Goal: Task Accomplishment & Management: Manage account settings

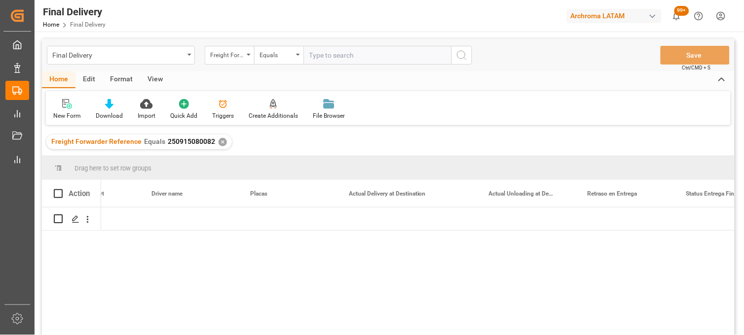
scroll to position [0, 2822]
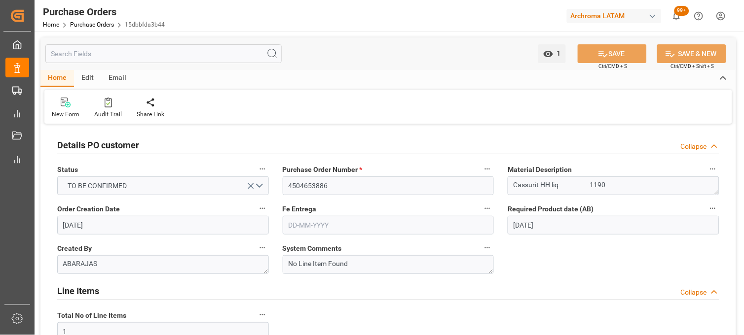
scroll to position [701, 0]
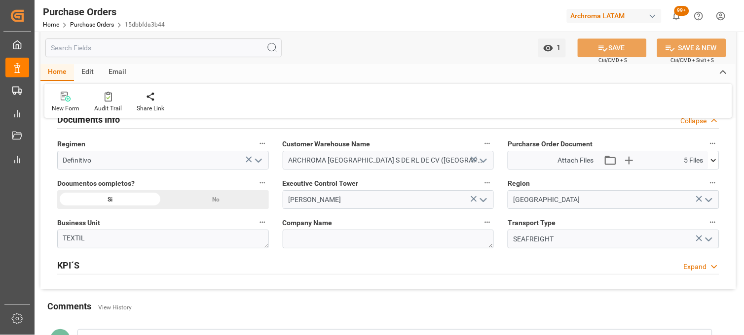
click at [716, 161] on icon at bounding box center [713, 160] width 10 height 10
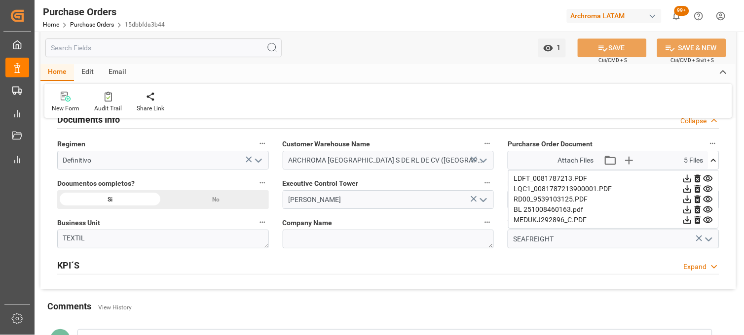
click at [708, 221] on icon at bounding box center [708, 220] width 10 height 10
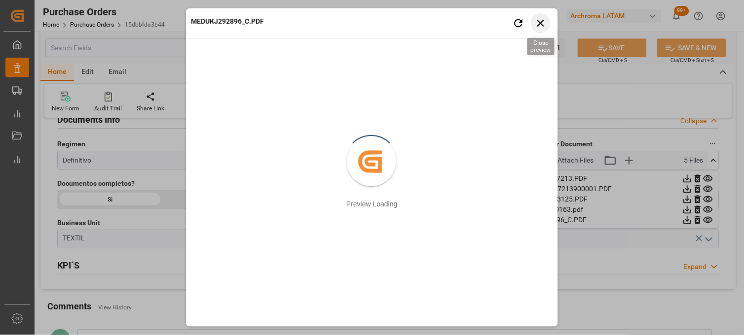
click at [540, 26] on icon "button" at bounding box center [541, 23] width 12 height 12
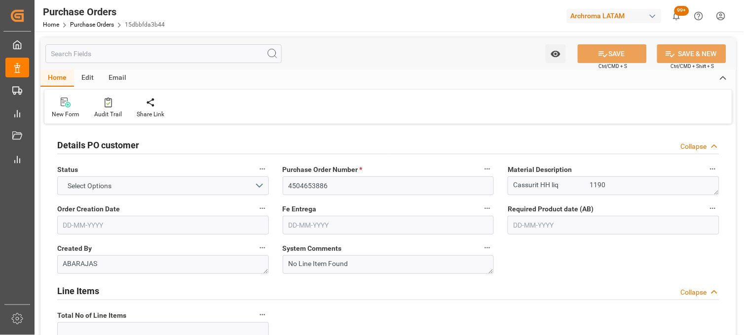
type input "1"
type input "[DATE]"
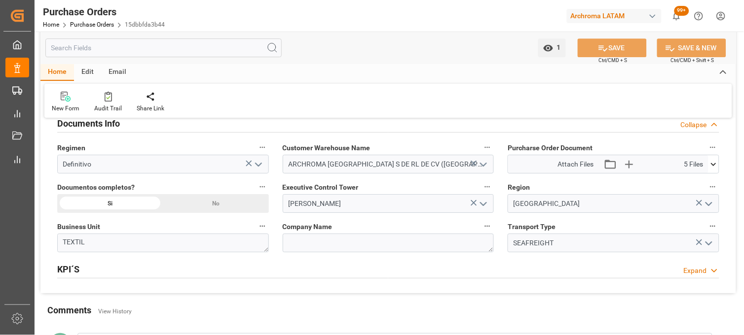
scroll to position [712, 0]
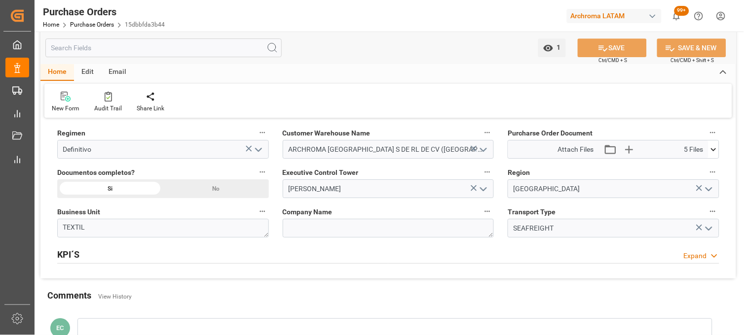
click at [714, 147] on icon at bounding box center [713, 150] width 10 height 10
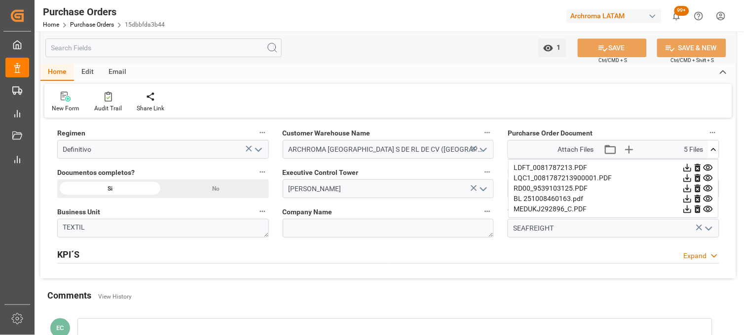
click at [707, 209] on icon at bounding box center [707, 209] width 9 height 6
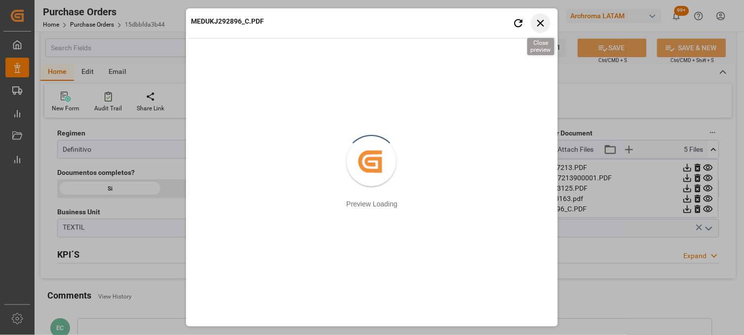
click at [543, 25] on icon "button" at bounding box center [540, 23] width 7 height 7
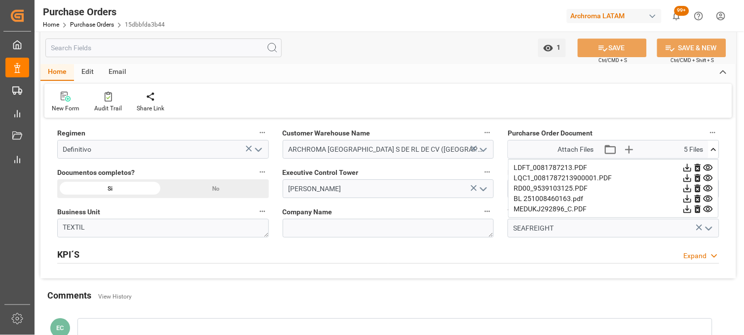
click at [707, 188] on icon at bounding box center [707, 188] width 9 height 6
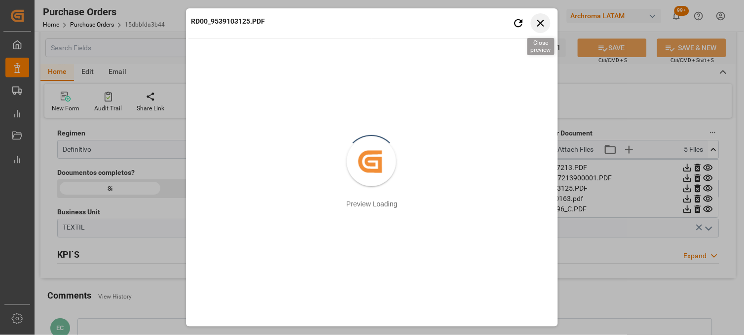
click at [541, 25] on icon "button" at bounding box center [541, 23] width 12 height 12
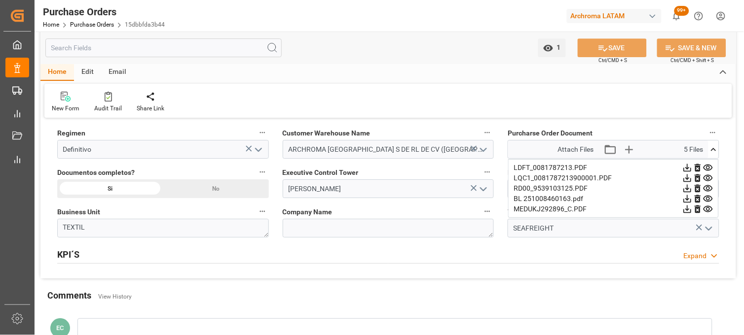
click at [712, 150] on icon at bounding box center [713, 149] width 5 height 3
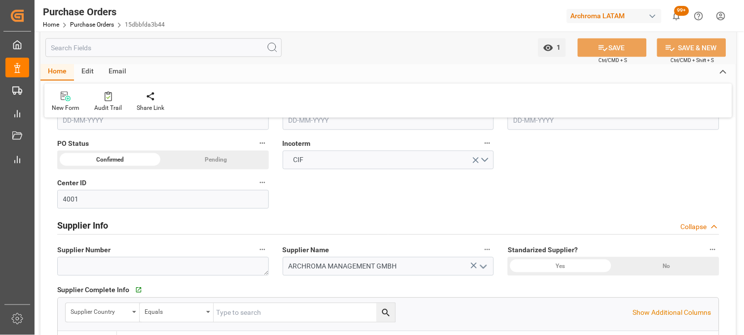
scroll to position [328, 0]
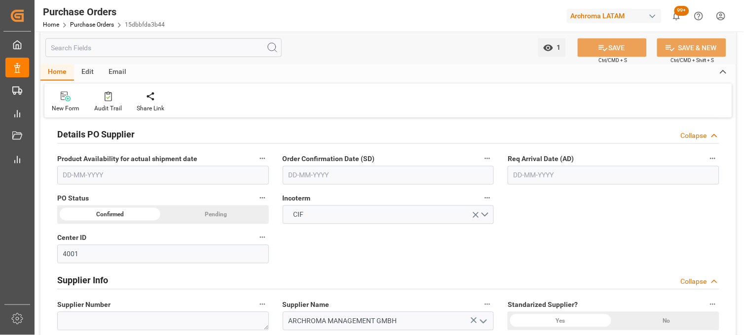
click at [536, 173] on input "text" at bounding box center [613, 175] width 212 height 19
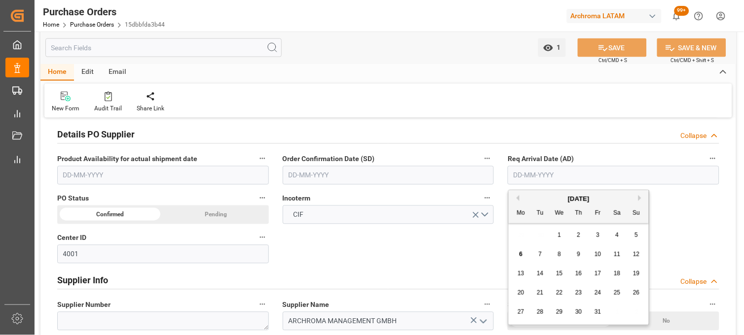
click at [526, 229] on div "29 30 1 2 3 4 5" at bounding box center [578, 235] width 135 height 19
click at [559, 277] on span "15" at bounding box center [559, 273] width 6 height 7
type input "[DATE]"
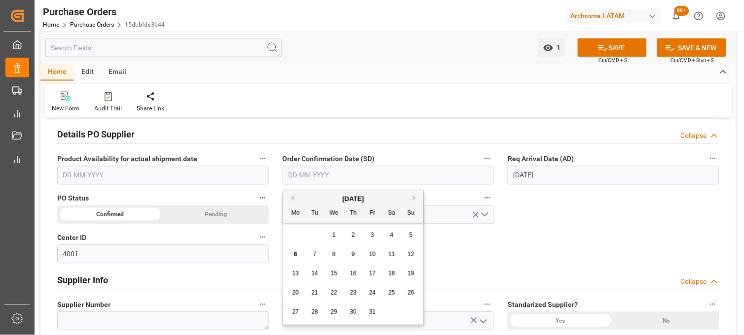
click at [343, 171] on input "text" at bounding box center [389, 175] width 212 height 19
click at [296, 232] on div "29 30 1 2 3 4 5" at bounding box center [353, 235] width 135 height 19
click at [332, 235] on span "1" at bounding box center [333, 235] width 3 height 7
type input "[DATE]"
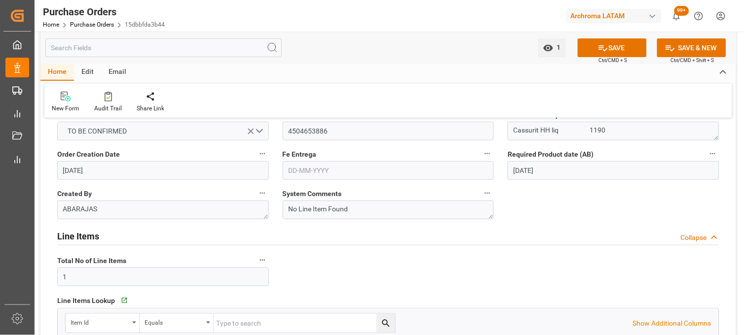
scroll to position [0, 0]
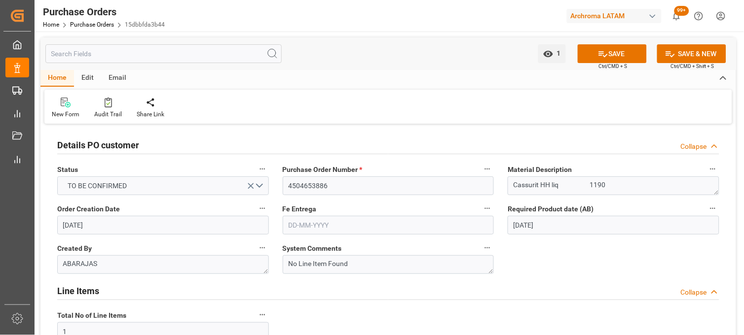
click at [328, 225] on input "text" at bounding box center [389, 225] width 212 height 19
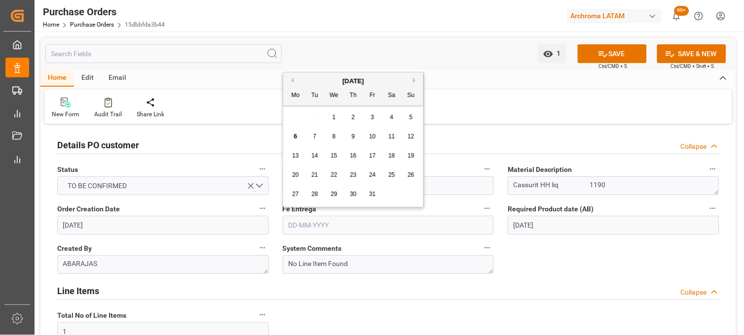
click at [302, 185] on div "27 28 29 30 31 1 2" at bounding box center [353, 194] width 135 height 19
click at [371, 173] on span "24" at bounding box center [372, 175] width 6 height 7
type input "24-10-2025"
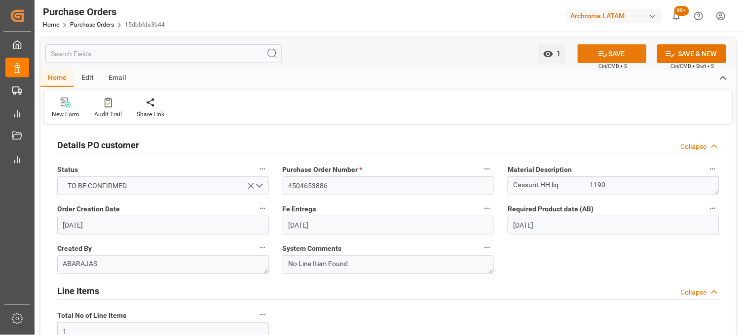
click at [601, 55] on icon at bounding box center [603, 54] width 10 height 10
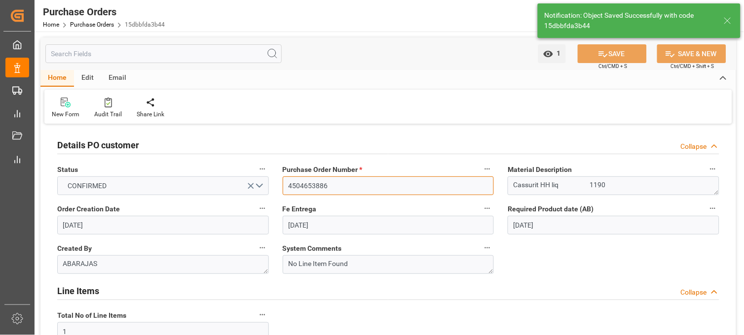
click at [310, 190] on input "4504653886" at bounding box center [389, 186] width 212 height 19
click at [81, 22] on link "Purchase Orders" at bounding box center [92, 24] width 44 height 7
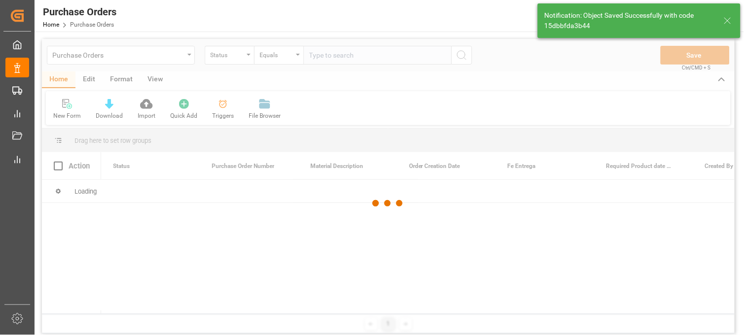
click at [190, 56] on div at bounding box center [388, 203] width 692 height 329
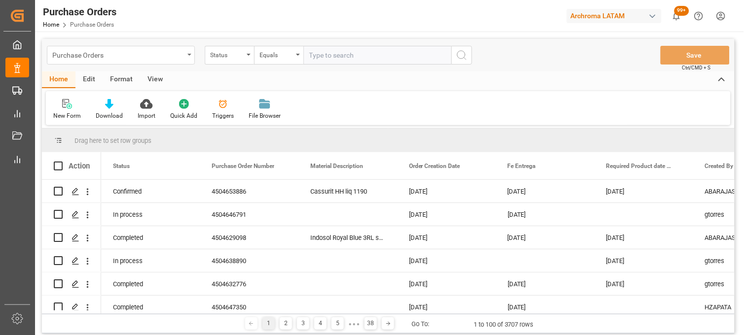
click at [189, 56] on div "Purchase Orders" at bounding box center [121, 55] width 148 height 19
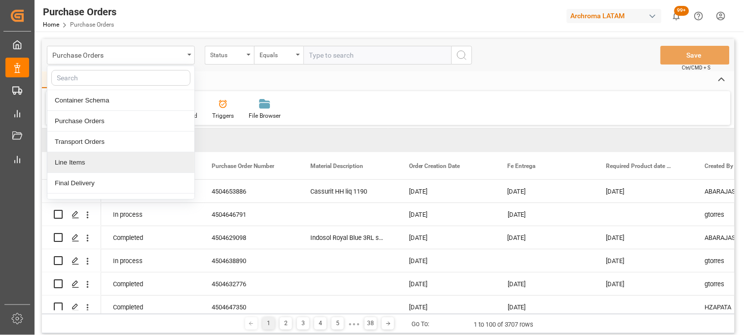
click at [104, 159] on div "Line Items" at bounding box center [120, 162] width 147 height 21
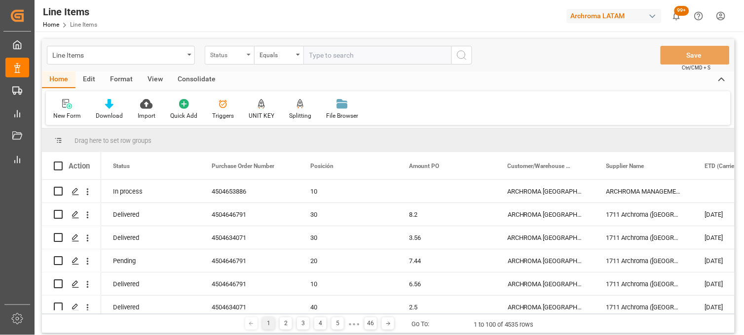
click at [236, 58] on div "Status" at bounding box center [227, 53] width 34 height 11
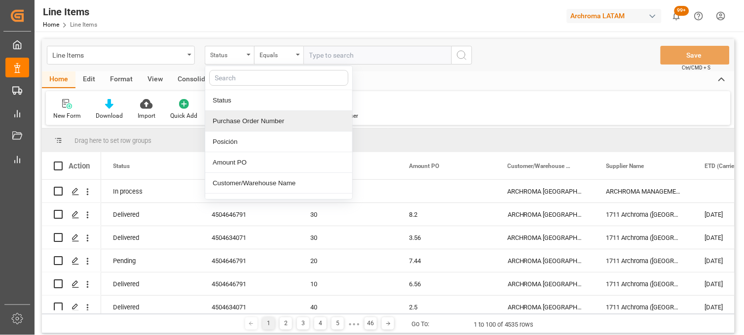
click at [248, 119] on div "Purchase Order Number" at bounding box center [278, 121] width 147 height 21
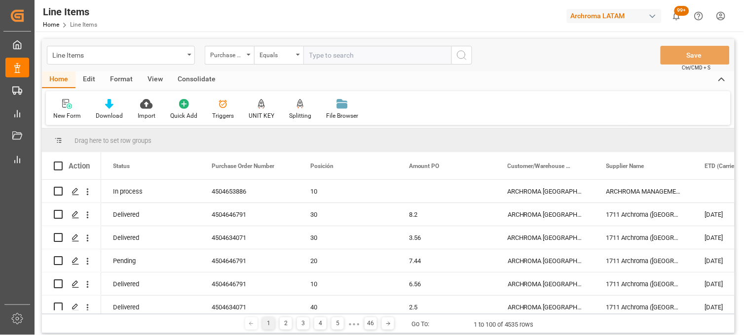
click at [316, 52] on input "text" at bounding box center [377, 55] width 148 height 19
paste input "4504653886"
type input "4504653886"
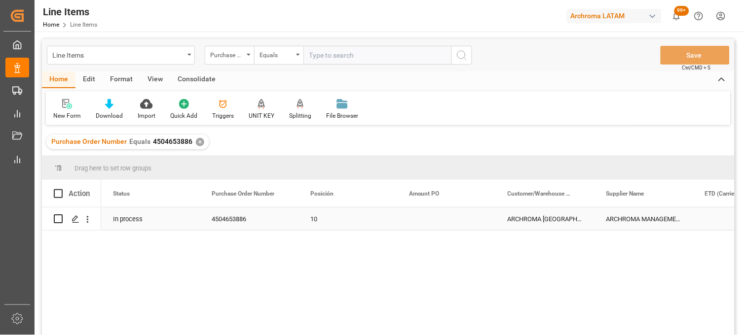
click at [422, 223] on div "Press SPACE to select this row." at bounding box center [446, 219] width 99 height 23
click at [430, 219] on div "Press SPACE to select this row." at bounding box center [446, 219] width 99 height 23
click at [430, 219] on input "Press SPACE to select this row." at bounding box center [446, 225] width 83 height 19
type input "2.02"
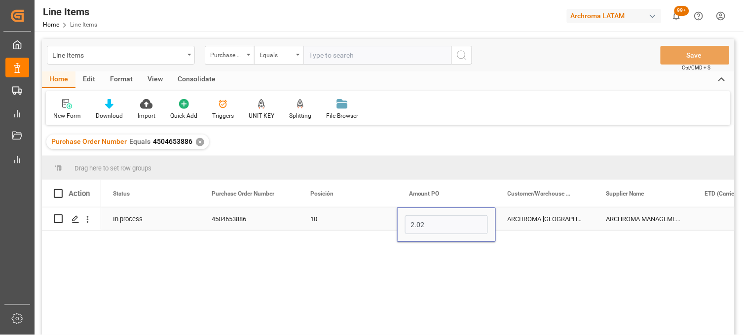
click at [528, 219] on div "ARCHROMA [GEOGRAPHIC_DATA] S DE RL DE CV ([GEOGRAPHIC_DATA][PERSON_NAME])" at bounding box center [545, 219] width 99 height 23
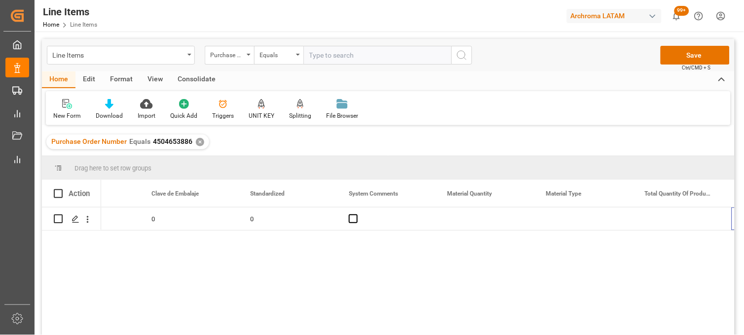
scroll to position [0, 1145]
click at [457, 223] on div "Press SPACE to select this row." at bounding box center [484, 219] width 99 height 23
click at [469, 219] on div "Press SPACE to select this row." at bounding box center [484, 219] width 99 height 23
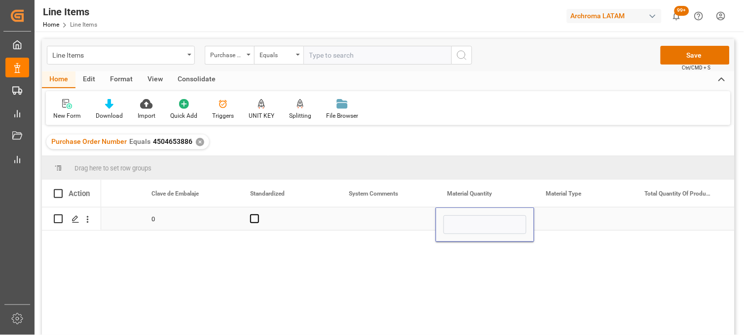
type input "9"
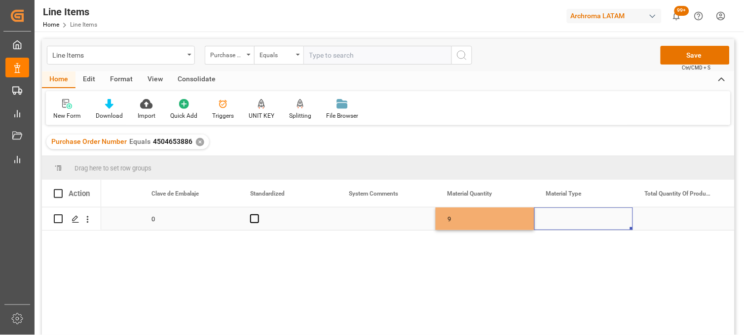
click at [559, 222] on div "Press SPACE to select this row." at bounding box center [583, 219] width 99 height 23
click at [558, 221] on div "Press SPACE to select this row." at bounding box center [583, 219] width 99 height 23
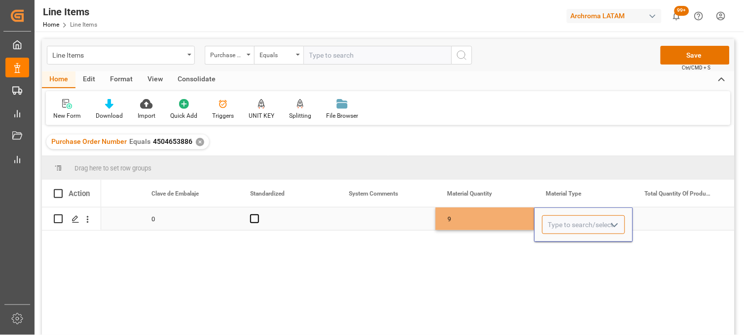
click at [558, 221] on input "Press SPACE to select this row." at bounding box center [583, 225] width 83 height 19
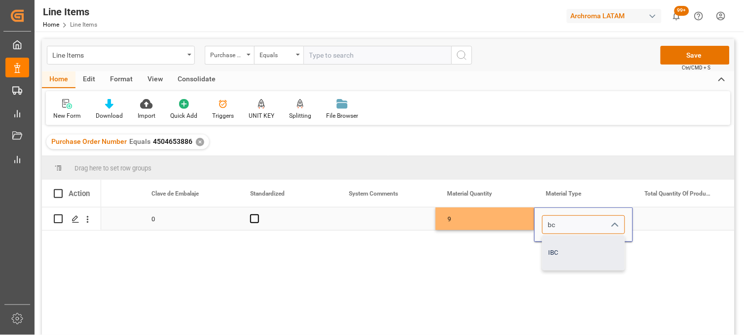
click at [560, 249] on div "IBC" at bounding box center [584, 253] width 82 height 35
type input "IBC"
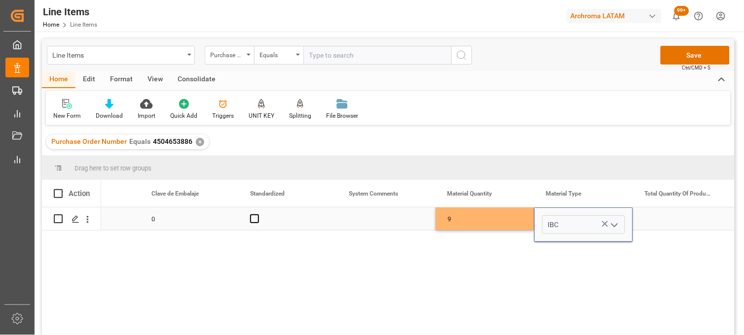
click at [654, 221] on div "Press SPACE to select this row." at bounding box center [682, 219] width 99 height 23
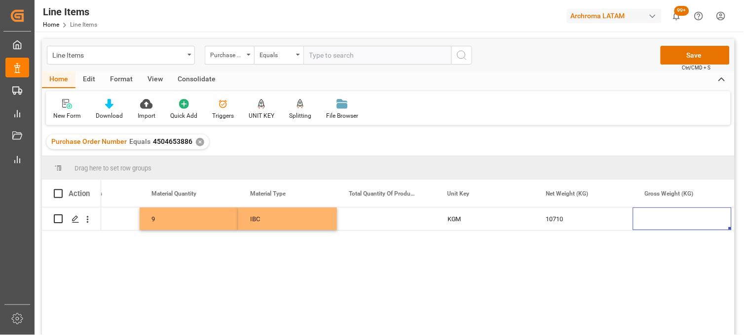
scroll to position [0, 0]
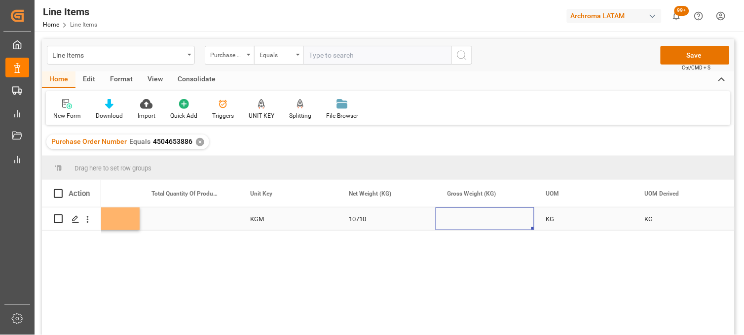
click at [469, 222] on div "Press SPACE to select this row." at bounding box center [484, 219] width 99 height 23
click at [469, 222] on input "Press SPACE to select this row." at bounding box center [484, 225] width 83 height 19
type input "11256.21"
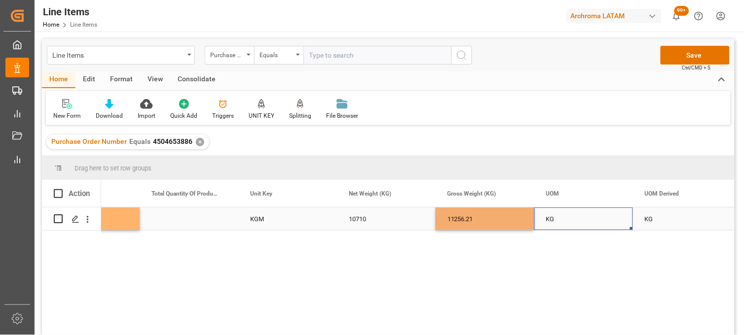
click at [549, 219] on div "KG" at bounding box center [583, 219] width 99 height 23
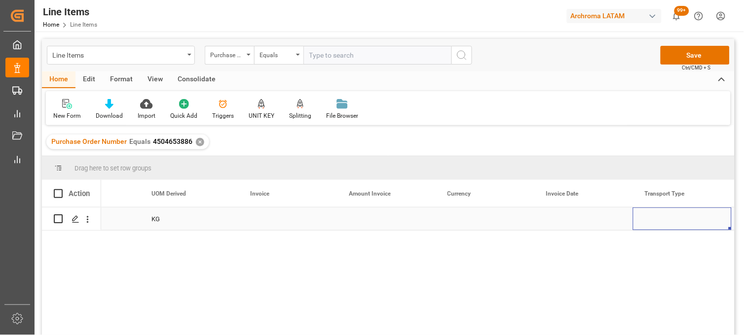
click at [258, 221] on div "Press SPACE to select this row." at bounding box center [287, 219] width 99 height 23
click at [269, 216] on div "Press SPACE to select this row." at bounding box center [287, 219] width 99 height 23
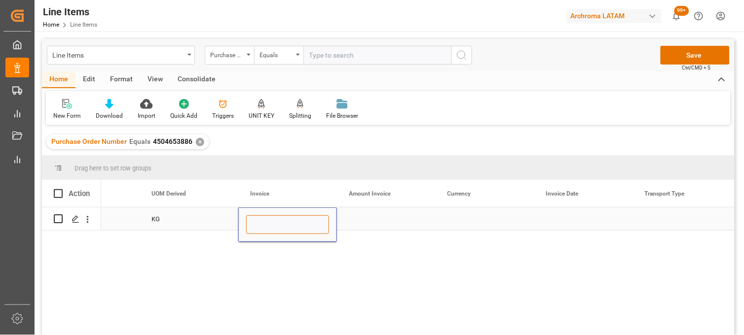
click at [269, 216] on input "Press SPACE to select this row." at bounding box center [287, 225] width 83 height 19
paste input "9539103125"
type input "9539103125"
click at [380, 222] on div "Press SPACE to select this row." at bounding box center [386, 219] width 99 height 23
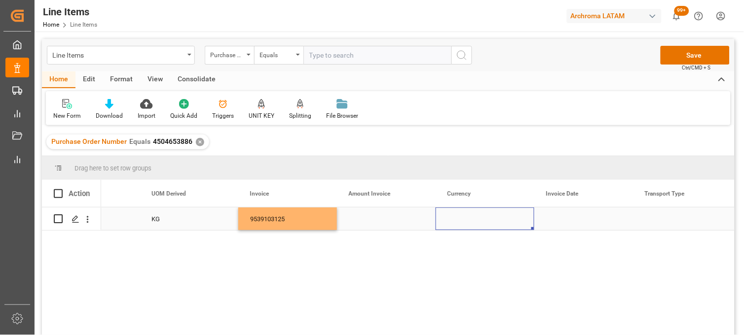
click at [367, 216] on div "Press SPACE to select this row." at bounding box center [386, 219] width 99 height 23
click at [372, 217] on div "Press SPACE to select this row." at bounding box center [386, 219] width 99 height 23
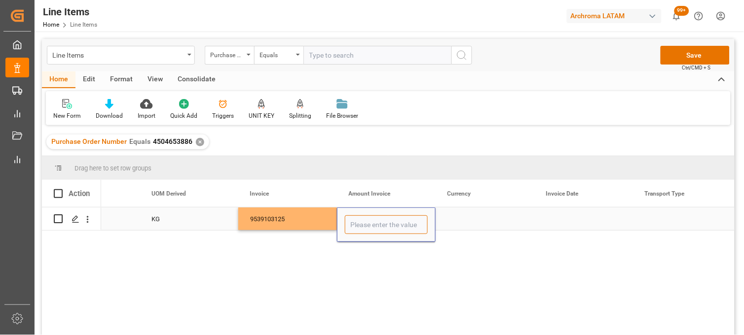
click at [372, 217] on input "Press SPACE to select this row." at bounding box center [386, 225] width 83 height 19
click at [363, 222] on input "Press SPACE to select this row." at bounding box center [386, 225] width 83 height 19
type input "21634.20"
click at [460, 221] on div "Press SPACE to select this row." at bounding box center [484, 219] width 99 height 23
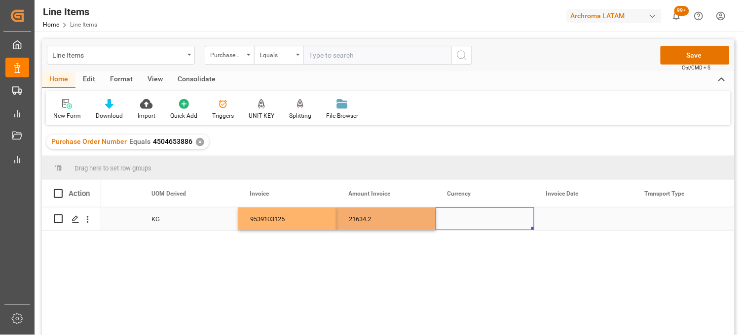
click at [460, 221] on div "Press SPACE to select this row." at bounding box center [484, 219] width 99 height 23
click at [460, 221] on input "Press SPACE to select this row." at bounding box center [484, 225] width 83 height 19
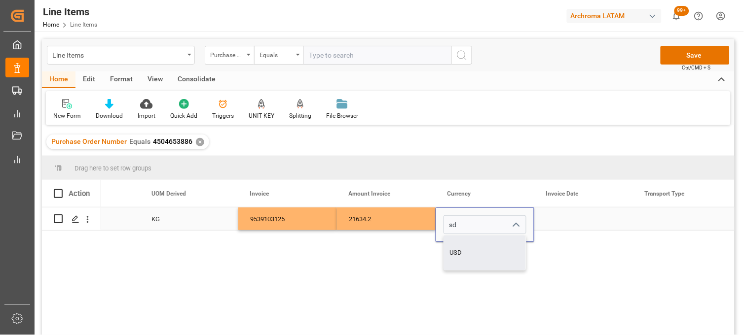
drag, startPoint x: 467, startPoint y: 251, endPoint x: 492, endPoint y: 239, distance: 27.6
click at [470, 249] on div "USD" at bounding box center [485, 253] width 82 height 35
type input "USD"
click at [556, 223] on div "Press SPACE to select this row." at bounding box center [583, 219] width 99 height 23
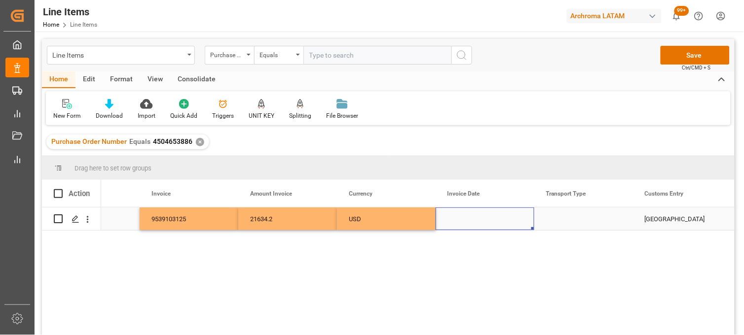
click at [464, 218] on div "Press SPACE to select this row." at bounding box center [484, 219] width 99 height 23
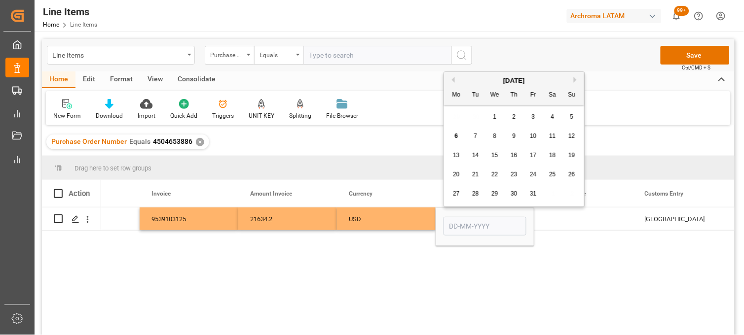
click at [452, 79] on button "Previous Month" at bounding box center [452, 80] width 6 height 6
click at [515, 178] on span "25" at bounding box center [513, 174] width 6 height 7
type input "25-09-2025"
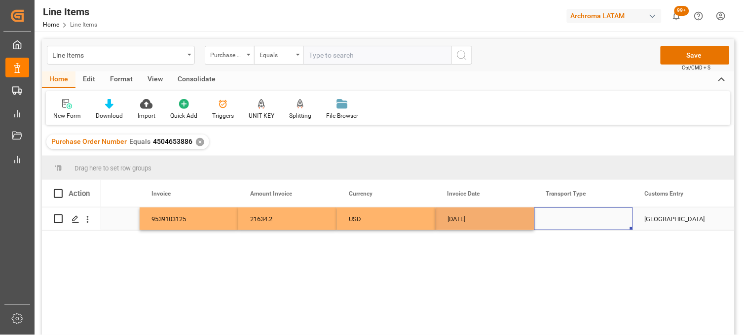
click at [562, 219] on div "Press SPACE to select this row." at bounding box center [583, 219] width 99 height 23
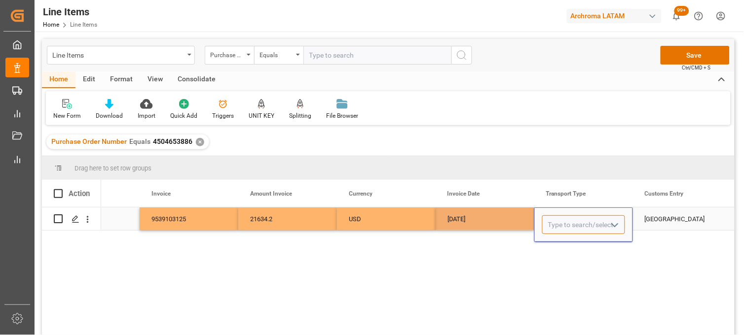
click at [562, 219] on input "Press SPACE to select this row." at bounding box center [583, 225] width 83 height 19
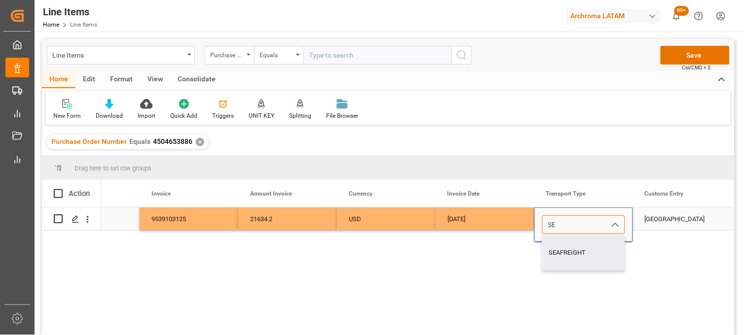
click at [570, 244] on div "SEAFREIGHT" at bounding box center [584, 253] width 82 height 35
type input "SEAFREIGHT"
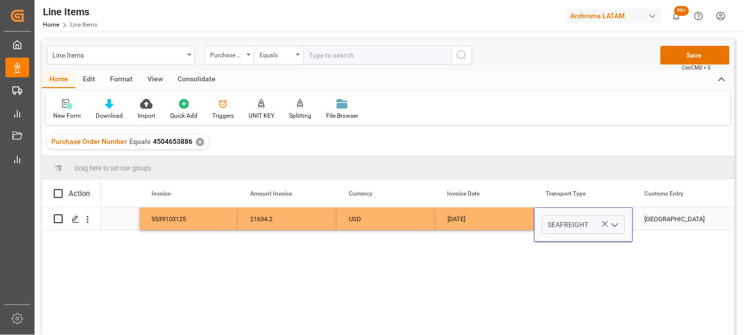
click at [652, 218] on div "VERACRUZ" at bounding box center [682, 219] width 99 height 23
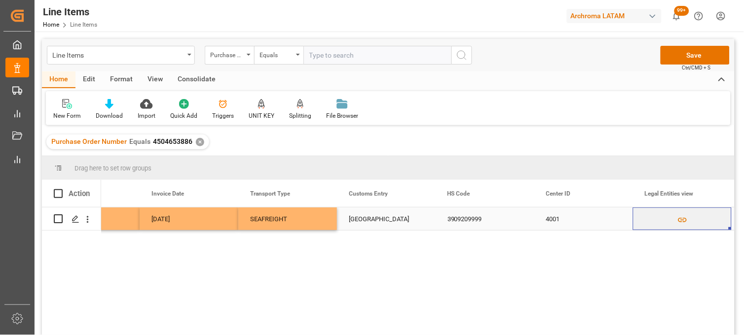
scroll to position [0, 2625]
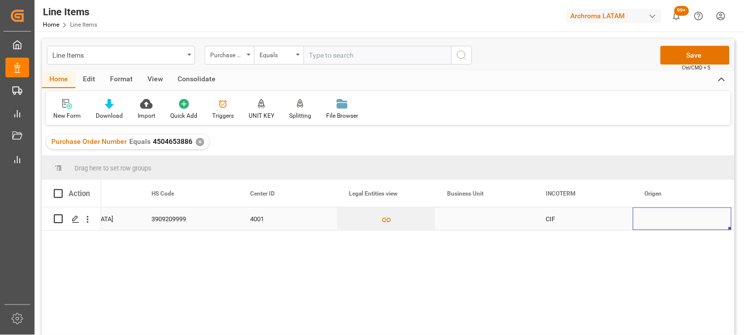
click at [462, 219] on div "Press SPACE to select this row." at bounding box center [484, 219] width 99 height 23
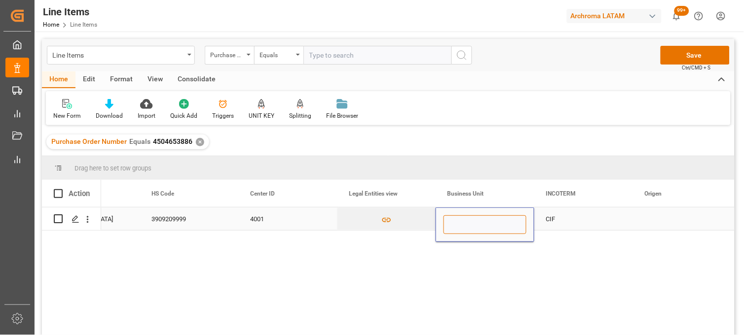
click at [462, 219] on input "Press SPACE to select this row." at bounding box center [484, 225] width 83 height 19
type input "TEXTIL"
click at [550, 220] on div "CIF" at bounding box center [583, 219] width 75 height 23
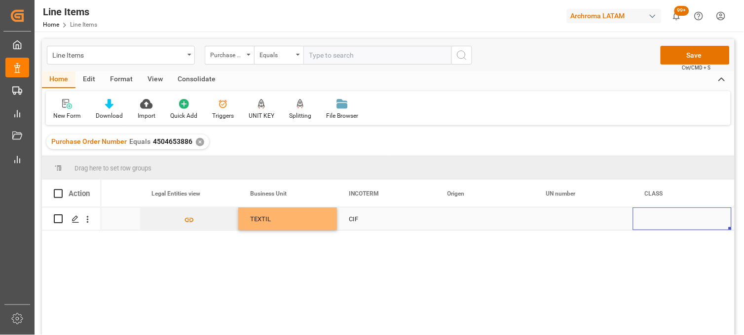
click at [464, 215] on div "Press SPACE to select this row." at bounding box center [484, 219] width 99 height 23
click at [457, 218] on div "Press SPACE to select this row." at bounding box center [484, 219] width 99 height 23
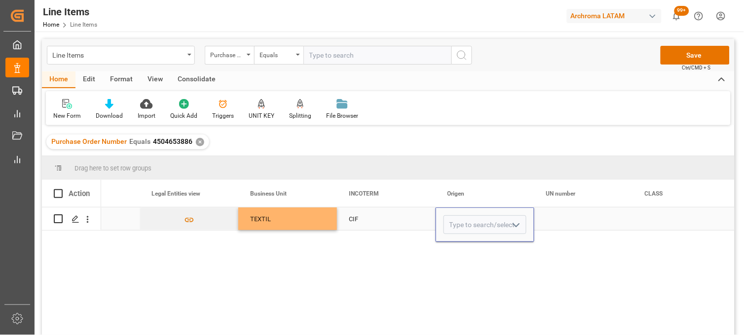
click at [457, 218] on input "Press SPACE to select this row." at bounding box center [484, 225] width 83 height 19
click at [465, 238] on div "ALEMANIA" at bounding box center [485, 253] width 82 height 35
type input "ALEMANIA"
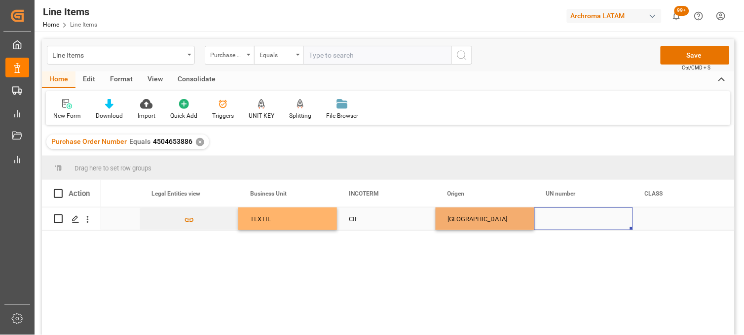
click at [551, 221] on div "Press SPACE to select this row." at bounding box center [583, 219] width 99 height 23
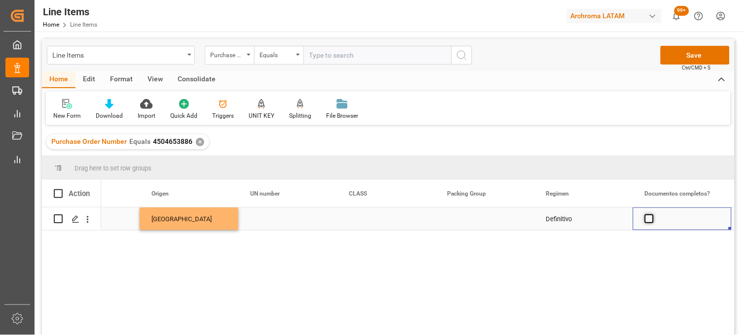
click at [647, 219] on span "Press SPACE to select this row." at bounding box center [649, 219] width 9 height 9
click at [652, 215] on input "Press SPACE to select this row." at bounding box center [652, 215] width 0 height 0
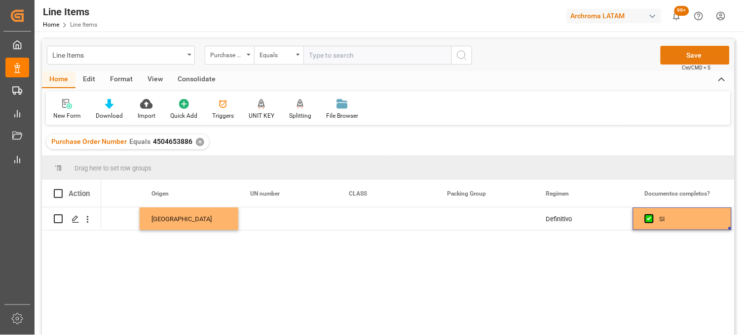
click at [677, 61] on button "Save" at bounding box center [694, 55] width 69 height 19
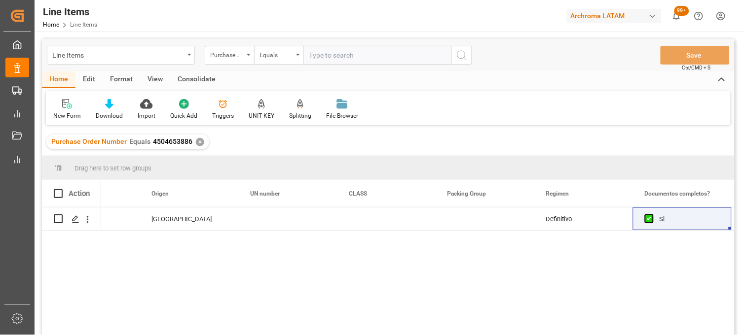
click at [584, 272] on div "TEXTIL CIF ALEMANIA Definitivo Si" at bounding box center [417, 275] width 633 height 134
click at [458, 224] on div "Press SPACE to select this row." at bounding box center [484, 219] width 99 height 23
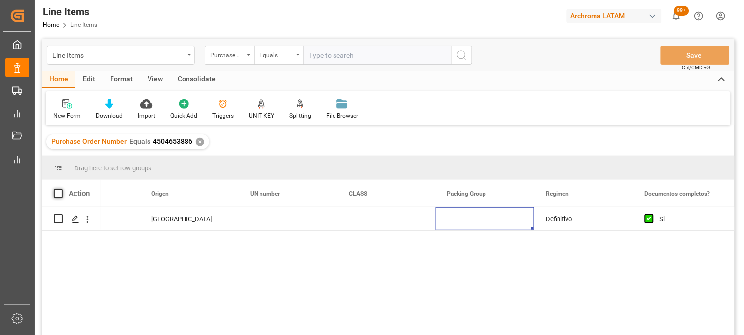
click at [60, 193] on span at bounding box center [58, 193] width 9 height 9
click at [61, 189] on input "checkbox" at bounding box center [61, 189] width 0 height 0
checkbox input "true"
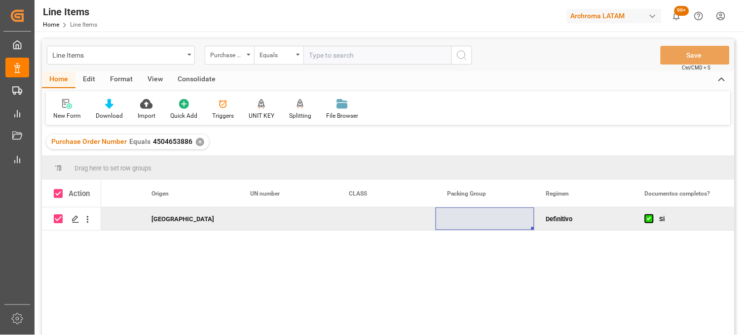
click at [188, 76] on div "Consolidate" at bounding box center [196, 80] width 53 height 17
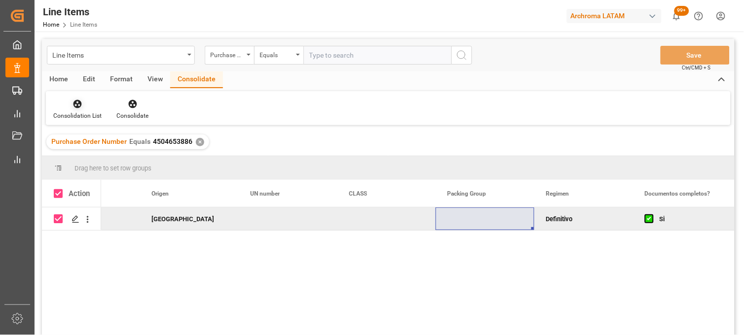
click at [91, 115] on div "Consolidation List" at bounding box center [77, 115] width 48 height 9
click at [87, 140] on div "Line Items Purchase Order Number Equals Save Ctrl/CMD + S Home Edit Format View…" at bounding box center [388, 200] width 692 height 323
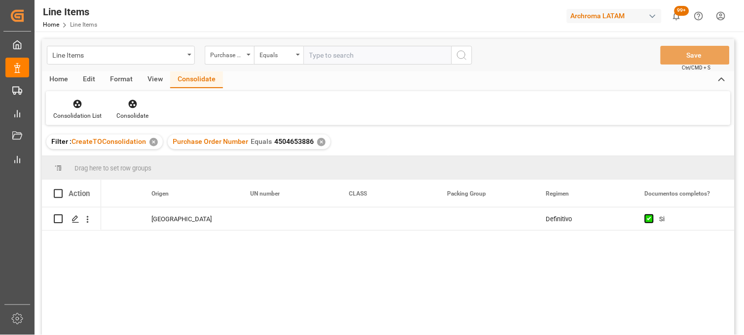
click at [57, 193] on span at bounding box center [58, 193] width 9 height 9
click at [61, 189] on input "checkbox" at bounding box center [61, 189] width 0 height 0
checkbox input "true"
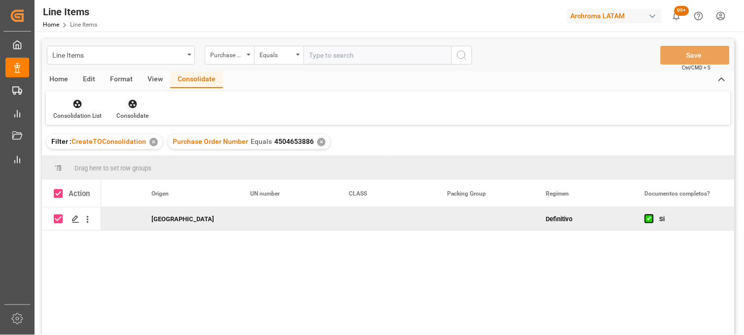
click at [130, 105] on icon at bounding box center [133, 104] width 10 height 10
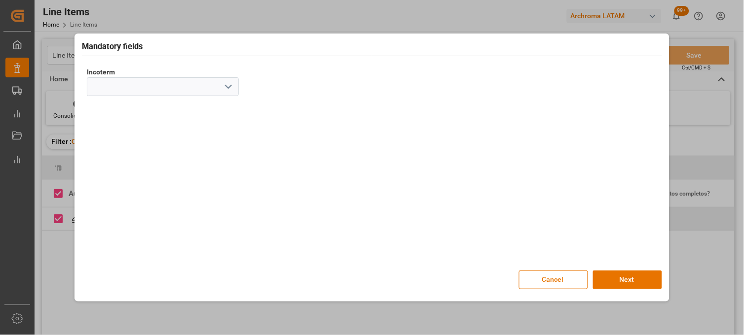
click at [231, 85] on icon "open menu" at bounding box center [228, 87] width 12 height 12
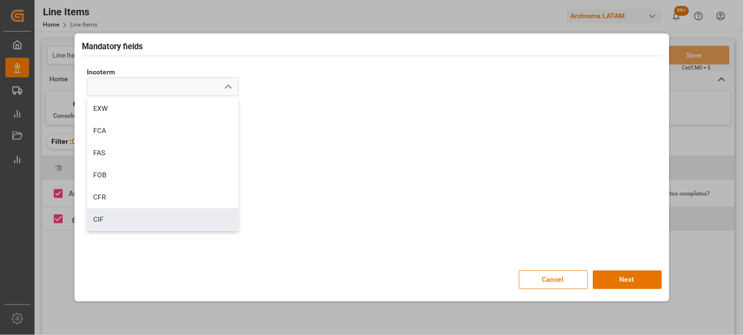
click at [109, 217] on div "CIF" at bounding box center [162, 220] width 151 height 22
type input "CIF"
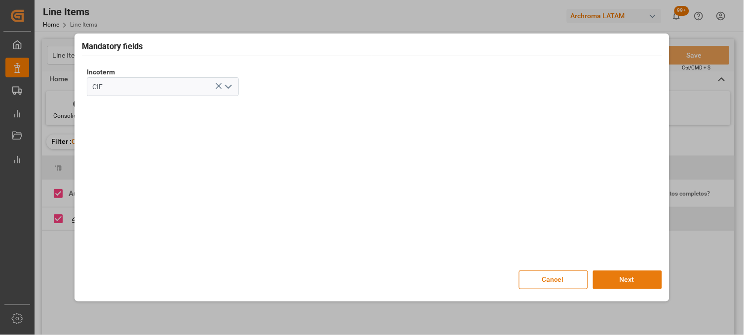
click at [629, 278] on button "Next" at bounding box center [627, 280] width 69 height 19
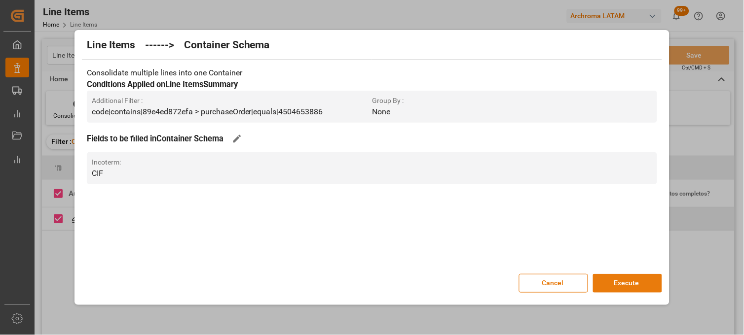
click at [623, 281] on button "Execute" at bounding box center [627, 283] width 69 height 19
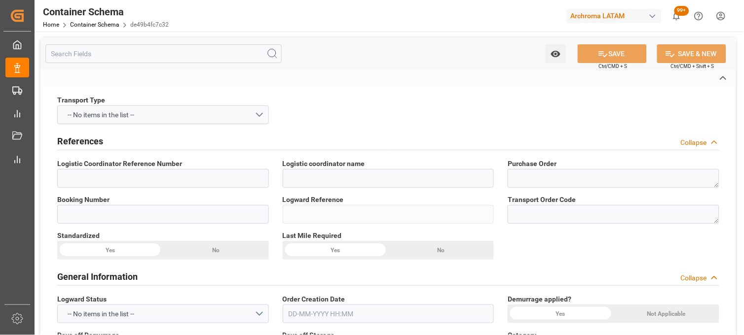
type textarea "4504653886"
type input "de49b4fc7c32"
type input "ARCHROMA MANAGEMENT GMBH"
type input "Pending"
type input "VERACRUZ"
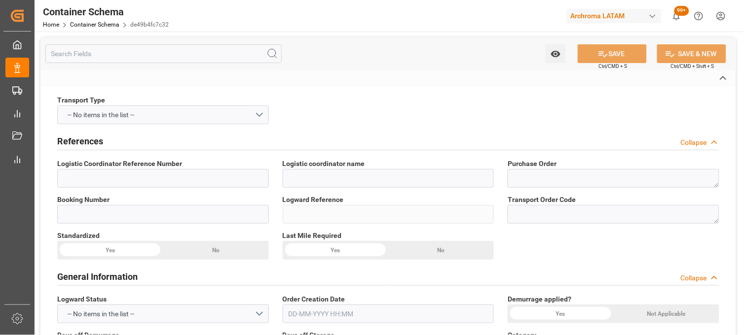
type input "TEXTIL"
type textarea "IBC"
type input "9 IBC"
type input "ARCHROMA MEXICO S DE RL DE CV (SANTA CLARA)"
type textarea "SANTA CLARA, MÉXICO, ESTADO DE MÉXICO,VIDIRO 8, SANTA CLARA COATITLA , C.P. ATM…"
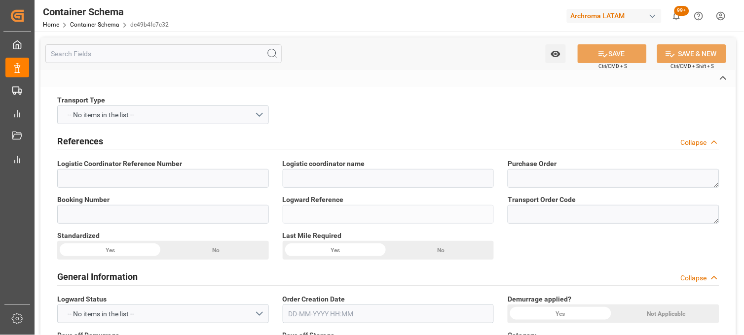
type input "CIF"
type textarea "No"
type textarea "Container ETA is not filled"
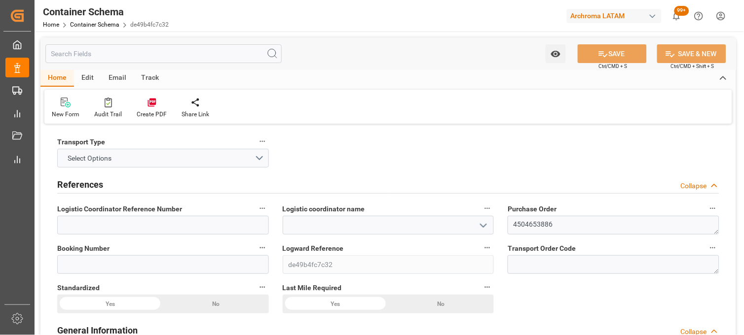
type input "0"
type input "1"
type input "9"
type input "10710"
type input "11256.21"
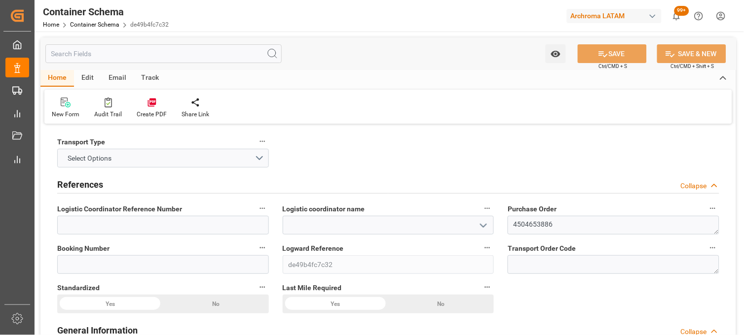
type input "0"
type input "[DATE]"
type input "06-10-2025 18:49"
type input "[DATE]"
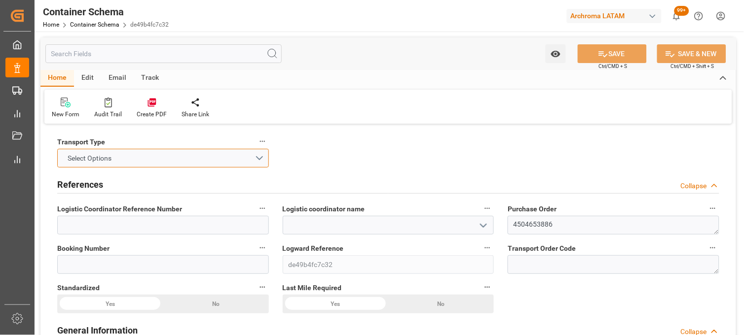
click at [254, 155] on button "Select Options" at bounding box center [163, 158] width 212 height 19
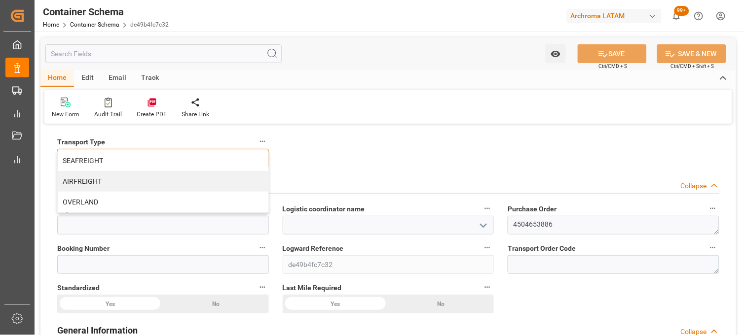
click at [112, 159] on div "SEAFREIGHT" at bounding box center [163, 160] width 211 height 21
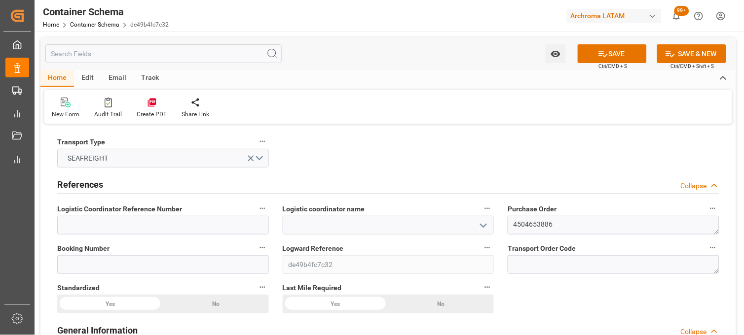
click at [483, 228] on icon "open menu" at bounding box center [483, 226] width 12 height 12
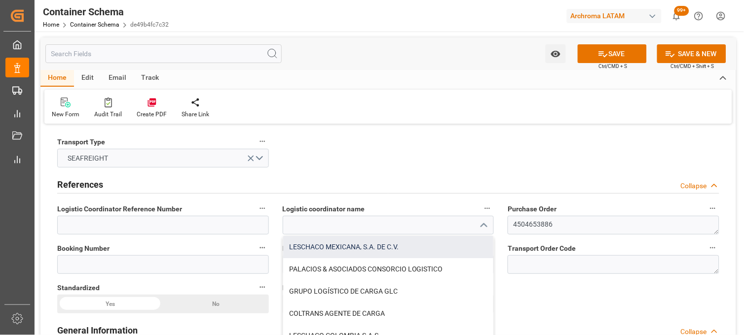
click at [412, 247] on div "LESCHACO MEXICANA, S.A. DE C.V." at bounding box center [388, 247] width 211 height 22
type input "LESCHACO MEXICANA, S.A. DE C.V."
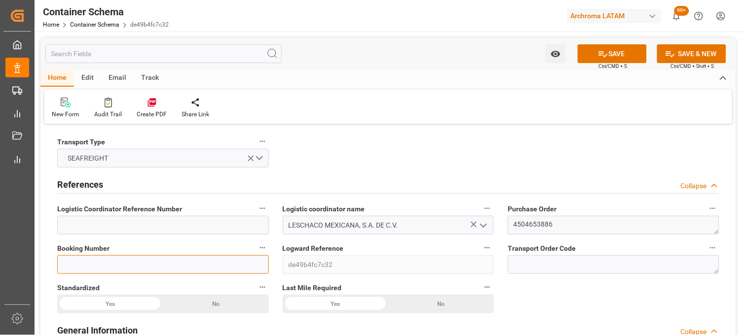
click at [120, 263] on input at bounding box center [163, 264] width 212 height 19
paste input "MEDUKJ292896"
type input "MEDUKJ292896"
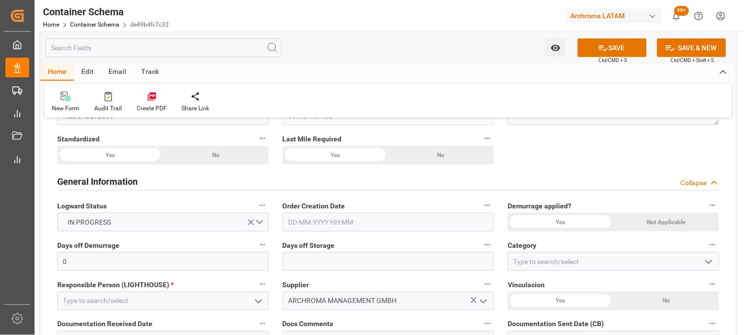
scroll to position [164, 0]
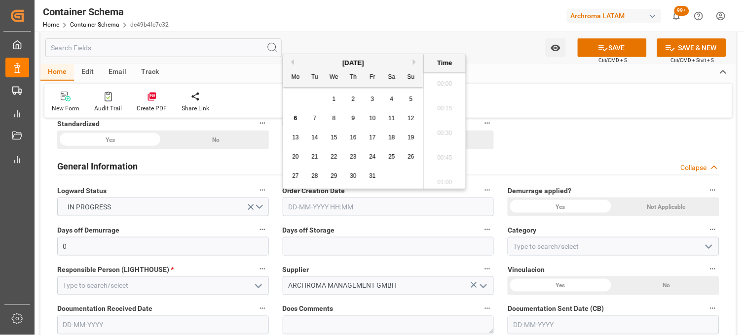
click at [324, 209] on input "text" at bounding box center [389, 207] width 212 height 19
click at [296, 95] on div "29 30 1 2 3 4 5" at bounding box center [353, 99] width 135 height 19
click at [294, 121] on span "6" at bounding box center [295, 118] width 3 height 7
click at [441, 132] on li "12:45" at bounding box center [445, 130] width 42 height 25
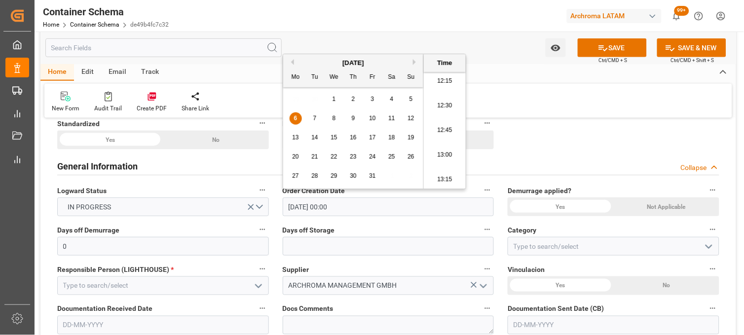
type input "06-10-2025 12:45"
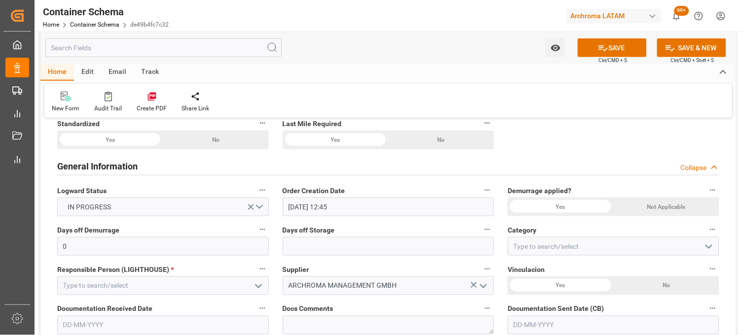
click at [535, 208] on div "Yes" at bounding box center [560, 207] width 106 height 19
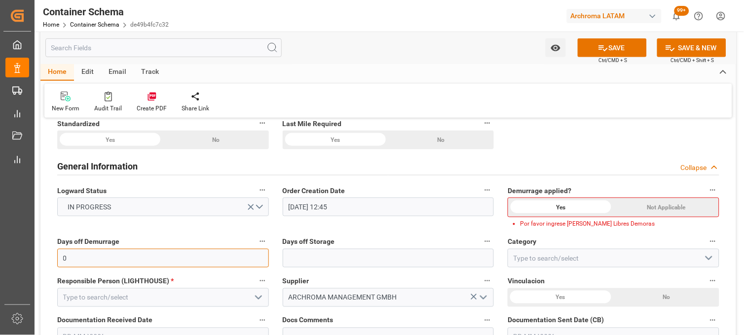
click at [235, 254] on input "0" at bounding box center [163, 258] width 212 height 19
type input "10"
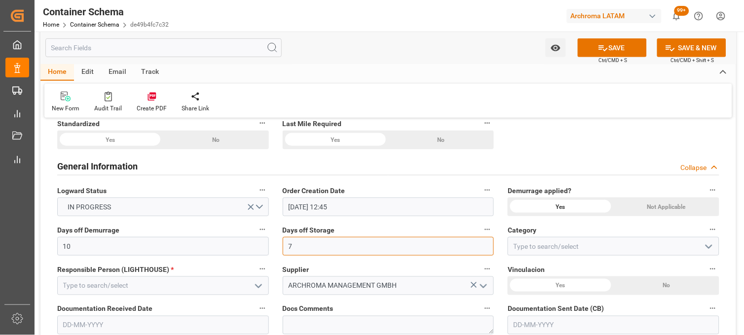
type input "7"
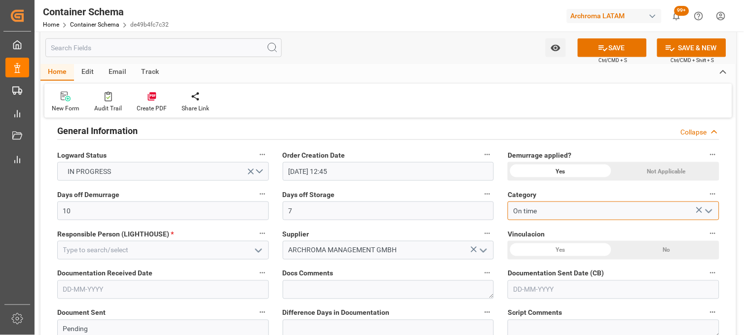
scroll to position [219, 0]
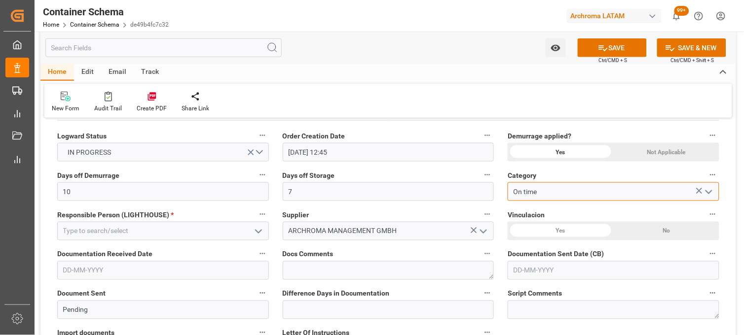
type input "On time"
click at [262, 232] on icon "open menu" at bounding box center [259, 232] width 12 height 12
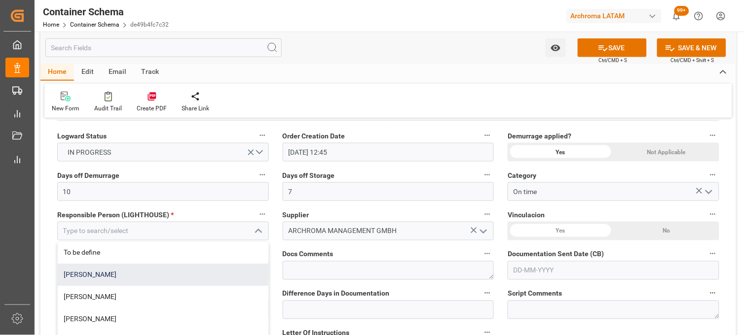
click at [127, 272] on div "[PERSON_NAME]" at bounding box center [163, 275] width 211 height 22
type input "[PERSON_NAME]"
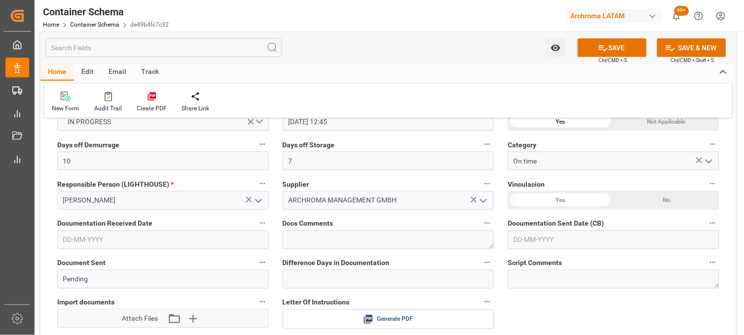
scroll to position [274, 0]
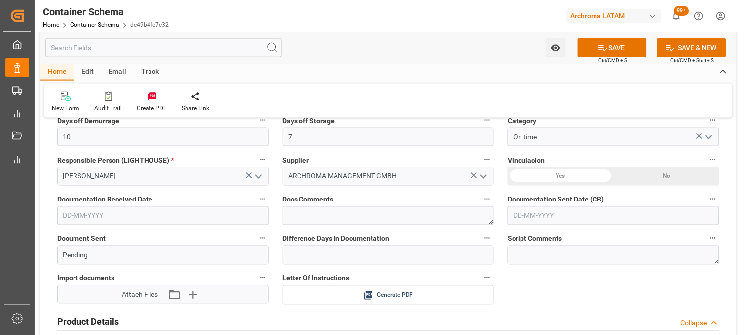
click at [561, 176] on div "Yes" at bounding box center [560, 176] width 106 height 19
click at [88, 218] on input "text" at bounding box center [163, 216] width 212 height 19
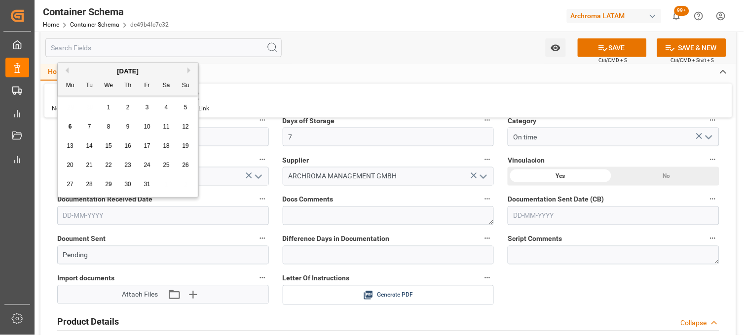
click at [72, 125] on div "6" at bounding box center [70, 127] width 12 height 12
type input "06-10-2025"
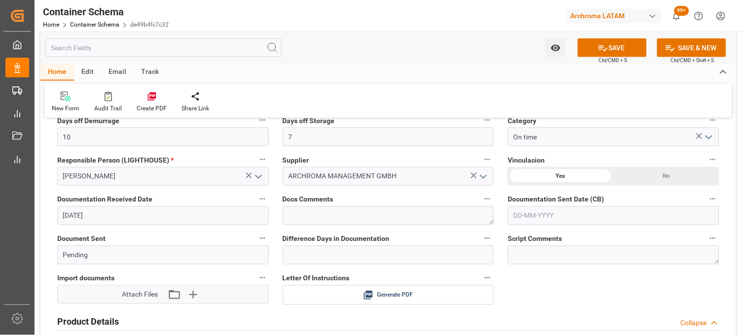
click at [528, 215] on input "text" at bounding box center [613, 216] width 212 height 19
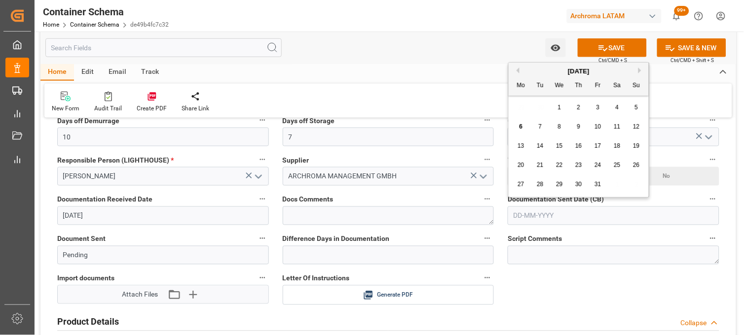
click at [519, 125] on span "6" at bounding box center [520, 126] width 3 height 7
type input "06-10-2025"
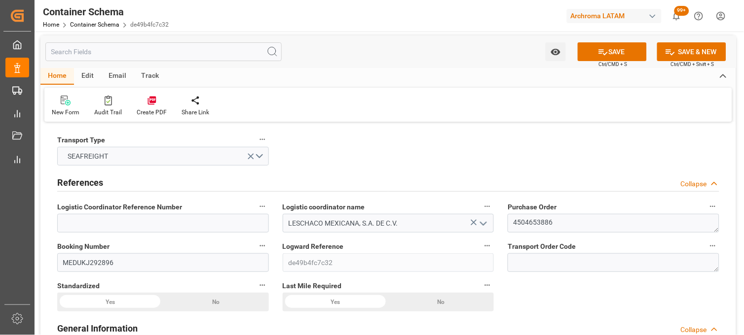
scroll to position [0, 0]
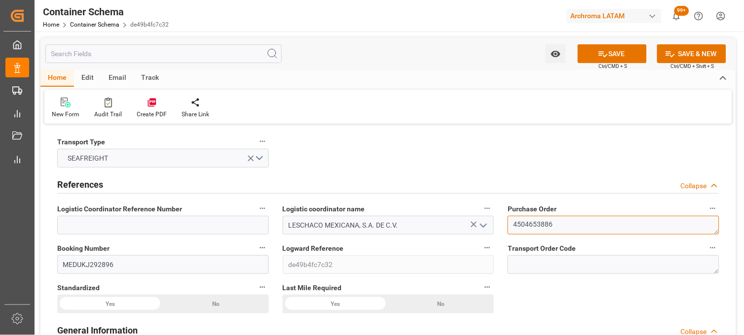
click at [543, 220] on textarea "4504653886" at bounding box center [613, 225] width 212 height 19
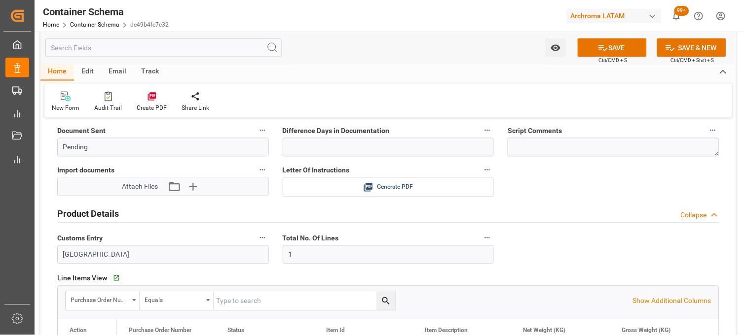
scroll to position [383, 0]
click at [178, 185] on icon "button" at bounding box center [174, 186] width 16 height 16
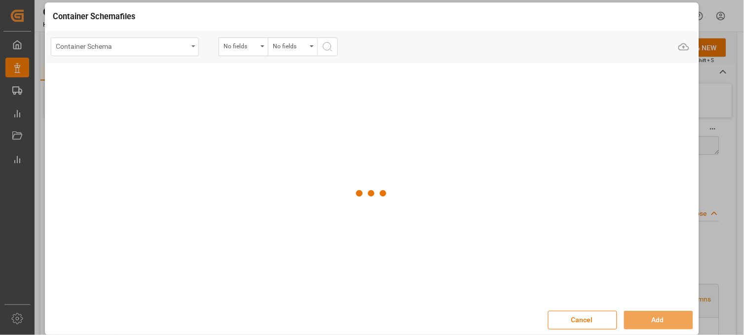
click at [189, 48] on div "Container Schema" at bounding box center [125, 46] width 148 height 19
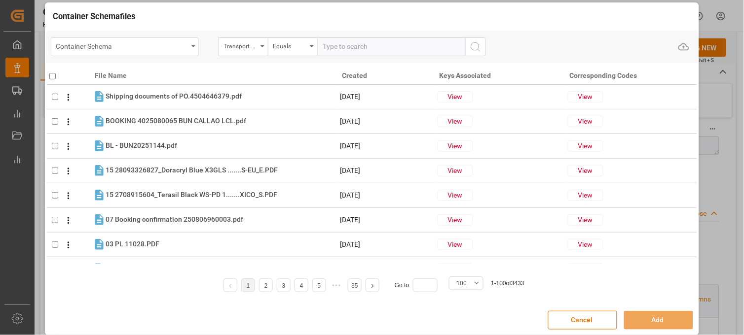
click at [179, 45] on div "Container Schema" at bounding box center [122, 45] width 132 height 12
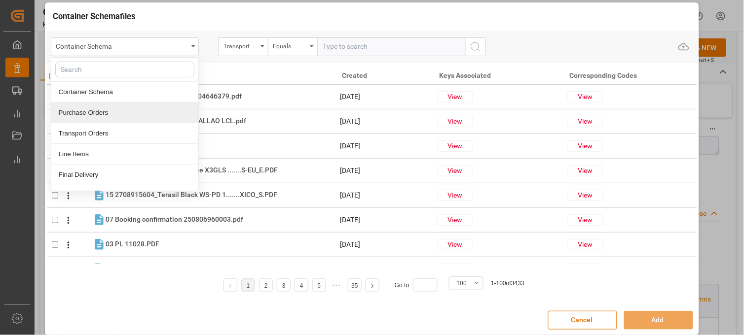
drag, startPoint x: 101, startPoint y: 116, endPoint x: 109, endPoint y: 106, distance: 13.3
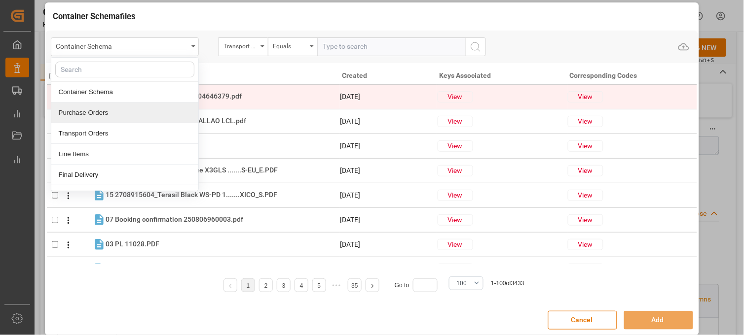
click at [101, 115] on div "Purchase Orders" at bounding box center [124, 113] width 147 height 21
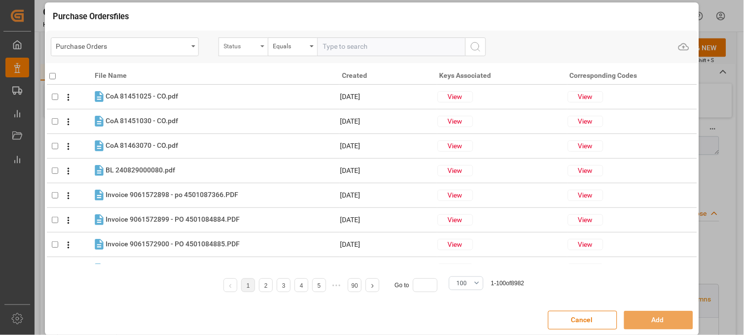
click at [254, 47] on div "Status" at bounding box center [241, 44] width 34 height 11
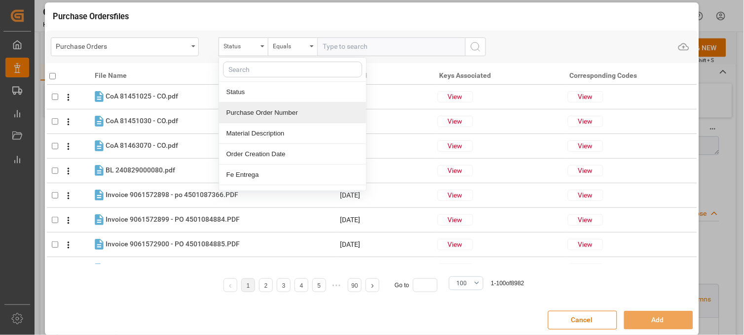
drag, startPoint x: 262, startPoint y: 110, endPoint x: 324, endPoint y: 50, distance: 86.1
click at [264, 110] on div "Purchase Order Number" at bounding box center [292, 113] width 147 height 21
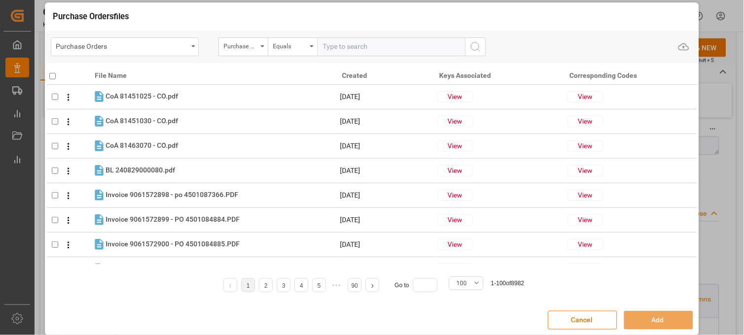
click at [327, 47] on input "text" at bounding box center [391, 46] width 148 height 19
paste input "4504653886"
type input "4504653886"
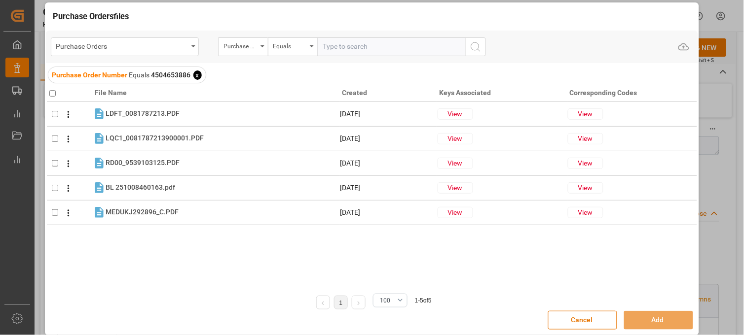
click at [55, 96] on input "checkbox" at bounding box center [52, 93] width 6 height 6
checkbox input "true"
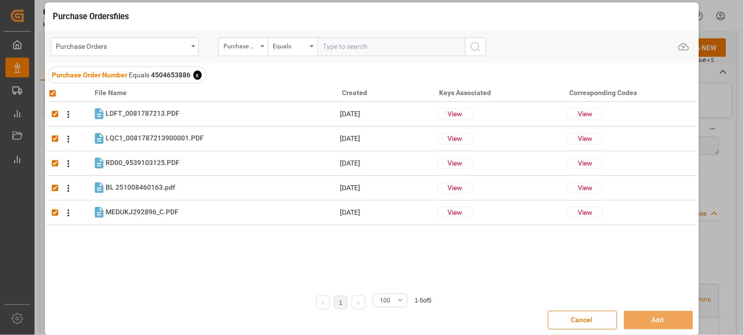
checkbox input "true"
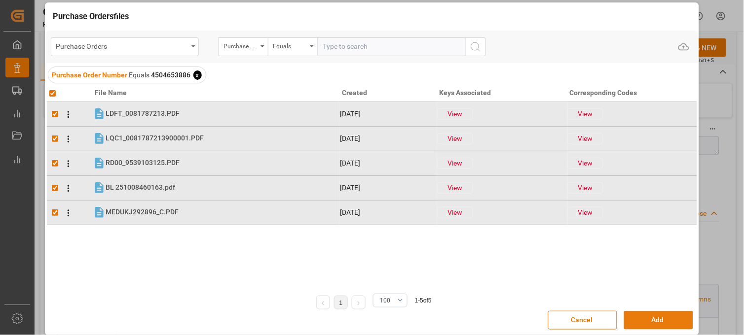
click at [632, 319] on button "Add" at bounding box center [658, 320] width 69 height 19
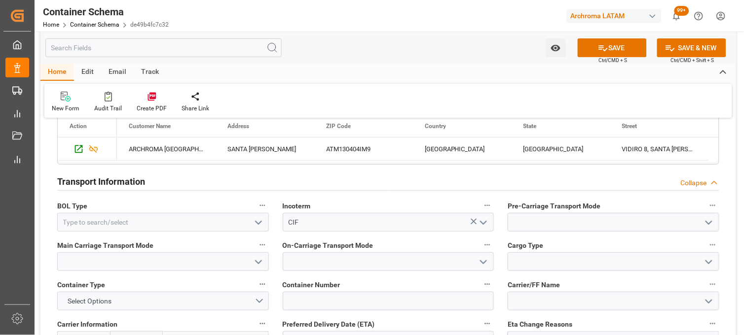
scroll to position [876, 0]
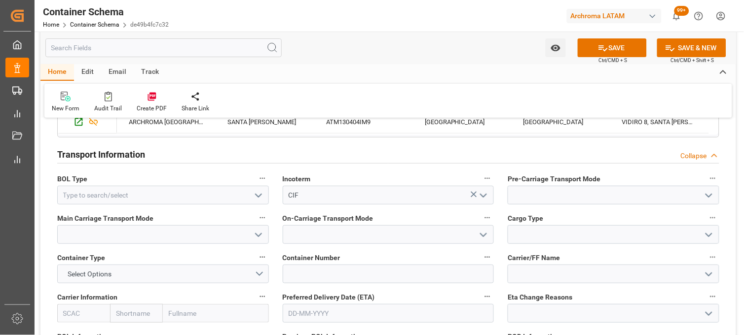
click at [256, 193] on icon "open menu" at bounding box center [259, 196] width 12 height 12
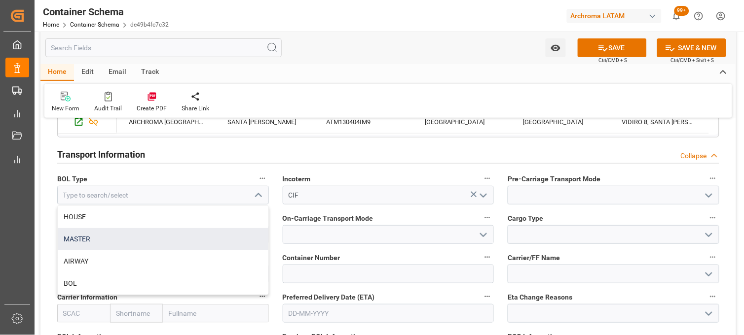
click at [189, 235] on div "MASTER" at bounding box center [163, 239] width 211 height 22
type input "MASTER"
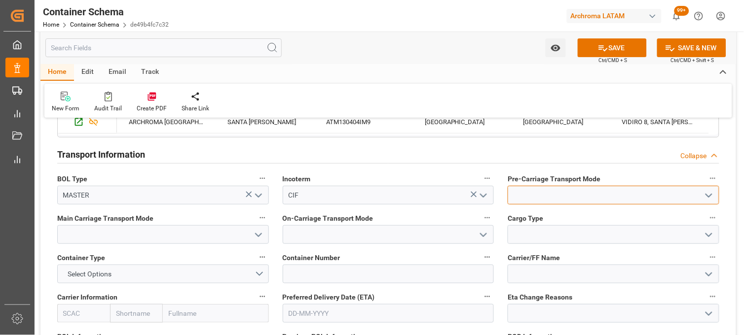
click at [523, 194] on input at bounding box center [613, 195] width 212 height 19
click at [707, 195] on polyline "open menu" at bounding box center [709, 195] width 6 height 3
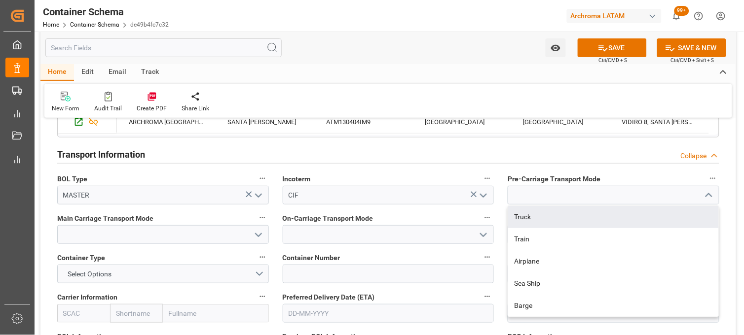
drag, startPoint x: 524, startPoint y: 218, endPoint x: 406, endPoint y: 217, distance: 117.4
click at [524, 217] on div "Truck" at bounding box center [613, 217] width 211 height 22
type input "Truck"
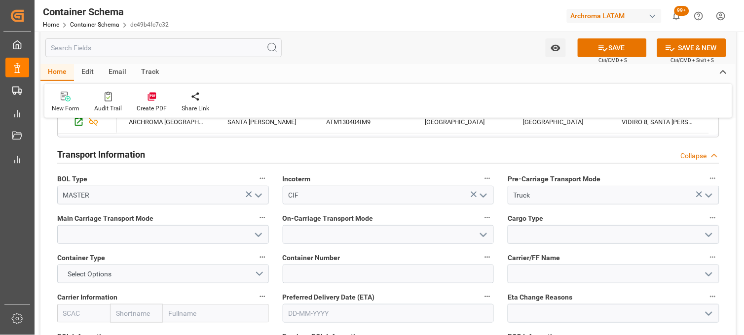
click at [258, 232] on icon "open menu" at bounding box center [259, 235] width 12 height 12
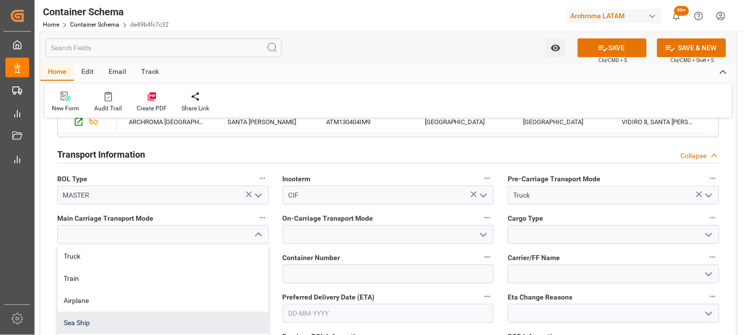
click at [121, 324] on div "Sea Ship" at bounding box center [163, 323] width 211 height 22
type input "Sea Ship"
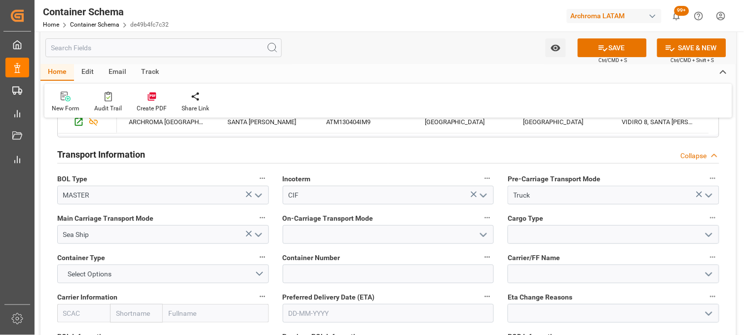
click at [485, 234] on polyline "open menu" at bounding box center [483, 235] width 6 height 3
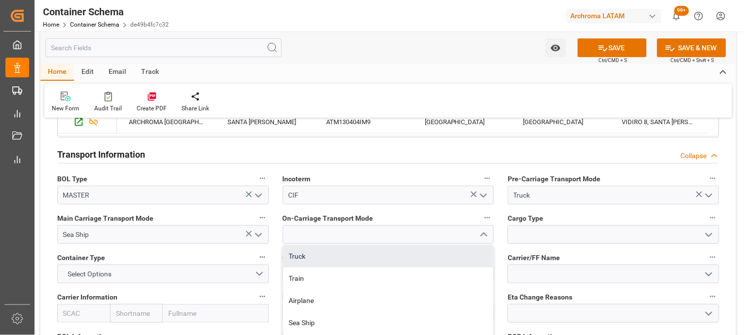
drag, startPoint x: 390, startPoint y: 256, endPoint x: 430, endPoint y: 253, distance: 40.1
click at [390, 256] on div "Truck" at bounding box center [388, 257] width 211 height 22
type input "Truck"
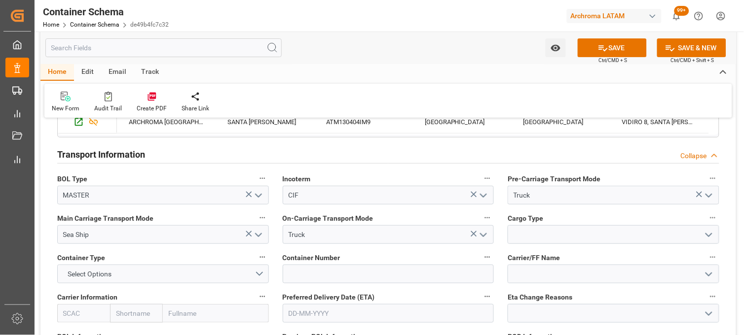
click at [710, 235] on polyline "open menu" at bounding box center [709, 235] width 6 height 3
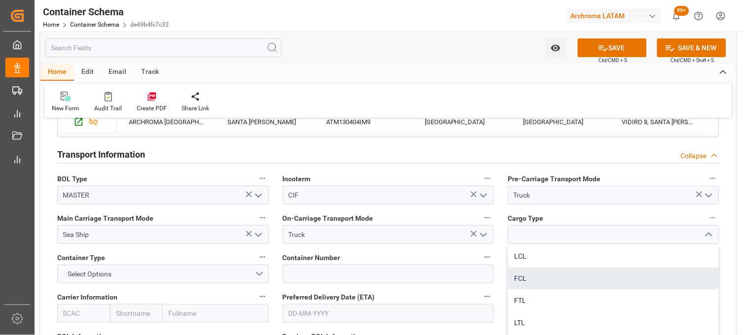
click at [531, 279] on div "FCL" at bounding box center [613, 279] width 211 height 22
type input "FCL"
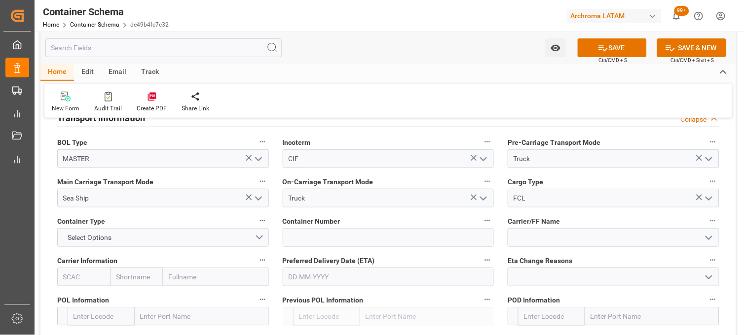
scroll to position [931, 0]
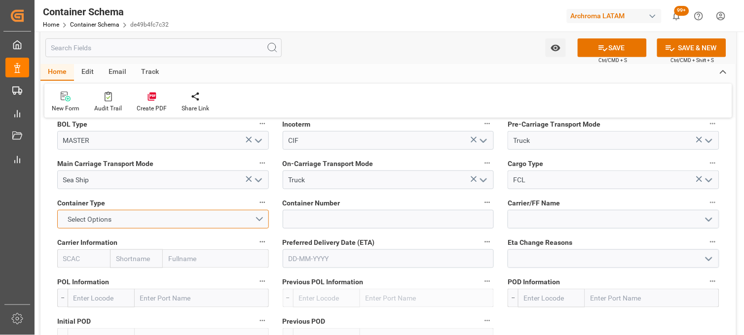
click at [255, 217] on button "Select Options" at bounding box center [163, 219] width 212 height 19
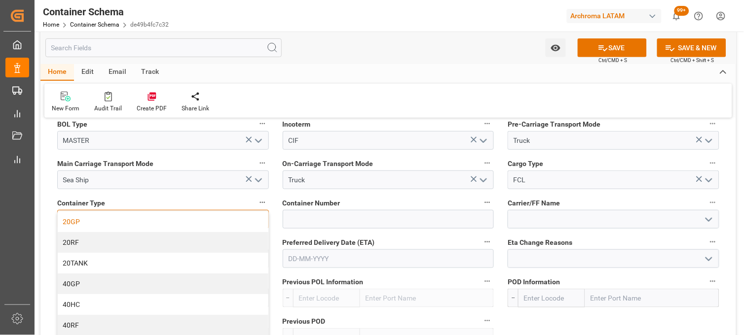
click at [72, 219] on div "20GP" at bounding box center [163, 222] width 211 height 21
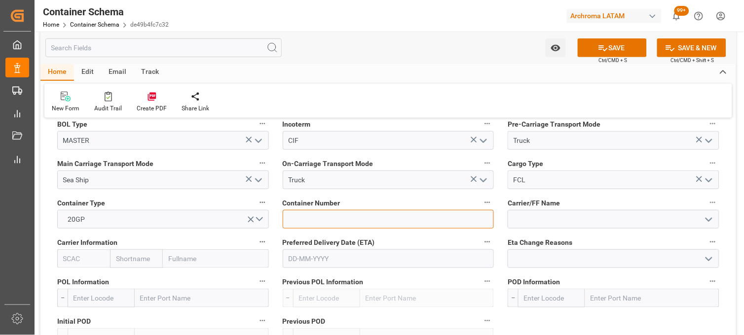
click at [312, 217] on input at bounding box center [389, 219] width 212 height 19
click at [355, 218] on input at bounding box center [389, 219] width 212 height 19
click at [328, 219] on input at bounding box center [389, 219] width 212 height 19
paste input "DFSU2756069"
type input "DFSU2756069"
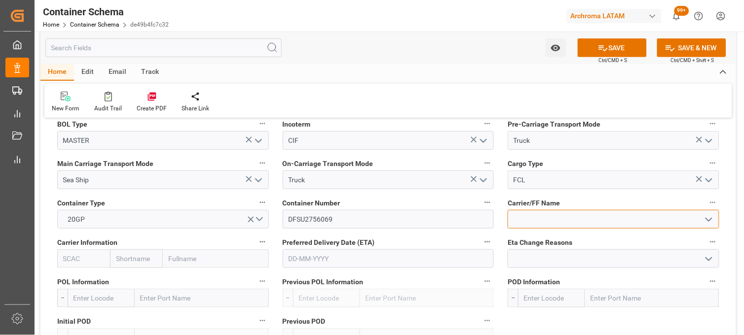
click at [549, 221] on input at bounding box center [613, 219] width 212 height 19
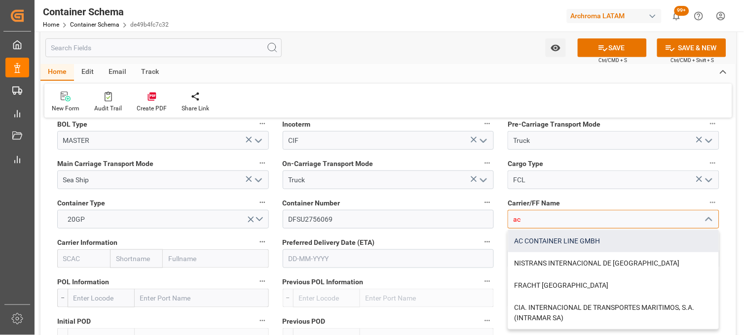
click at [550, 240] on div "AC CONTAINER LINE GMBH" at bounding box center [613, 241] width 211 height 22
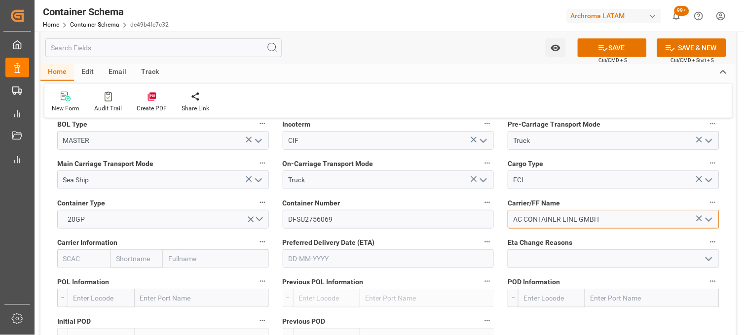
type input "AC CONTAINER LINE GMBH"
click at [148, 257] on input "text" at bounding box center [136, 259] width 53 height 19
type input "msc"
click at [124, 280] on b "MSC" at bounding box center [123, 281] width 15 height 8
type input "MSCU"
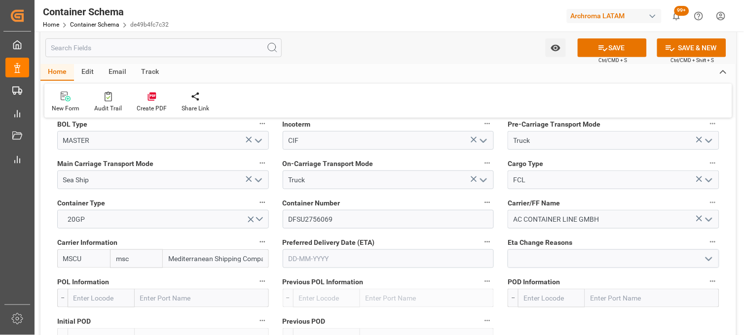
type input "MSC"
type input "Mediterranean Shipping Company"
type input "MSC"
click at [331, 257] on input "text" at bounding box center [389, 259] width 212 height 19
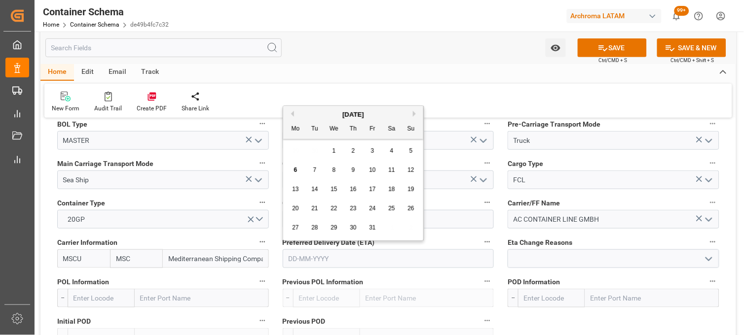
click at [300, 217] on div "20 21 22 23 24 25 26" at bounding box center [353, 208] width 135 height 19
click at [336, 193] on span "15" at bounding box center [333, 189] width 6 height 7
type input "[DATE]"
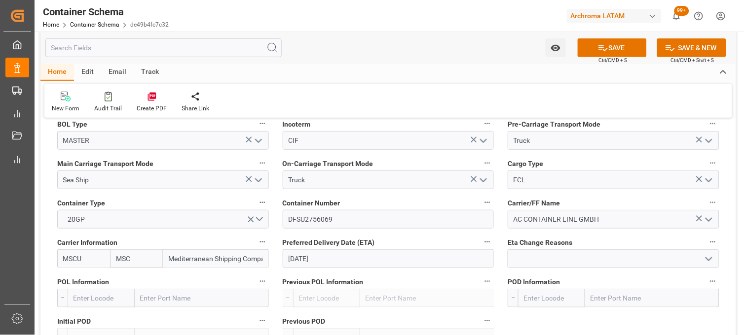
scroll to position [986, 0]
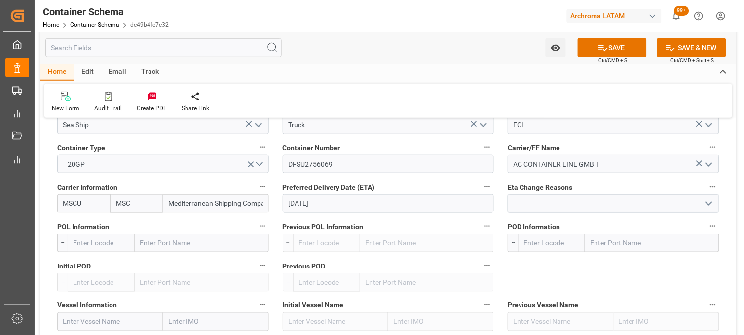
click at [155, 244] on input "text" at bounding box center [202, 243] width 134 height 19
type input "BREMERHAV"
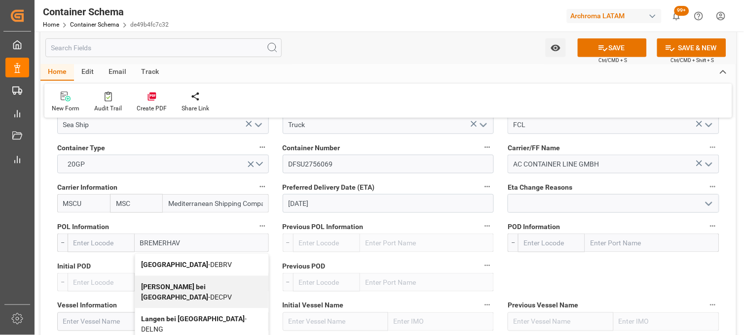
click at [160, 268] on b "Bremerhaven" at bounding box center [174, 265] width 67 height 8
type input "DEBRV"
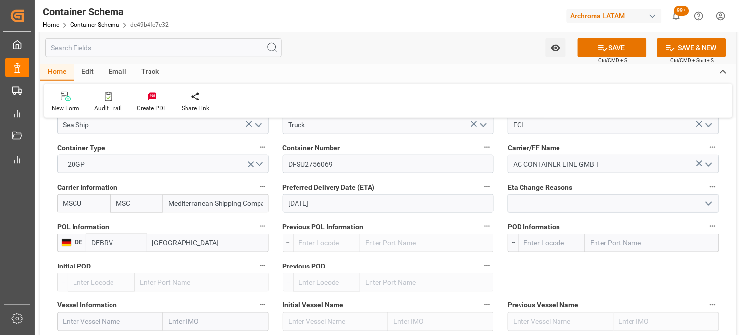
type input "Bremerhaven"
click at [608, 243] on input "text" at bounding box center [652, 243] width 134 height 19
type input "VERACR"
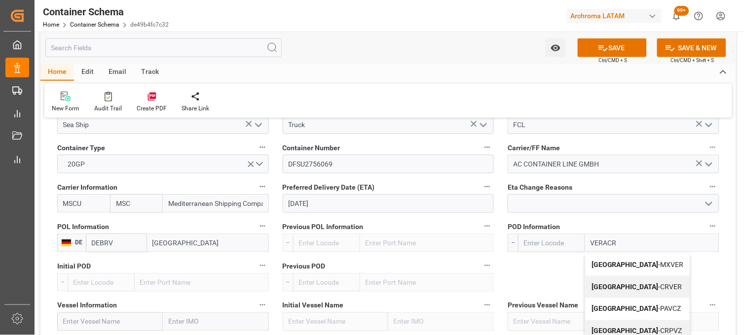
click at [603, 263] on b "Veracruz" at bounding box center [624, 265] width 67 height 8
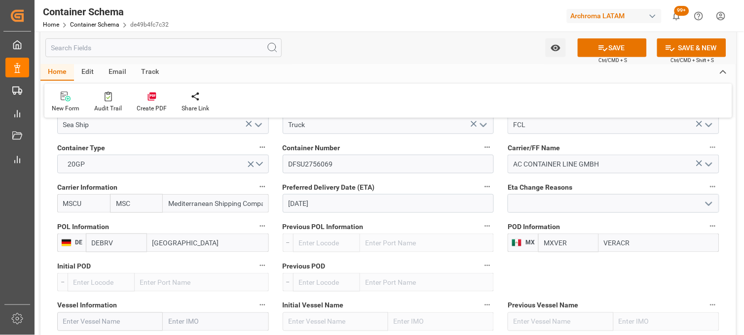
type input "MXVER"
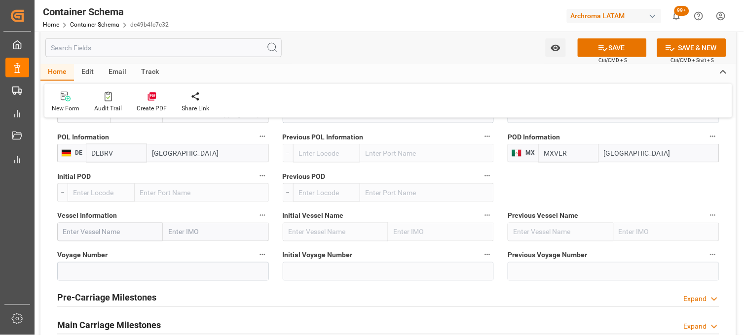
scroll to position [1096, 0]
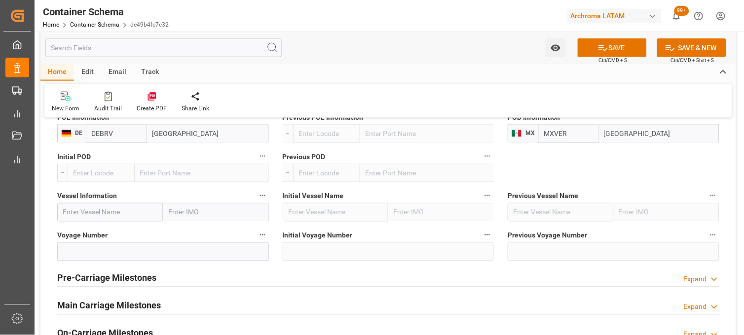
type input "Veracruz"
click at [81, 213] on input "text" at bounding box center [110, 212] width 106 height 19
paste input "MSC SHANGHAI"
click at [124, 233] on span "MSC SHANGHAI V - 9231822" at bounding box center [107, 234] width 87 height 8
type input "MSC SHANGHAI V"
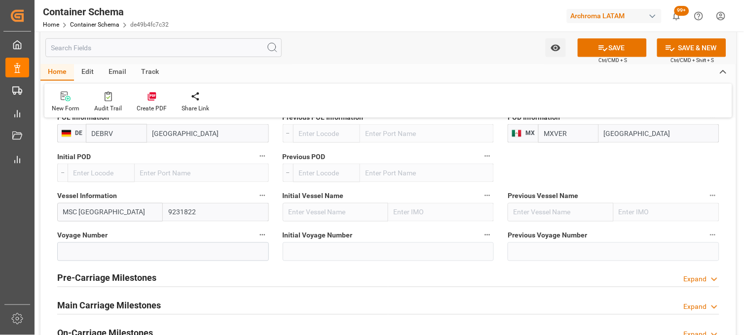
type input "9231822"
type input "MSC SHANGHAI V"
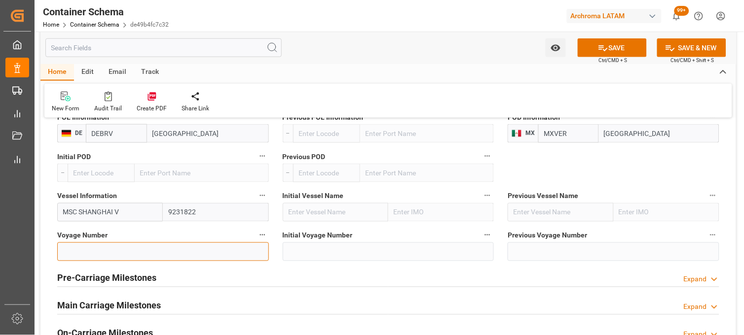
click at [161, 253] on input at bounding box center [163, 252] width 212 height 19
paste input "NH539A"
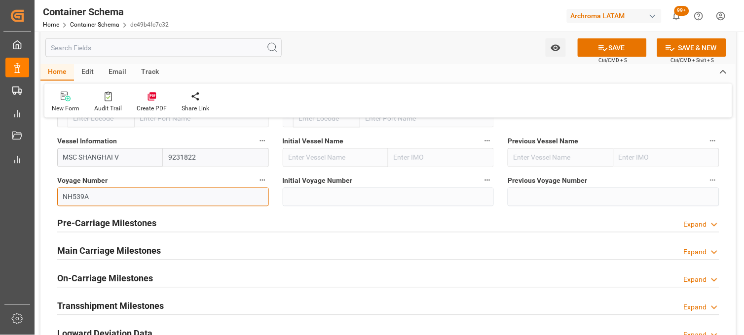
scroll to position [1205, 0]
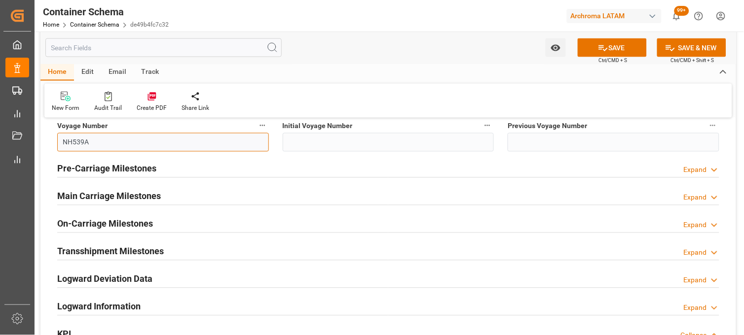
type input "NH539A"
click at [201, 198] on div "Main Carriage Milestones Expand" at bounding box center [388, 195] width 662 height 19
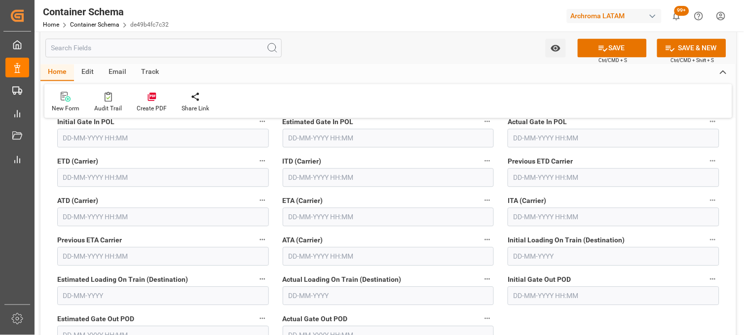
scroll to position [1315, 0]
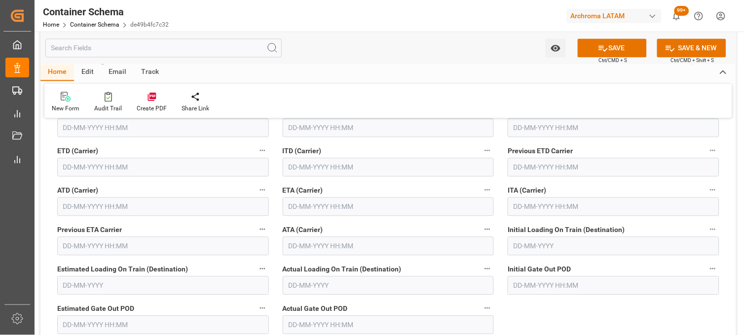
click at [289, 208] on input "text" at bounding box center [389, 206] width 212 height 19
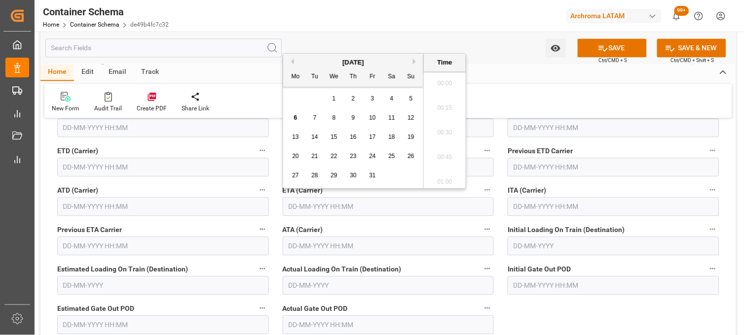
scroll to position [1236, 0]
click at [333, 137] on span "15" at bounding box center [333, 137] width 6 height 7
drag, startPoint x: 439, startPoint y: 125, endPoint x: 456, endPoint y: 117, distance: 18.3
click at [439, 125] on li "13:00" at bounding box center [445, 130] width 42 height 25
type input "15-10-2025 13:00"
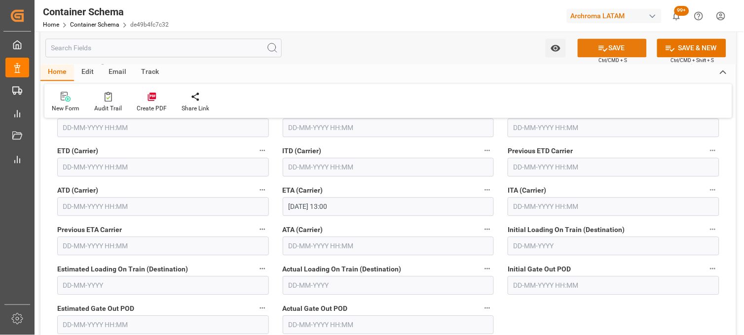
click at [595, 44] on button "SAVE" at bounding box center [612, 47] width 69 height 19
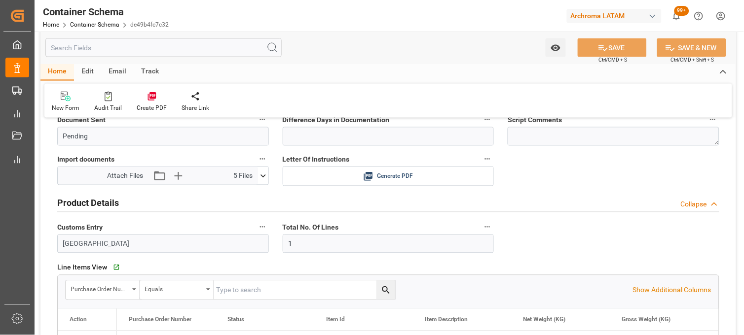
scroll to position [383, 0]
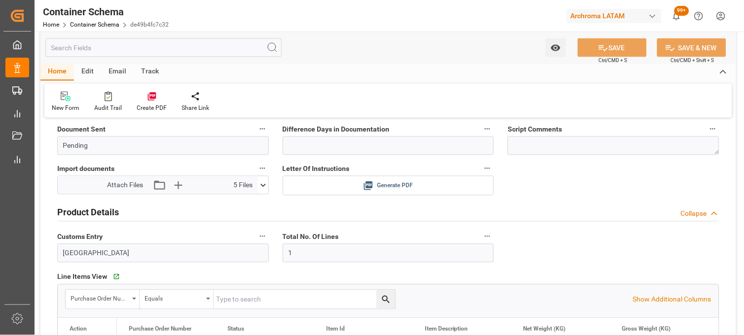
click at [371, 186] on icon at bounding box center [368, 186] width 9 height 9
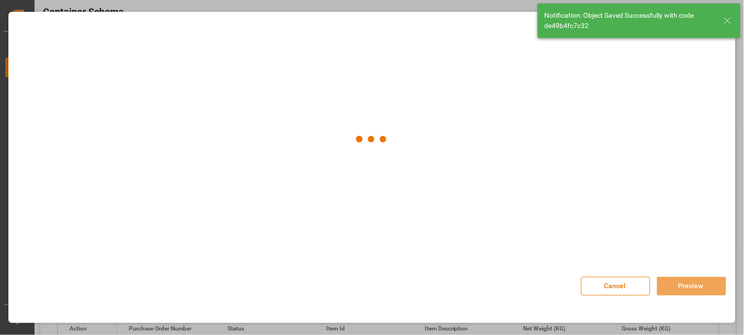
type input "Document Sent"
type input "MXVER"
type input "Veracruz"
type input "MSC SHANGHAI V"
type input "9231822"
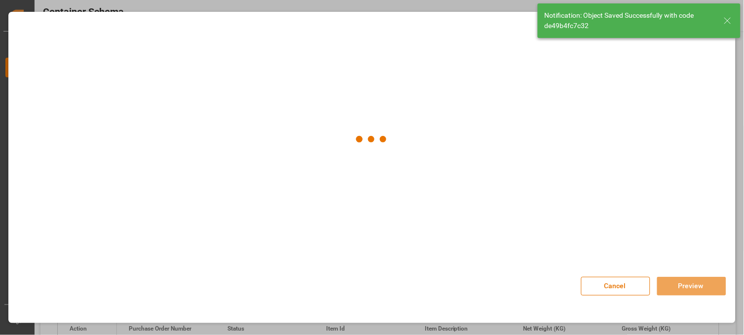
type input "NH539A"
type input "[DATE] 19:12"
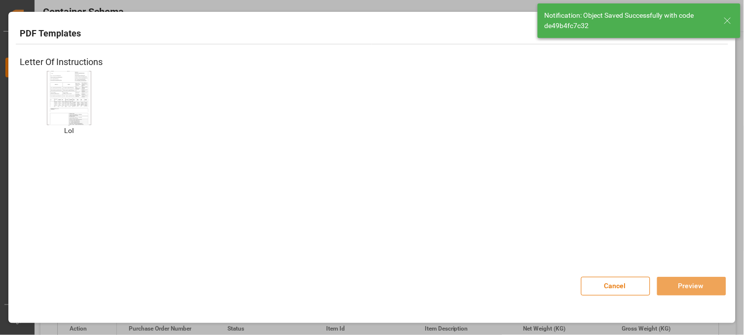
click at [81, 102] on img at bounding box center [68, 98] width 39 height 56
click at [679, 287] on button "Preview" at bounding box center [691, 286] width 69 height 19
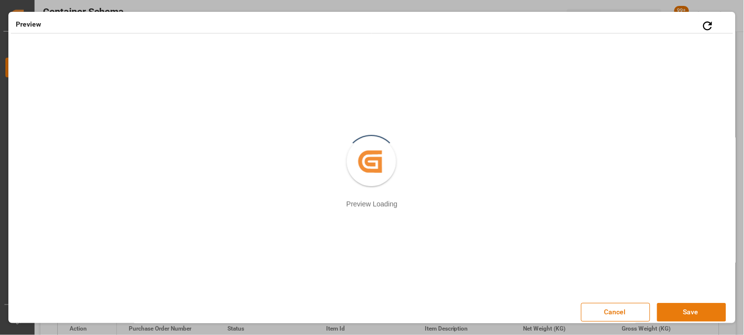
click at [673, 310] on button "Save" at bounding box center [691, 312] width 69 height 19
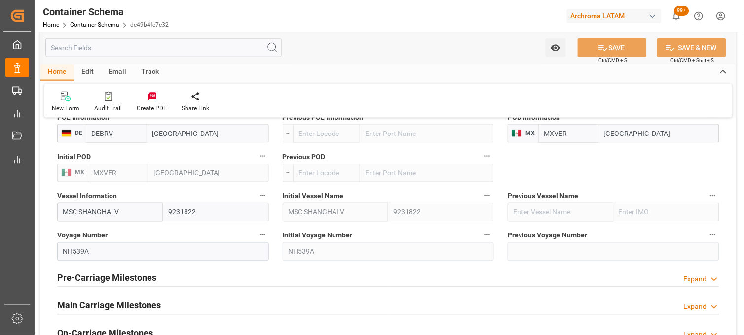
scroll to position [1205, 0]
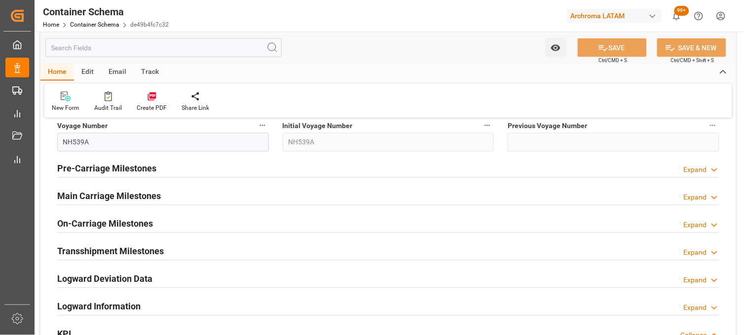
click at [87, 201] on h2 "Main Carriage Milestones" at bounding box center [109, 196] width 104 height 13
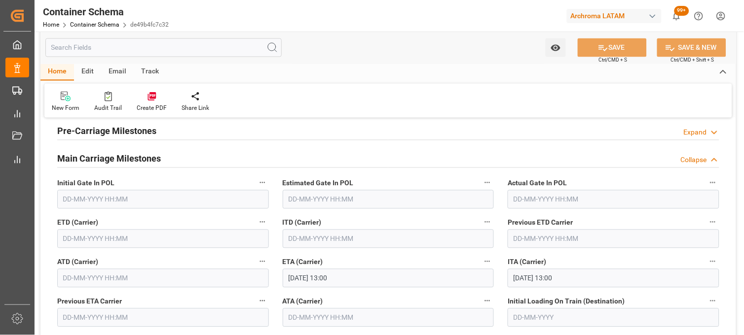
scroll to position [1260, 0]
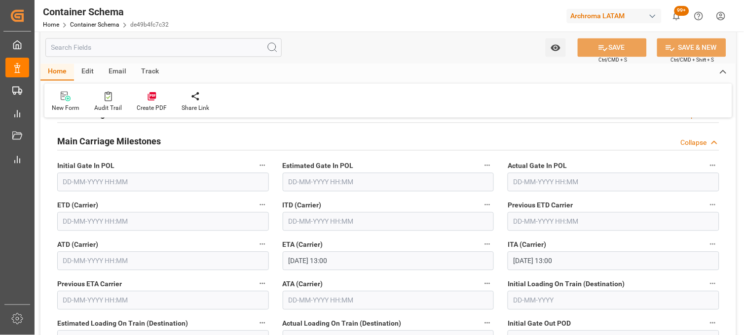
click at [68, 220] on input "text" at bounding box center [163, 222] width 212 height 19
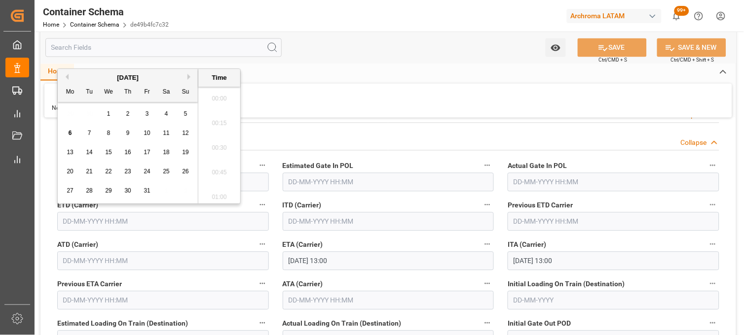
scroll to position [1236, 0]
click at [109, 113] on span "1" at bounding box center [108, 113] width 3 height 7
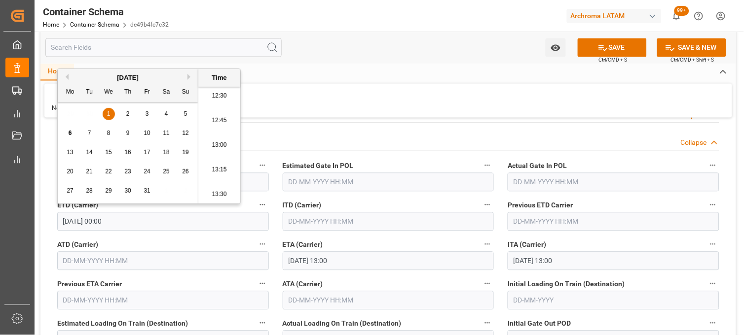
click at [216, 153] on li "13:00" at bounding box center [219, 145] width 42 height 25
type input "01-10-2025 13:00"
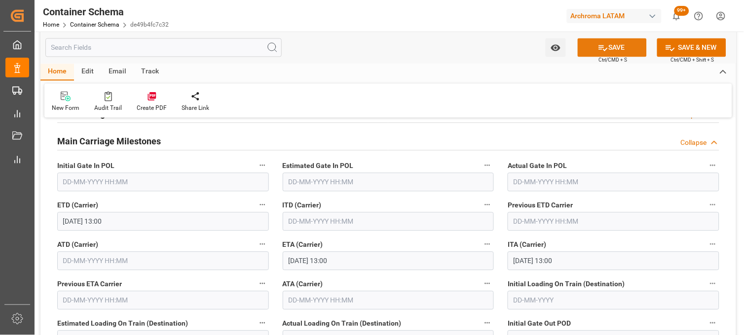
click at [618, 45] on button "SAVE" at bounding box center [612, 47] width 69 height 19
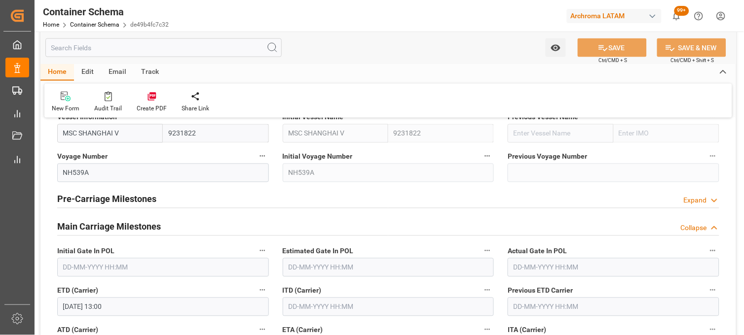
scroll to position [1151, 0]
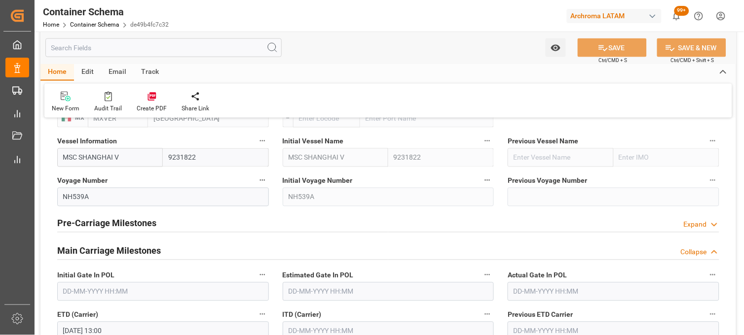
click at [159, 224] on div "Pre-Carriage Milestones Expand" at bounding box center [388, 223] width 662 height 19
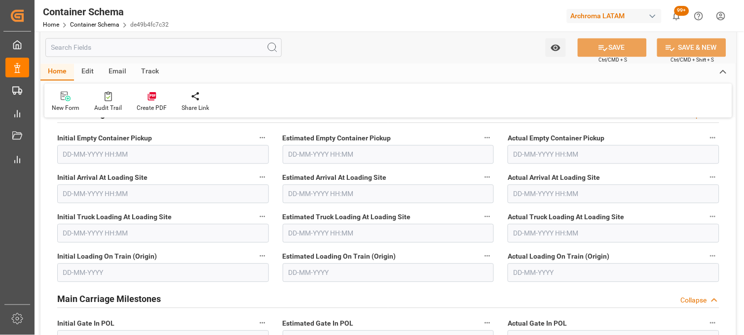
scroll to position [1205, 0]
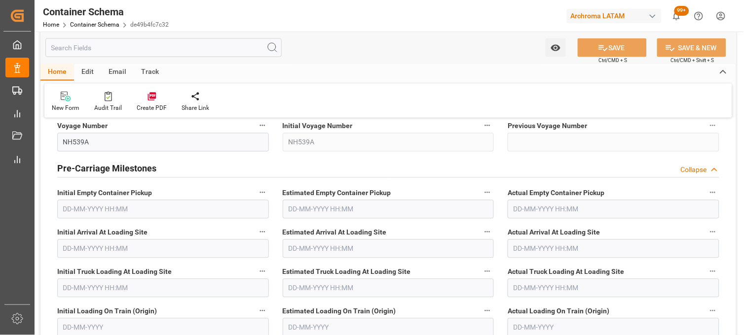
click at [150, 170] on h2 "Pre-Carriage Milestones" at bounding box center [106, 168] width 99 height 13
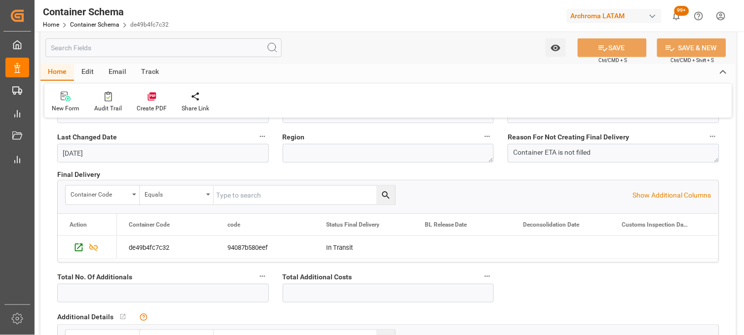
scroll to position [1808, 0]
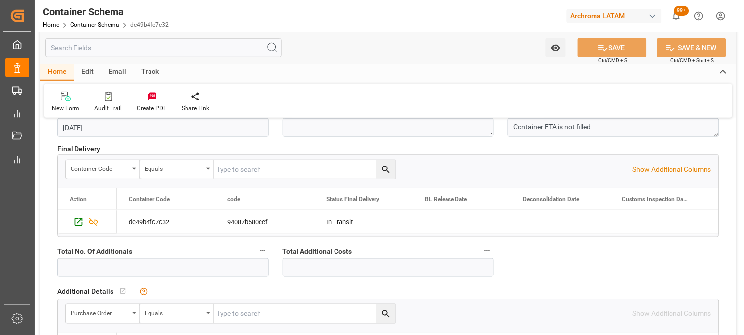
click at [80, 22] on link "Container Schema" at bounding box center [94, 24] width 49 height 7
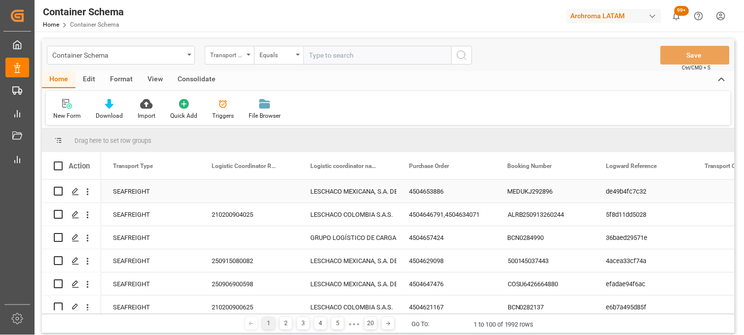
click at [230, 194] on div "Press SPACE to select this row." at bounding box center [249, 191] width 99 height 23
click at [57, 192] on input "Press Space to toggle row selection (unchecked)" at bounding box center [58, 191] width 9 height 9
checkbox input "true"
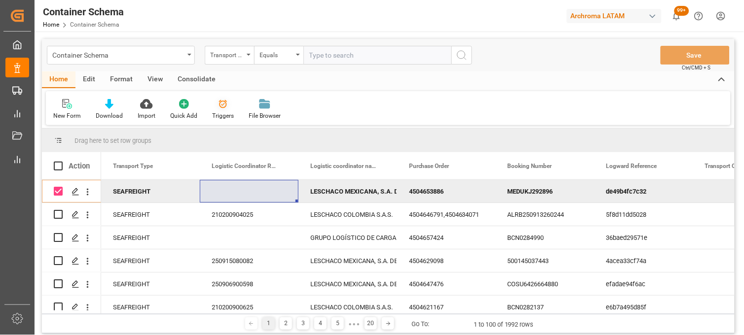
click at [222, 109] on div "Triggers" at bounding box center [223, 110] width 36 height 22
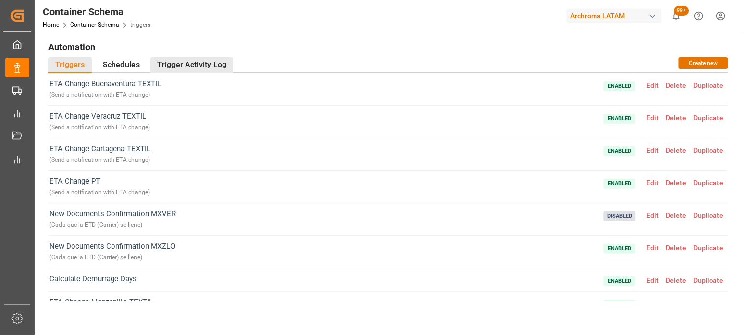
click at [164, 62] on div "Trigger Activity Log" at bounding box center [191, 65] width 83 height 16
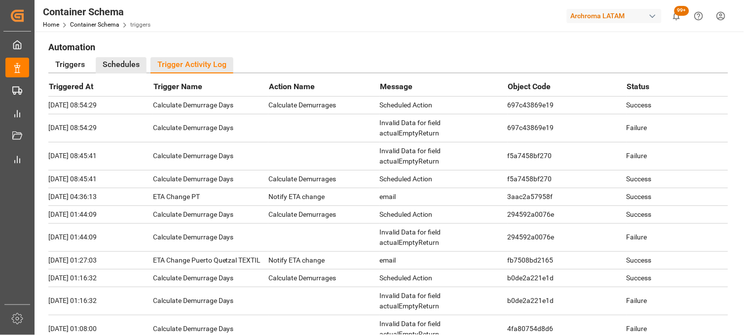
click at [114, 65] on div "Schedules" at bounding box center [121, 65] width 51 height 16
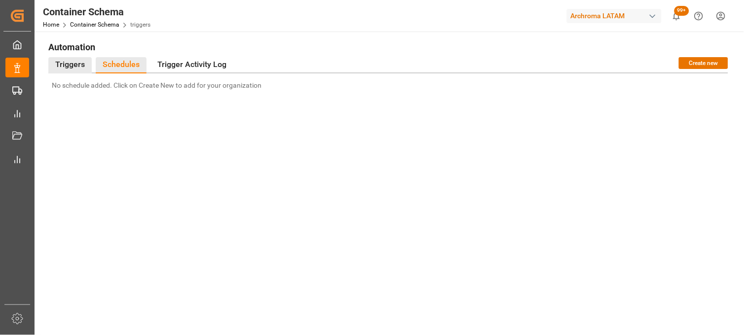
click at [74, 65] on div "Triggers" at bounding box center [69, 65] width 43 height 16
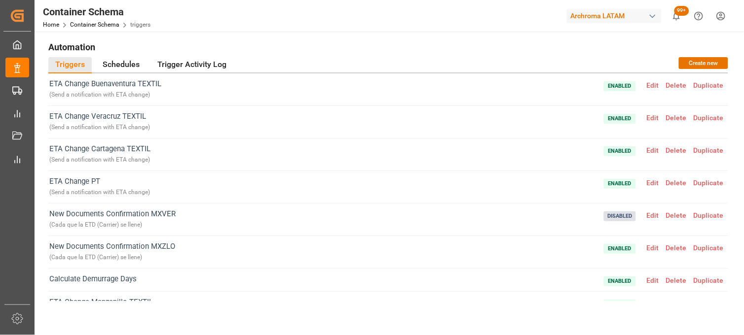
click at [652, 214] on span "Edit" at bounding box center [652, 216] width 19 height 8
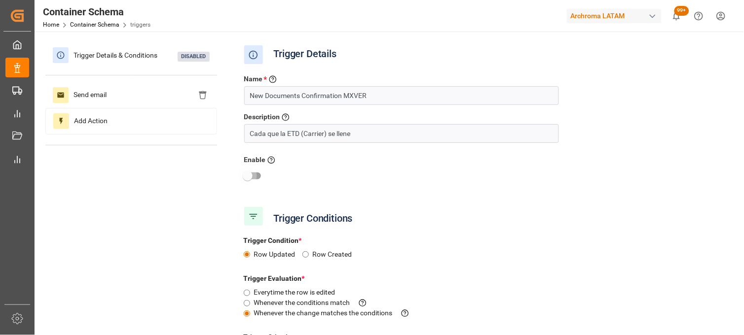
click at [257, 177] on input "checkbox" at bounding box center [247, 176] width 56 height 19
checkbox input "true"
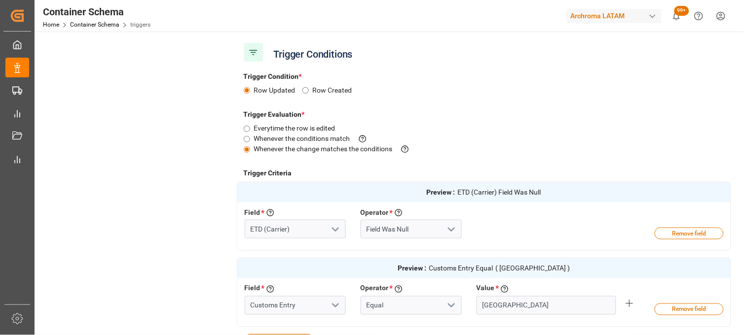
scroll to position [219, 0]
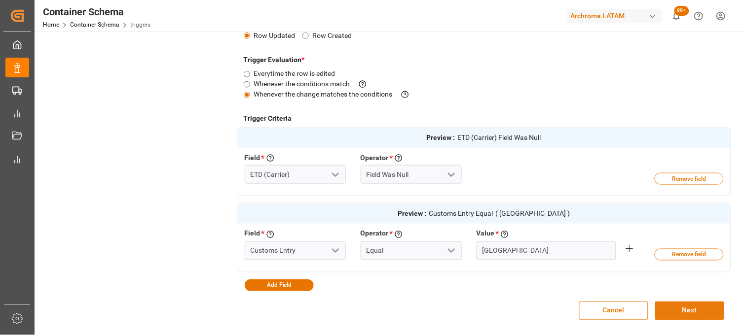
click at [687, 313] on button "Next" at bounding box center [689, 311] width 69 height 19
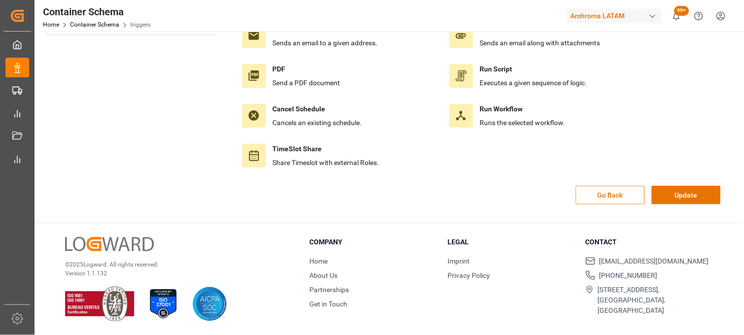
scroll to position [110, 0]
click at [670, 198] on button "Update" at bounding box center [685, 195] width 69 height 19
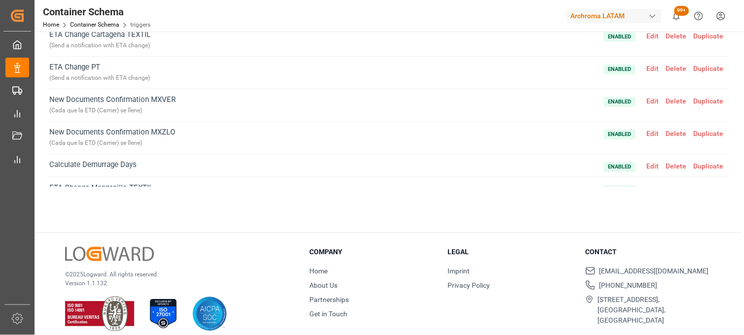
scroll to position [0, 0]
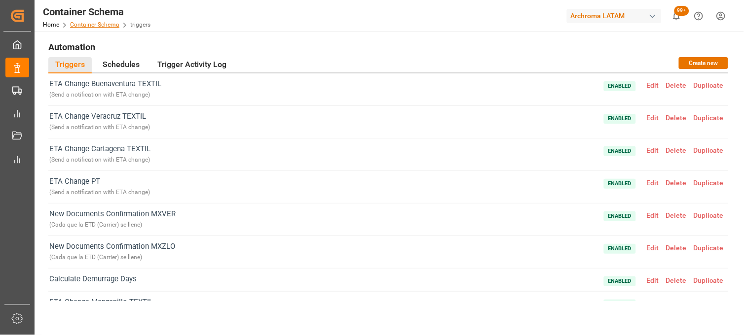
click at [97, 21] on link "Container Schema" at bounding box center [94, 24] width 49 height 7
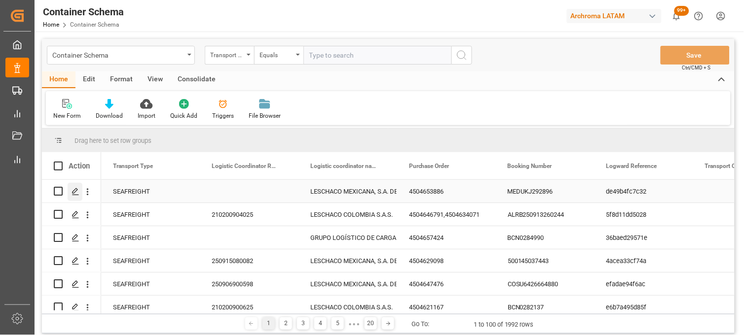
click at [72, 193] on polygon "Press SPACE to select this row." at bounding box center [74, 190] width 5 height 5
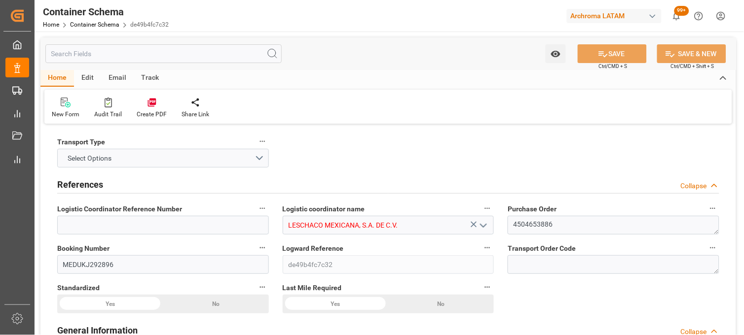
type input "10"
type input "7"
type input "1"
type input "9"
type input "10710"
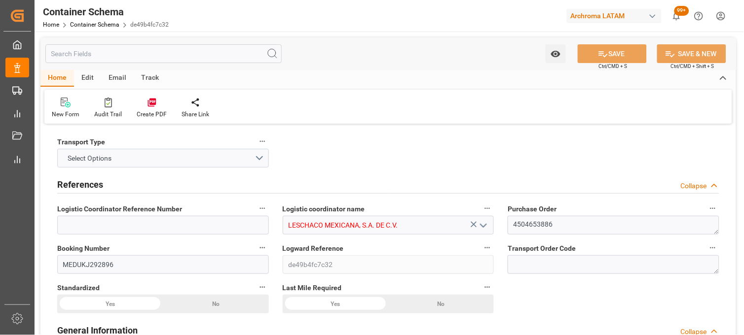
type input "11256.21"
type input "MSC"
type input "Mediterranean Shipping Company"
type input "DEBRV"
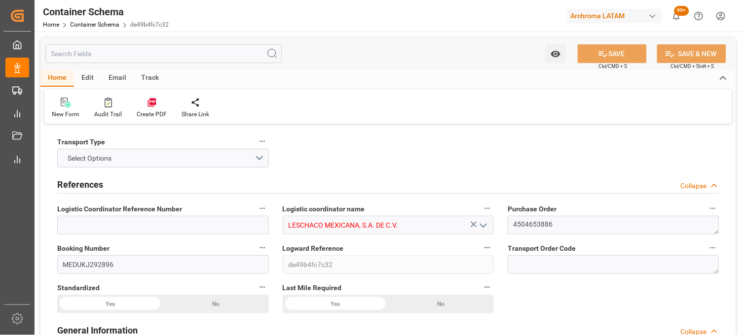
type input "MXVER"
type input "9231822"
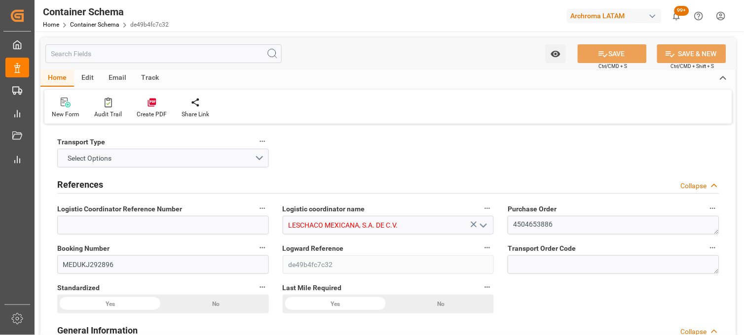
type input "9231822"
type input "0"
type input "06-10-2025 12:45"
type input "06-10-2025"
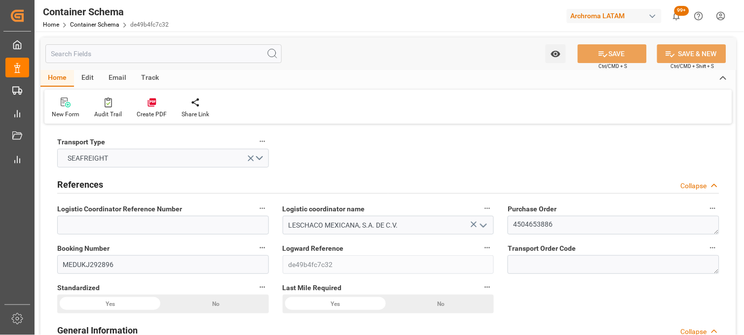
type input "[DATE]"
type input "06-10-2025"
type input "[DATE] 19:12"
type input "06-10-2025 18:49"
type input "06-10-2025"
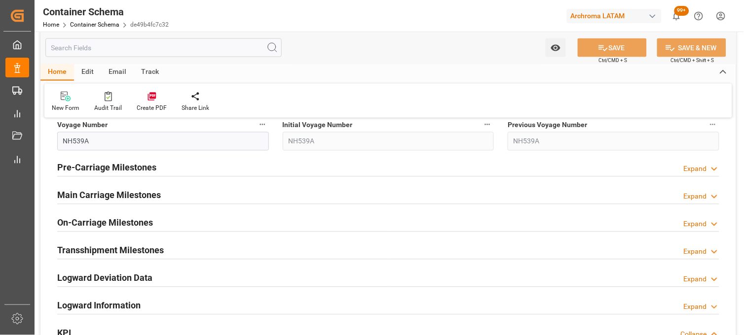
scroll to position [1260, 0]
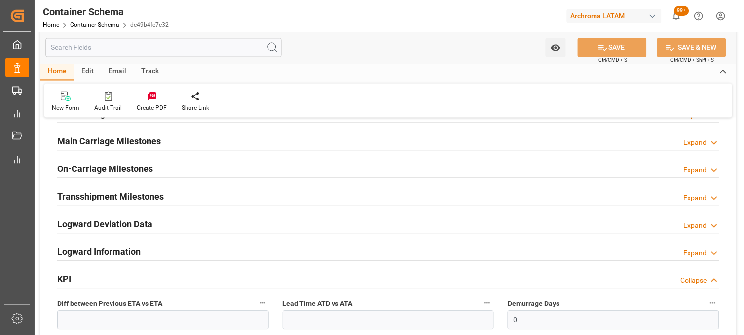
click at [115, 141] on h2 "Main Carriage Milestones" at bounding box center [109, 141] width 104 height 13
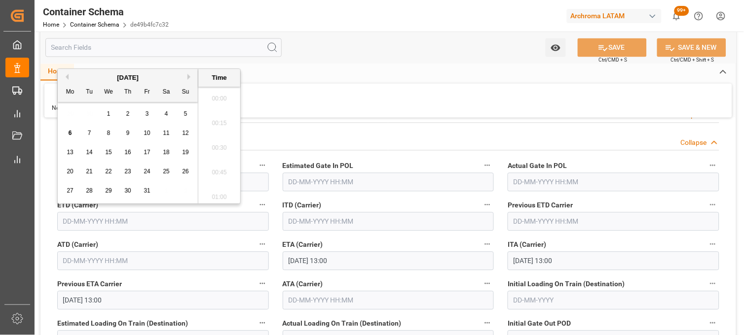
click at [67, 220] on input "text" at bounding box center [163, 222] width 212 height 19
click at [109, 110] on div "1" at bounding box center [109, 115] width 12 height 12
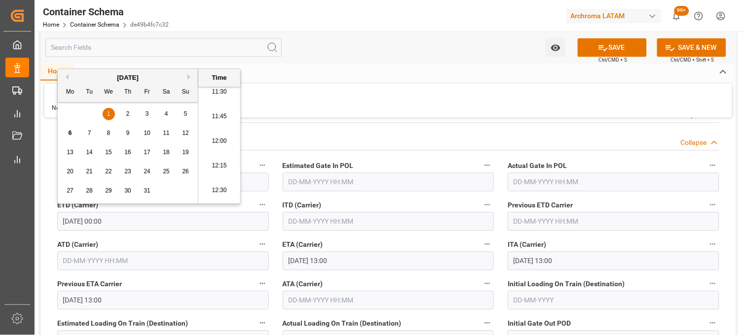
scroll to position [1121, 0]
click at [220, 112] on li "11:30" at bounding box center [219, 112] width 42 height 25
type input "01-10-2025 11:30"
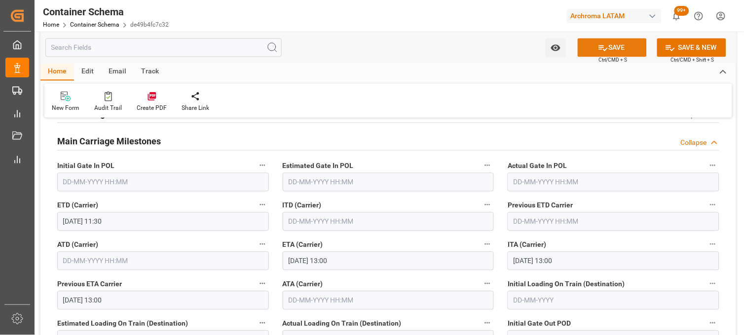
click at [602, 46] on icon at bounding box center [603, 48] width 9 height 6
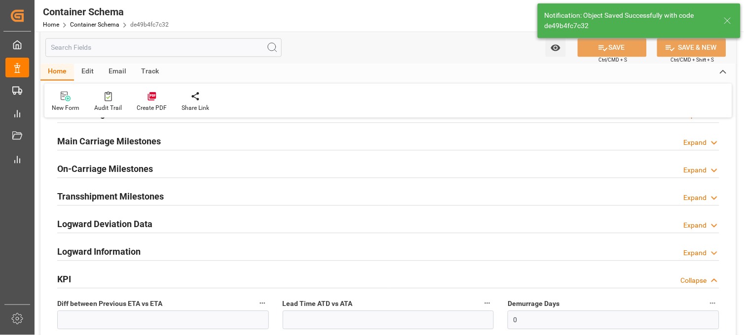
type textarea "Container is already in Final Delivery Phase."
type input "0"
type input "06-10-2025 19:32"
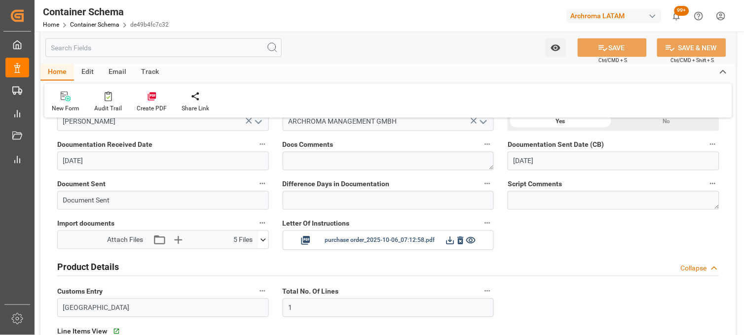
scroll to position [0, 0]
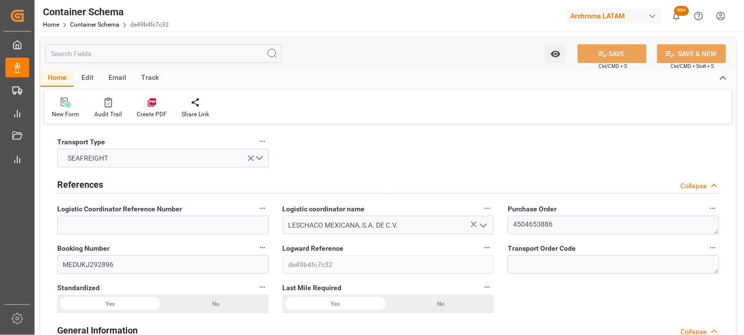
drag, startPoint x: 598, startPoint y: 292, endPoint x: 549, endPoint y: 284, distance: 49.9
click at [89, 24] on link "Container Schema" at bounding box center [94, 24] width 49 height 7
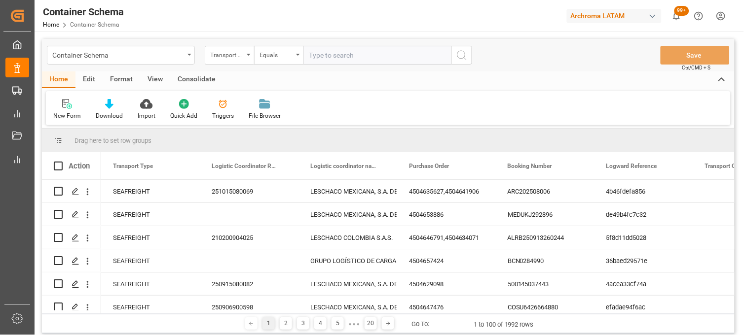
click at [187, 61] on div "Container Schema" at bounding box center [121, 55] width 148 height 19
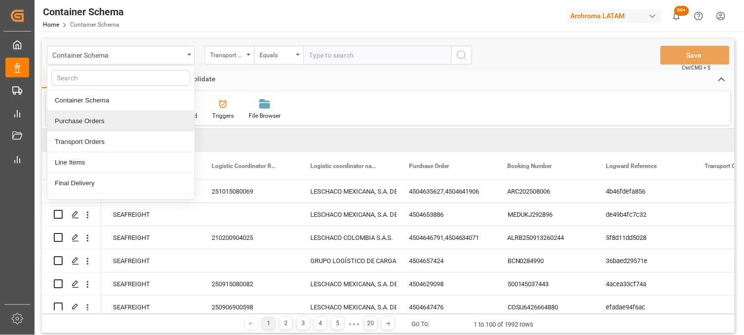
click at [101, 119] on div "Purchase Orders" at bounding box center [120, 121] width 147 height 21
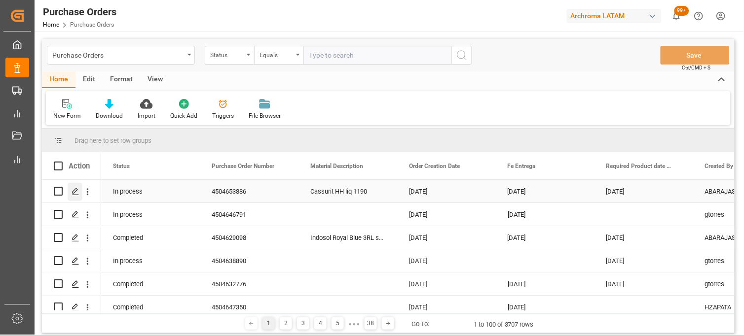
click at [75, 190] on icon "Press SPACE to select this row." at bounding box center [76, 192] width 8 height 8
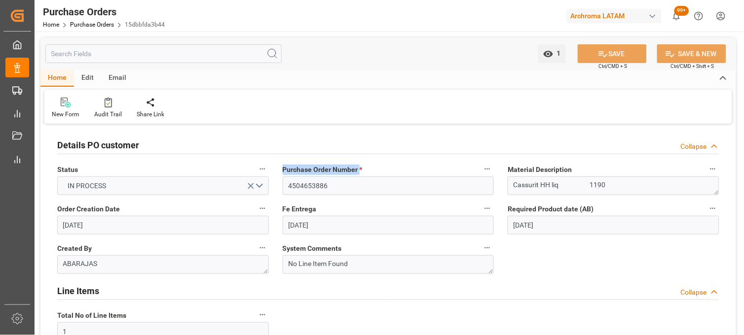
drag, startPoint x: 358, startPoint y: 170, endPoint x: 284, endPoint y: 173, distance: 74.0
click at [284, 173] on span "Purchase Order Number *" at bounding box center [323, 170] width 80 height 10
copy span "Purchase Order Number"
drag, startPoint x: 92, startPoint y: 248, endPoint x: 58, endPoint y: 249, distance: 34.0
click at [58, 249] on label "Created By" at bounding box center [163, 249] width 212 height 14
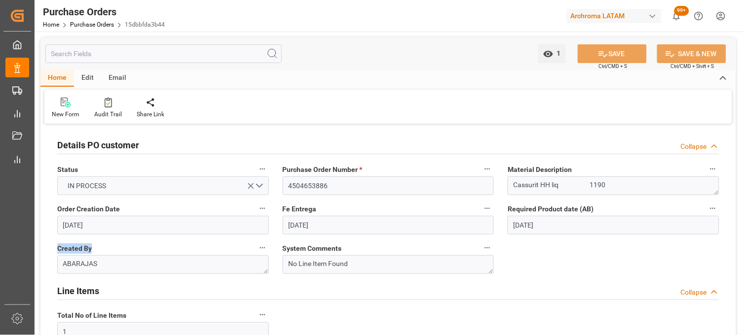
copy span "Created By"
drag, startPoint x: 358, startPoint y: 170, endPoint x: 280, endPoint y: 172, distance: 77.9
click at [280, 172] on div "Purchase Order Number * 4504653886" at bounding box center [388, 178] width 225 height 39
copy span "Purchase Order Number"
drag, startPoint x: 121, startPoint y: 210, endPoint x: 55, endPoint y: 213, distance: 66.2
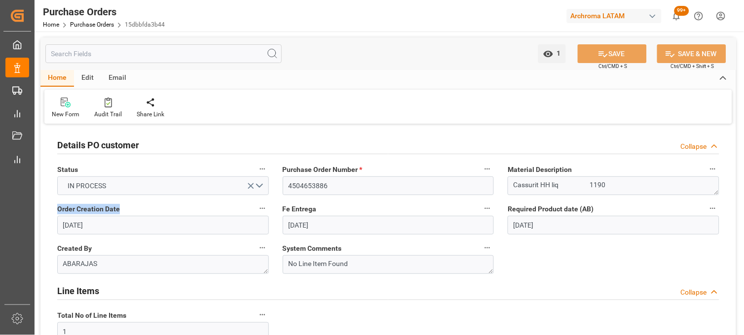
click at [55, 213] on div "Order Creation Date 11-08-2025" at bounding box center [162, 218] width 225 height 39
click at [97, 211] on span "Order Creation Date" at bounding box center [88, 209] width 63 height 10
click at [256, 211] on button "Order Creation Date" at bounding box center [262, 208] width 13 height 13
drag, startPoint x: 97, startPoint y: 211, endPoint x: 48, endPoint y: 205, distance: 49.7
click at [49, 206] on div at bounding box center [372, 167] width 744 height 335
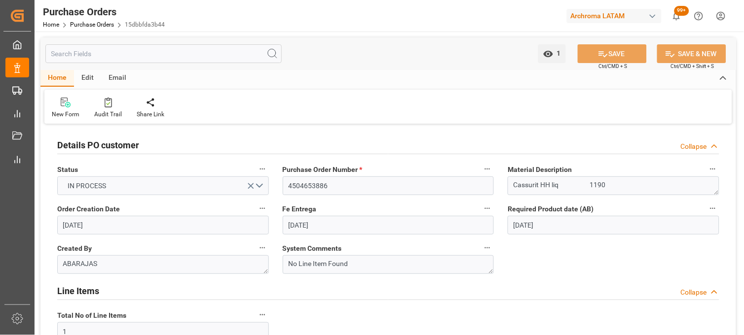
drag, startPoint x: 53, startPoint y: 208, endPoint x: 60, endPoint y: 209, distance: 7.1
click at [58, 209] on body "Created by potrace 1.15, written by Peter Selinger 2001-2017 Created by potrace…" at bounding box center [372, 167] width 744 height 335
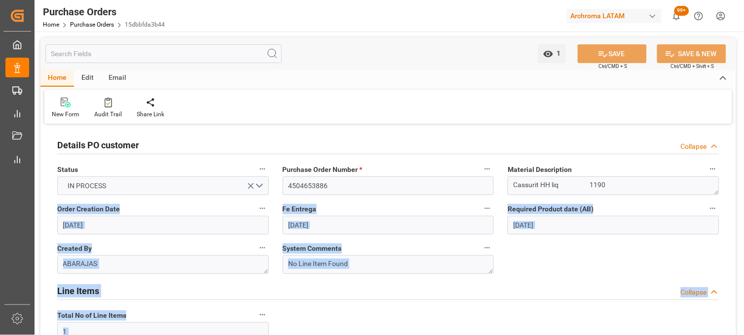
click at [58, 209] on span "Order Creation Date" at bounding box center [88, 209] width 63 height 10
click at [256, 209] on button "Order Creation Date" at bounding box center [262, 208] width 13 height 13
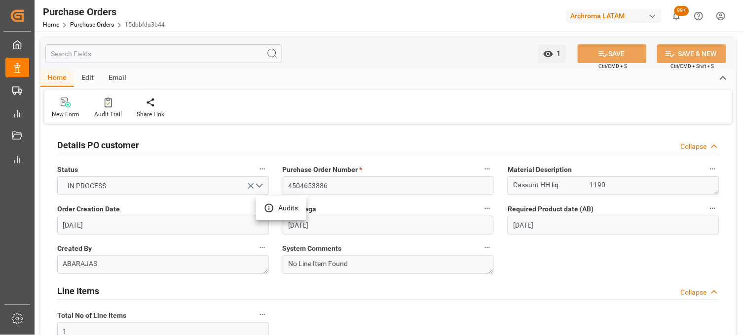
drag, startPoint x: 57, startPoint y: 209, endPoint x: 109, endPoint y: 209, distance: 51.3
click at [109, 209] on div at bounding box center [372, 167] width 744 height 335
drag, startPoint x: 103, startPoint y: 210, endPoint x: 53, endPoint y: 211, distance: 49.3
click at [53, 211] on div "Order Creation Date 11-08-2025" at bounding box center [162, 218] width 225 height 39
copy span "Order Creation Date"
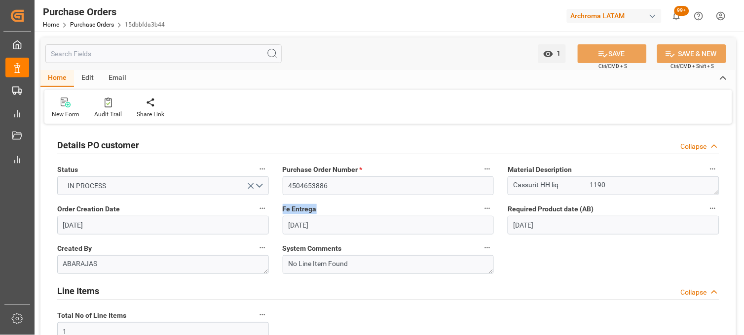
drag, startPoint x: 316, startPoint y: 211, endPoint x: 280, endPoint y: 211, distance: 35.5
click at [280, 211] on div "Fe Entrega 24-10-2025" at bounding box center [388, 218] width 225 height 39
copy span "Fe Entrega"
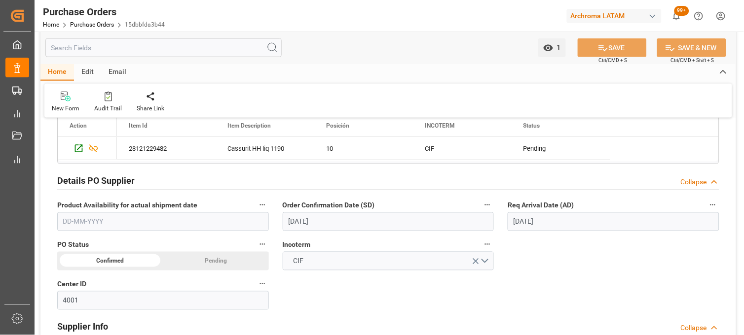
scroll to position [274, 0]
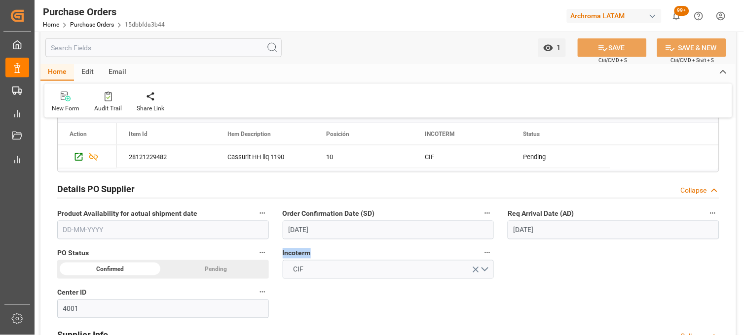
drag, startPoint x: 311, startPoint y: 254, endPoint x: 282, endPoint y: 255, distance: 29.6
click at [282, 255] on div "Incoterm CIF" at bounding box center [388, 262] width 225 height 39
copy span "Incoterm"
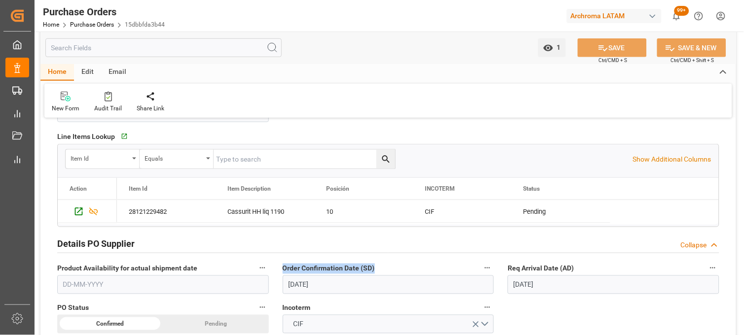
drag, startPoint x: 373, startPoint y: 270, endPoint x: 280, endPoint y: 270, distance: 92.7
click at [280, 270] on div "Order Confirmation Date (SD) 01-10-2025" at bounding box center [388, 277] width 225 height 39
copy span "Order Confirmation Date (SD)"
drag, startPoint x: 510, startPoint y: 267, endPoint x: 557, endPoint y: 269, distance: 47.4
click at [557, 269] on span "Req Arrival Date (AD)" at bounding box center [540, 269] width 66 height 10
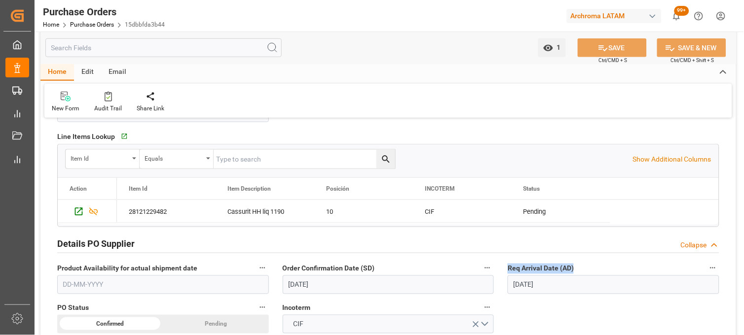
drag, startPoint x: 557, startPoint y: 269, endPoint x: 580, endPoint y: 273, distance: 23.5
click at [580, 273] on div "Req Arrival Date (AD) 15-10-2025" at bounding box center [613, 277] width 225 height 39
copy span "Req Arrival Date (AD)"
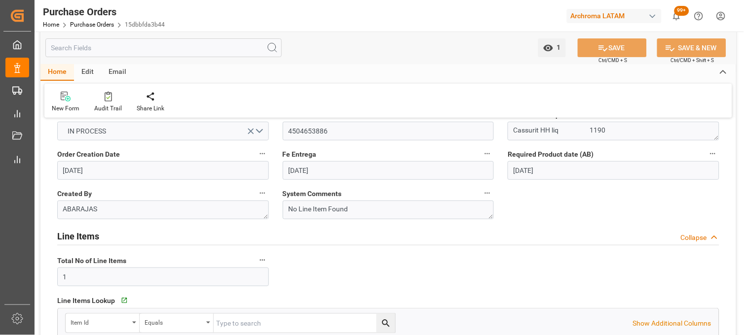
scroll to position [0, 0]
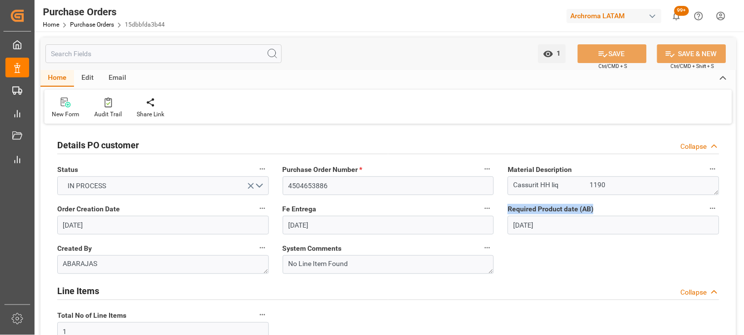
drag, startPoint x: 508, startPoint y: 209, endPoint x: 598, endPoint y: 209, distance: 89.8
click at [598, 209] on label "Required Product date (AB)" at bounding box center [613, 209] width 212 height 14
copy span "Required Product date (AB)"
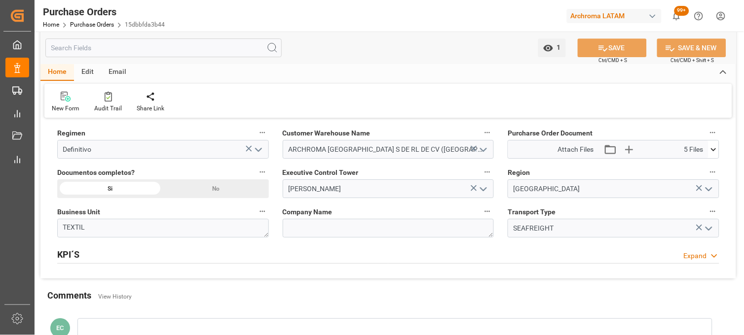
scroll to position [657, 0]
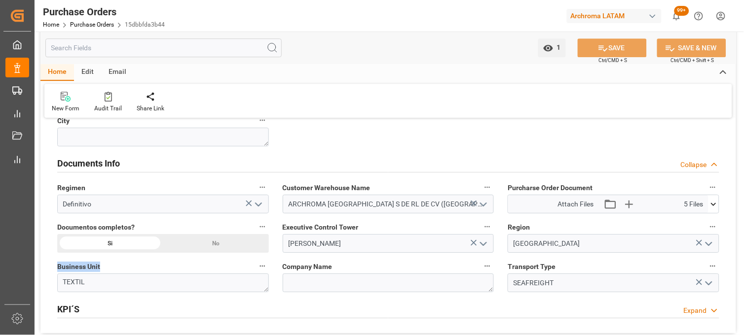
drag, startPoint x: 101, startPoint y: 268, endPoint x: 56, endPoint y: 268, distance: 45.4
click at [56, 268] on div "Business Unit TEXTIL" at bounding box center [162, 275] width 225 height 39
copy span "Business Unit"
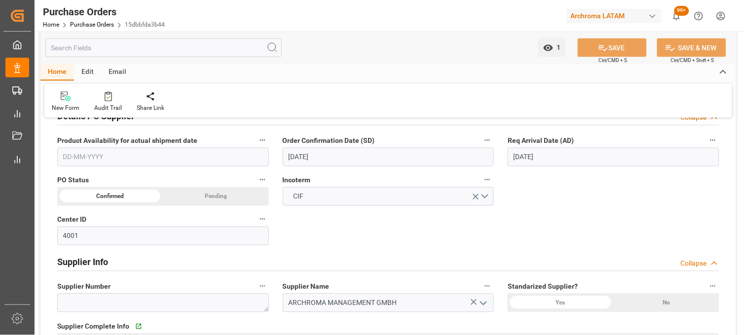
scroll to position [328, 0]
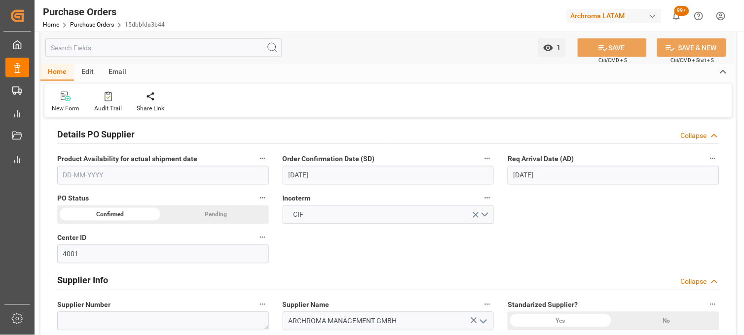
click at [296, 199] on span "Incoterm" at bounding box center [297, 199] width 28 height 10
click at [481, 199] on button "Incoterm" at bounding box center [487, 198] width 13 height 13
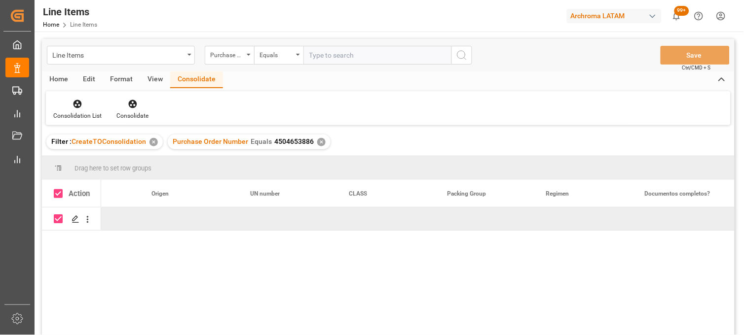
scroll to position [0, 3315]
click at [145, 57] on div "Line Items" at bounding box center [118, 54] width 132 height 12
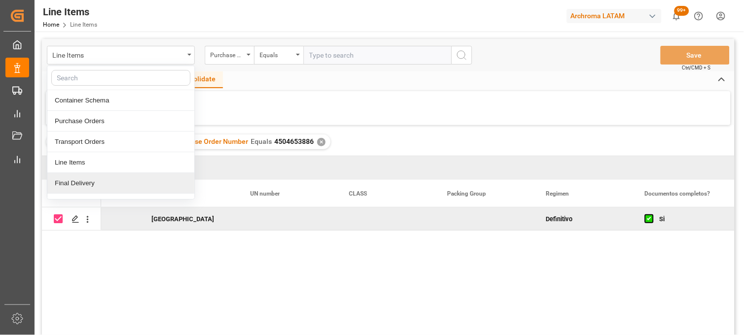
click at [84, 184] on div "Final Delivery" at bounding box center [120, 183] width 147 height 21
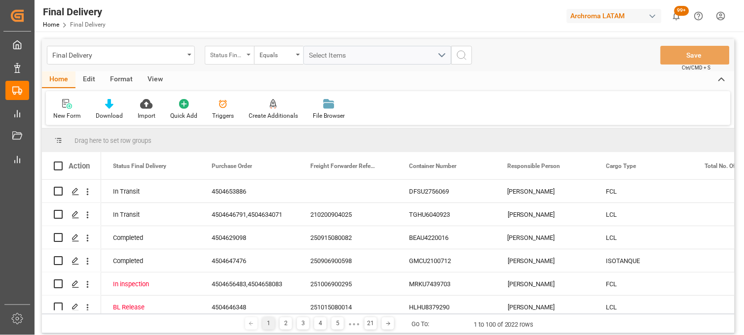
click at [242, 57] on div "Status Final Delivery" at bounding box center [227, 53] width 34 height 11
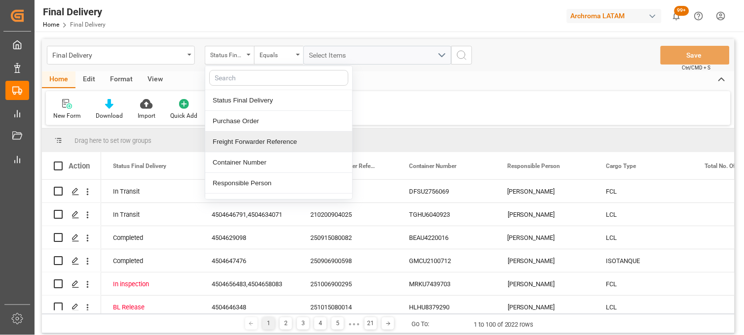
click at [243, 140] on div "Freight Forwarder Reference" at bounding box center [278, 142] width 147 height 21
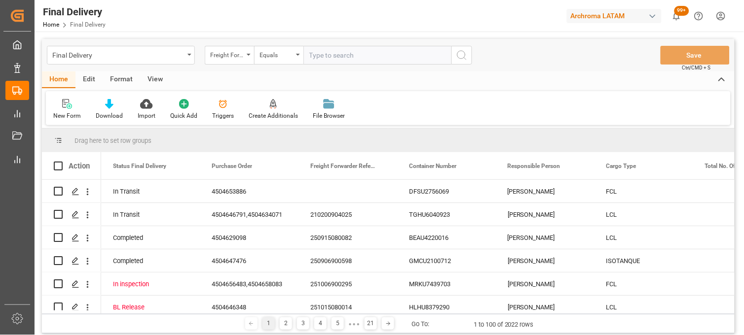
click at [316, 60] on input "text" at bounding box center [377, 55] width 148 height 19
type input "251015080069"
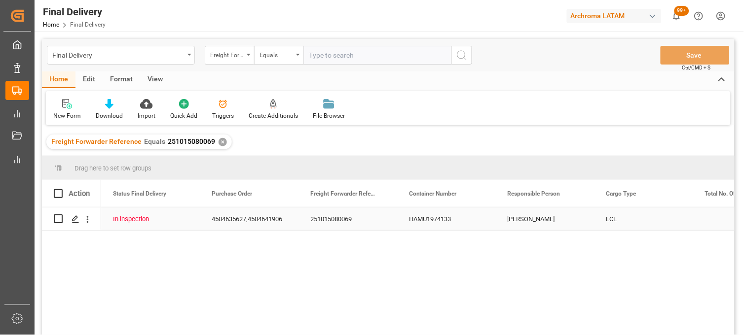
click at [426, 215] on div "HAMU1974133" at bounding box center [446, 219] width 99 height 23
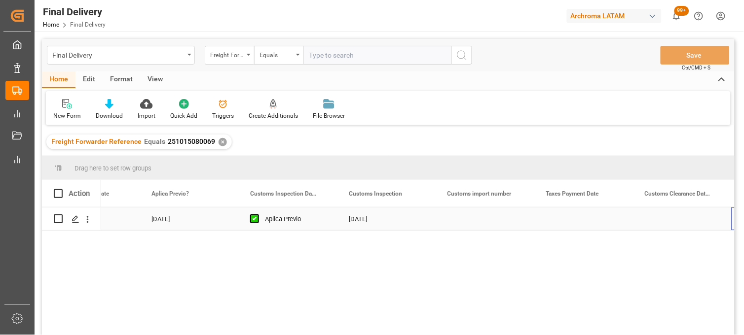
scroll to position [0, 948]
click at [565, 219] on div "Press SPACE to select this row." at bounding box center [583, 219] width 99 height 23
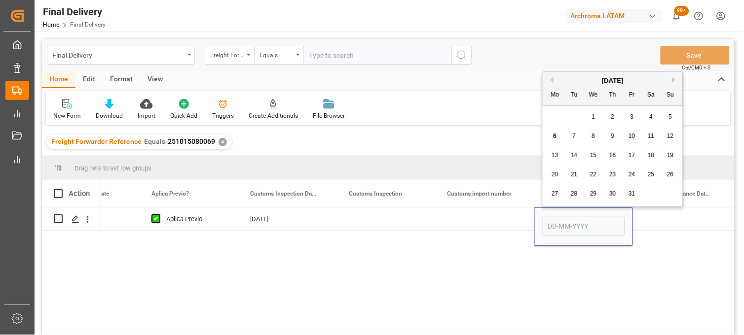
click at [554, 136] on span "6" at bounding box center [554, 136] width 3 height 7
type input "[DATE]"
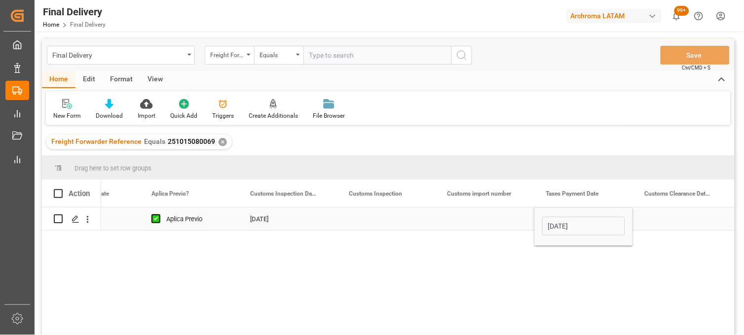
click at [661, 218] on div "Press SPACE to select this row." at bounding box center [682, 219] width 99 height 23
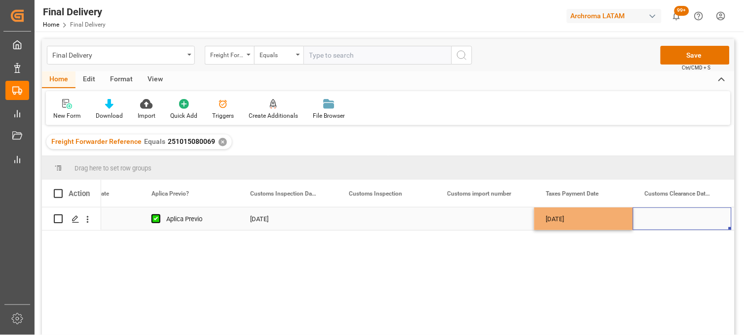
click at [662, 219] on div "Press SPACE to select this row." at bounding box center [682, 219] width 99 height 23
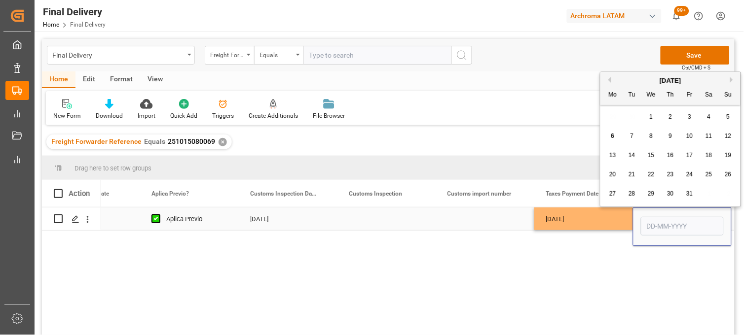
click at [662, 219] on input "Press SPACE to select this row." at bounding box center [682, 226] width 83 height 19
click at [656, 222] on input "Press SPACE to select this row." at bounding box center [682, 226] width 83 height 19
click at [620, 224] on div "[DATE]" at bounding box center [583, 219] width 99 height 23
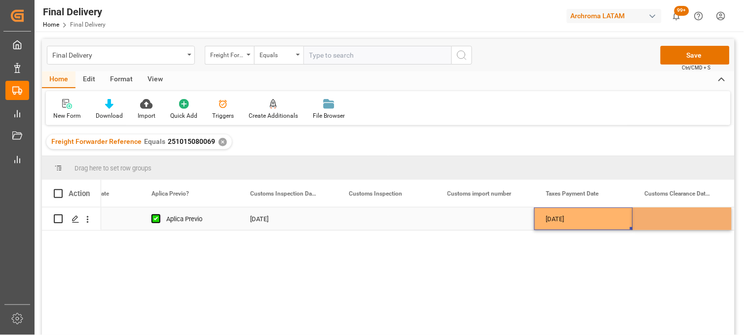
click at [654, 223] on div "Press SPACE to select this row." at bounding box center [682, 219] width 99 height 23
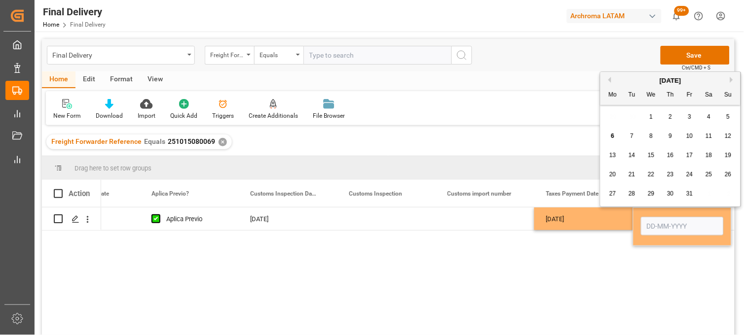
click at [631, 141] on div "7" at bounding box center [632, 137] width 12 height 12
type input "[DATE]"
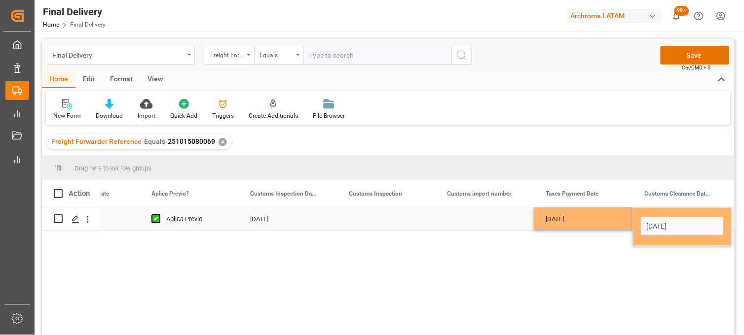
click at [475, 217] on div "Press SPACE to select this row." at bounding box center [484, 219] width 99 height 23
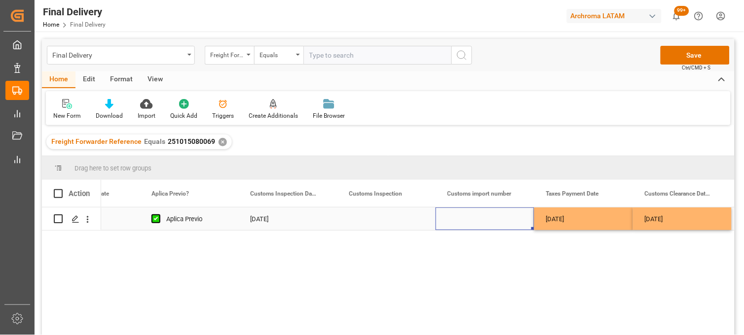
click at [470, 217] on div "Press SPACE to select this row." at bounding box center [484, 219] width 99 height 23
click at [470, 217] on input "Press SPACE to select this row." at bounding box center [484, 225] width 83 height 19
paste input "25 43 3108 5007616"
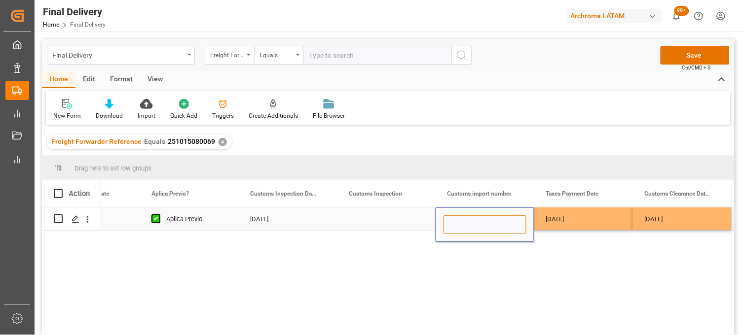
type input "25 43 3108 5007616"
click at [548, 221] on div "[DATE]" at bounding box center [583, 219] width 99 height 23
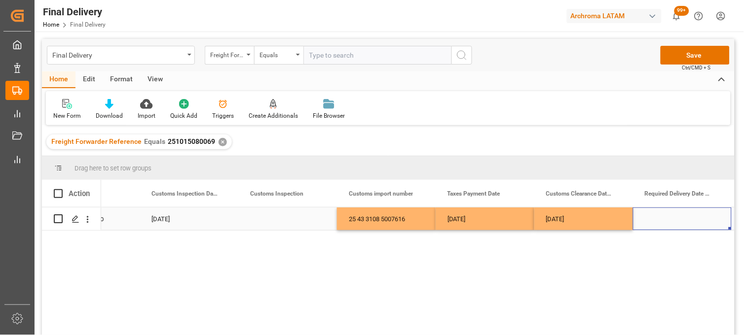
scroll to position [0, 1145]
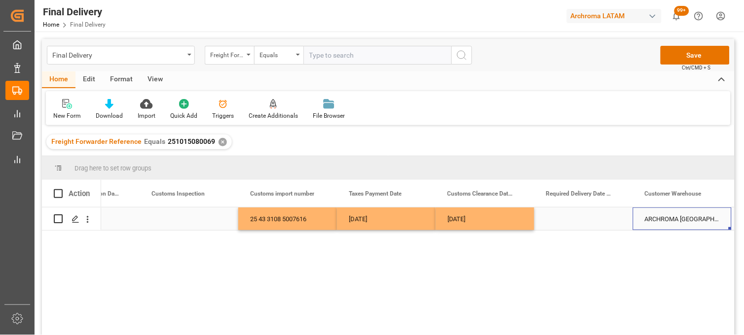
click at [567, 219] on div "Press SPACE to select this row." at bounding box center [583, 219] width 99 height 23
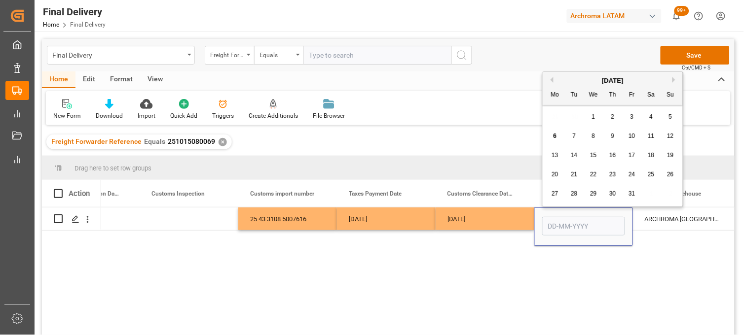
click at [634, 137] on span "10" at bounding box center [631, 136] width 6 height 7
type input "[DATE]"
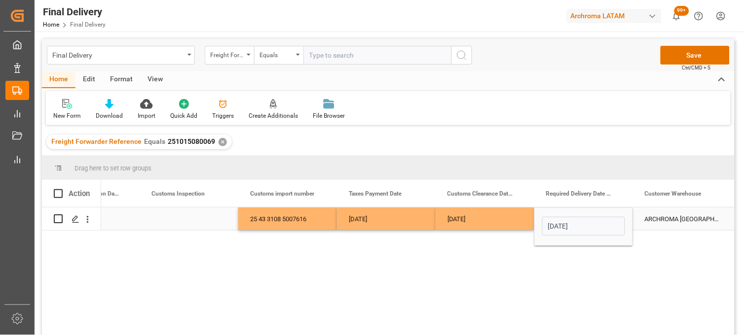
click at [665, 218] on div "ARCHROMA [GEOGRAPHIC_DATA] S DE RL DE CV ([GEOGRAPHIC_DATA][PERSON_NAME])" at bounding box center [682, 219] width 99 height 23
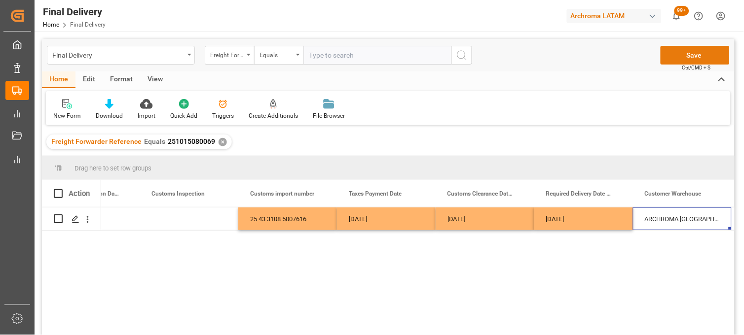
click at [676, 58] on button "Save" at bounding box center [694, 55] width 69 height 19
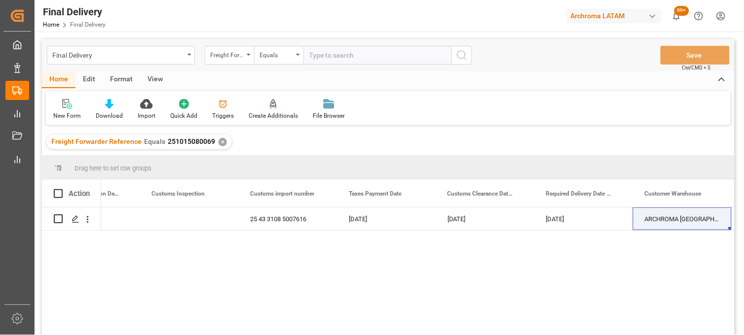
click at [219, 141] on div "✕" at bounding box center [222, 142] width 8 height 8
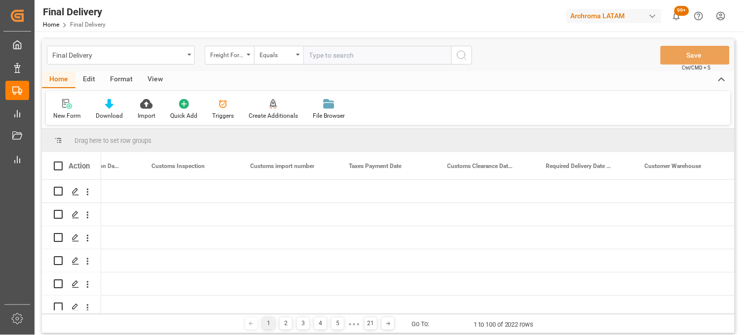
click at [141, 55] on div "Final Delivery" at bounding box center [118, 54] width 132 height 12
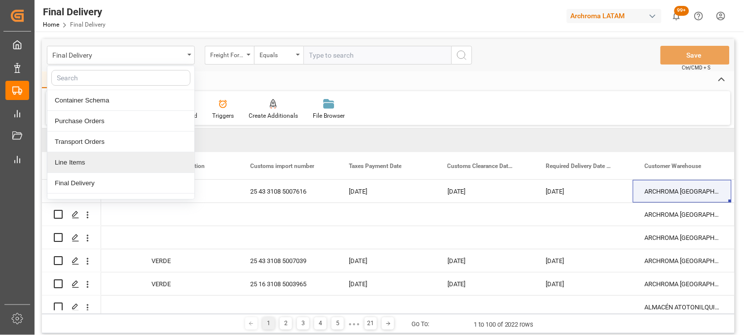
drag, startPoint x: 103, startPoint y: 164, endPoint x: 135, endPoint y: 72, distance: 97.8
click at [103, 163] on div "Line Items" at bounding box center [120, 162] width 147 height 21
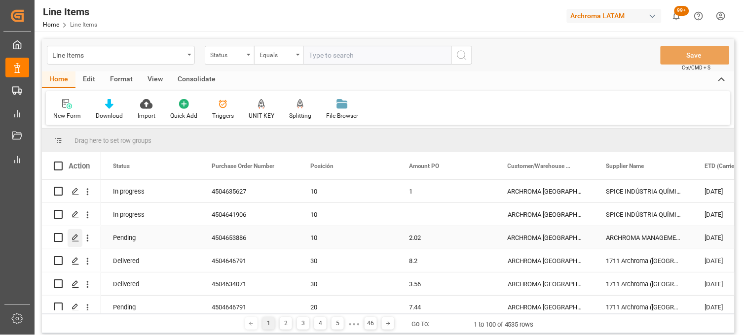
click at [74, 242] on div "Press SPACE to select this row." at bounding box center [75, 238] width 15 height 18
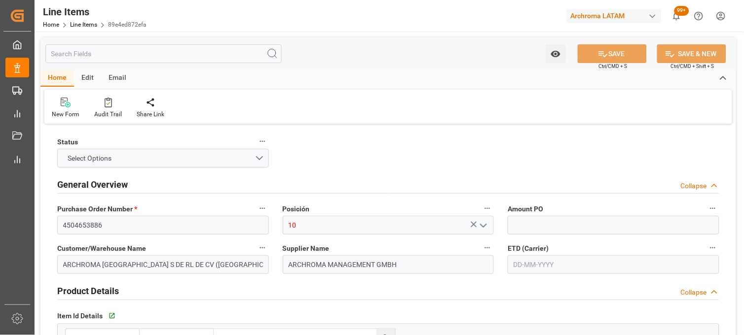
type input "4504653886"
type input "10"
type input "ARCHROMA [GEOGRAPHIC_DATA] S DE RL DE CV ([GEOGRAPHIC_DATA][PERSON_NAME])"
type input "ARCHROMA MANAGEMENT GMBH"
type input "28121229482"
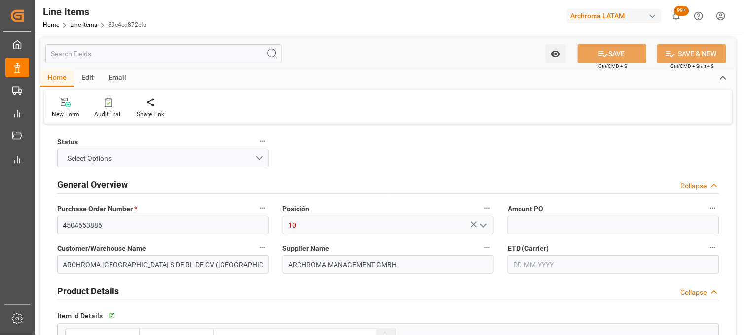
type textarea "Cassurit HH liq 1190"
type textarea "0"
type input "IBC"
type textarea "9 IBC"
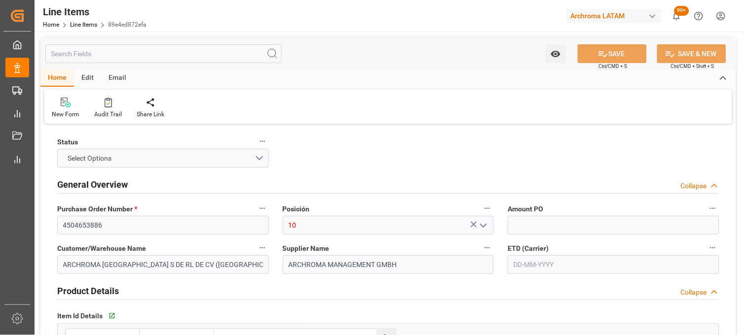
type input "KGM"
type input "KG"
type textarea "KG"
type textarea "9539103125"
type input "USD"
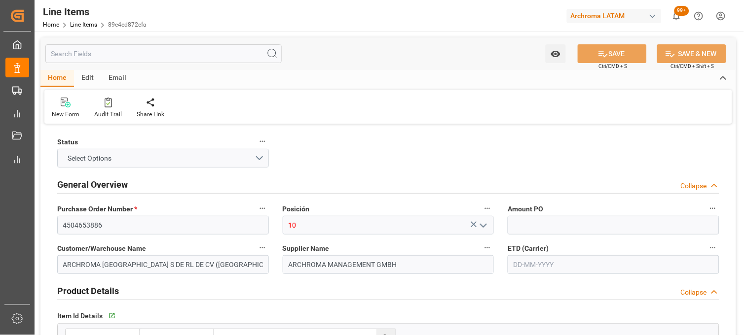
type input "SEAFREIGHT"
type textarea "VERACRUZ"
type input "4001"
type textarea "TEXTIL"
type input "CIF"
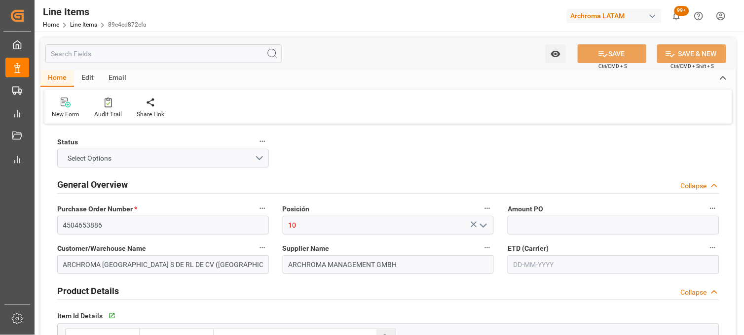
type input "ALEMANIA"
type textarea "Definitivo"
type input "de49b4fc7c32"
type input "International Transit"
type input "On time"
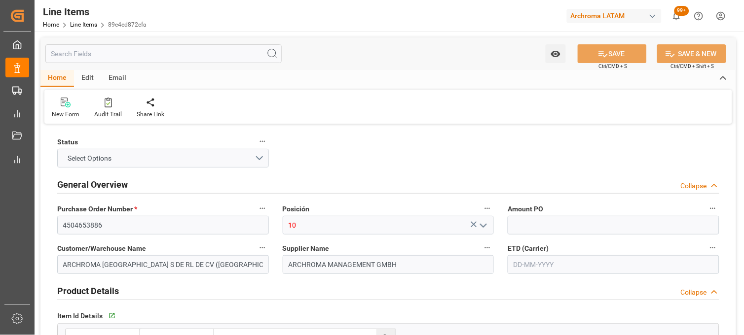
type input "SEAFREIGHT"
type input "FCL"
type input "AC CONTAINER LINE GMBH"
type input "No"
type input "Mediterranean Shipping Company"
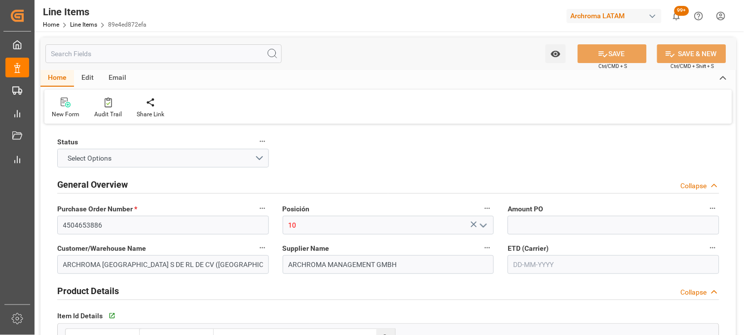
type input "MEDUKJ292896"
type input "DFSU2756069"
type input "89e4ed872efa"
type input "2.02"
type input "12352400"
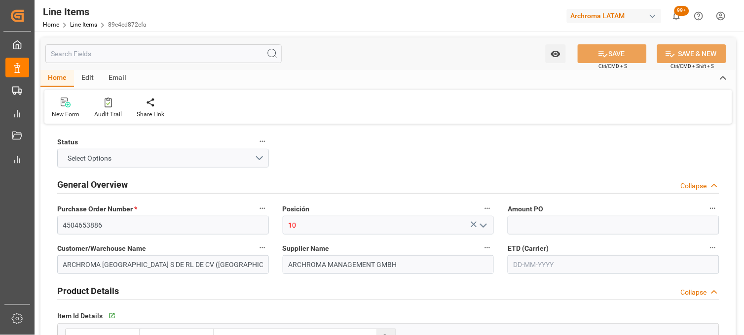
type input "9"
type input "10710"
type input "11256.21"
type input "21634.2"
type input "3909209999"
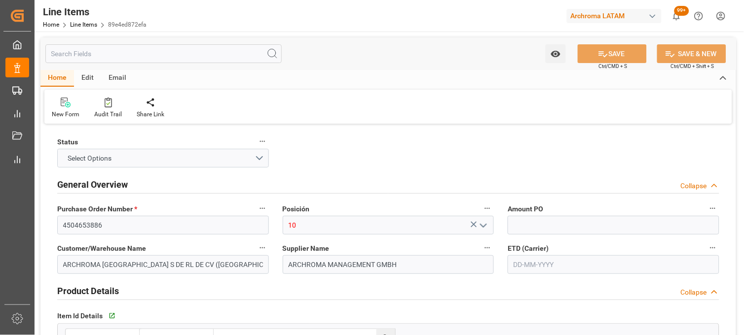
type input "-34"
type input "[DATE]"
type input "25-09-2025"
type input "06-10-2025 19:32"
type input "21-08-2025 15:57"
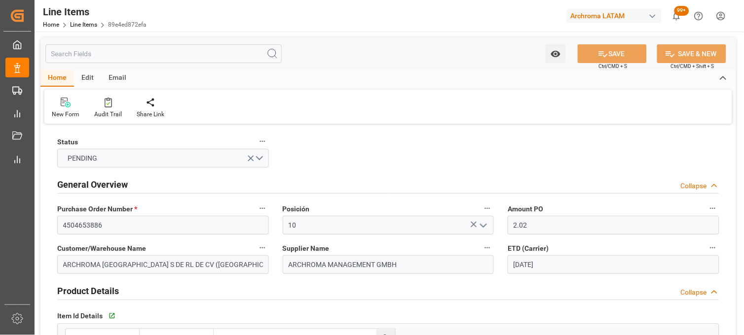
type input "[DATE]"
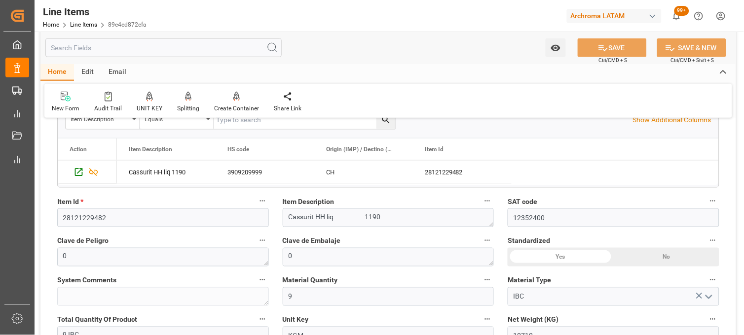
scroll to position [274, 0]
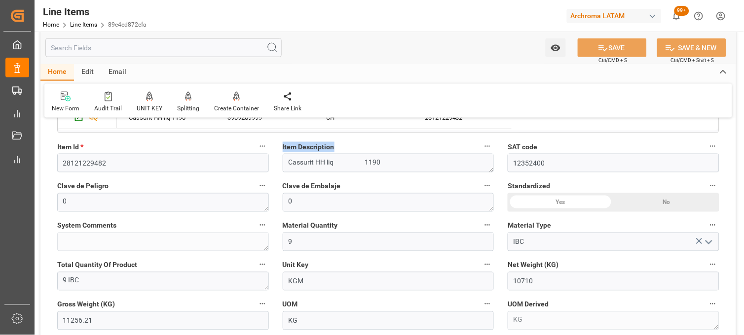
drag, startPoint x: 334, startPoint y: 148, endPoint x: 278, endPoint y: 148, distance: 56.2
click at [278, 148] on div "Item Description Cassurit HH liq 1190" at bounding box center [388, 156] width 225 height 39
copy span "Item Description"
drag, startPoint x: 77, startPoint y: 147, endPoint x: 56, endPoint y: 148, distance: 21.8
click at [56, 148] on div "Item Id * 28121229482" at bounding box center [162, 156] width 225 height 39
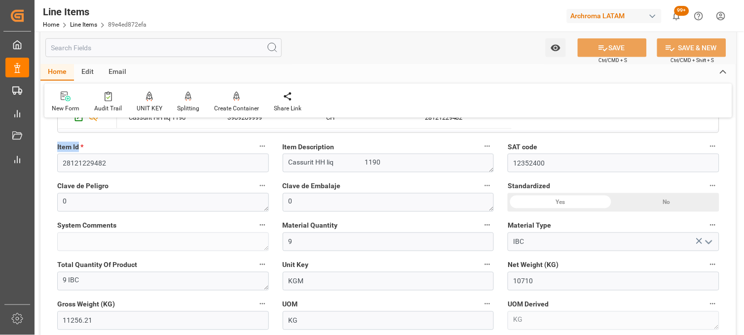
copy span "Item Id"
drag, startPoint x: 506, startPoint y: 265, endPoint x: 562, endPoint y: 267, distance: 56.3
click at [562, 267] on div "Net Weight (KG) 10710" at bounding box center [613, 274] width 225 height 39
copy span "Net Weight (KG)"
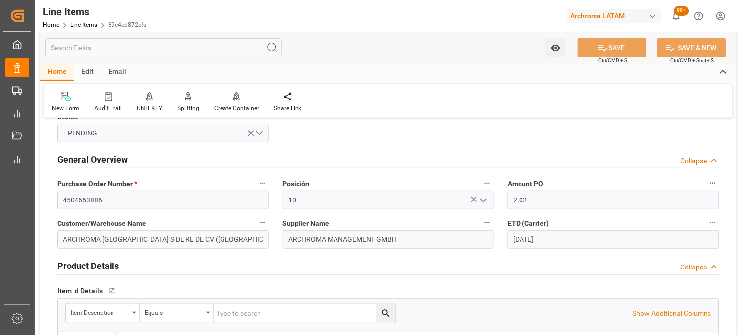
scroll to position [0, 0]
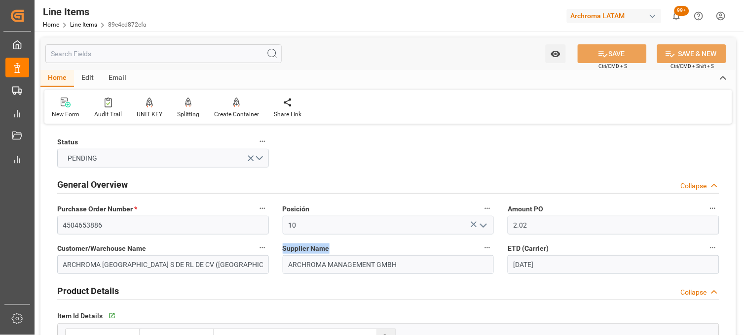
drag, startPoint x: 279, startPoint y: 248, endPoint x: 332, endPoint y: 251, distance: 53.3
click at [332, 251] on div "Supplier Name ARCHROMA MANAGEMENT GMBH" at bounding box center [388, 257] width 225 height 39
copy span "Supplier Name"
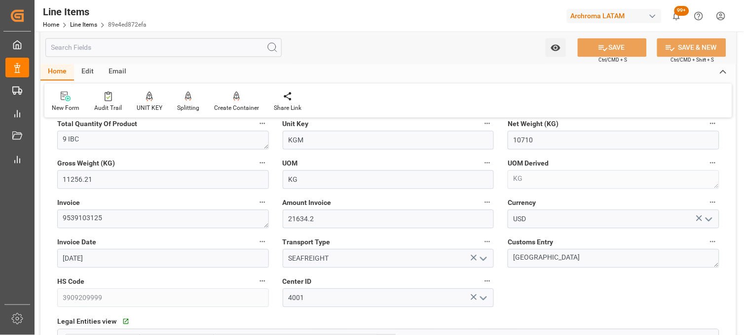
scroll to position [438, 0]
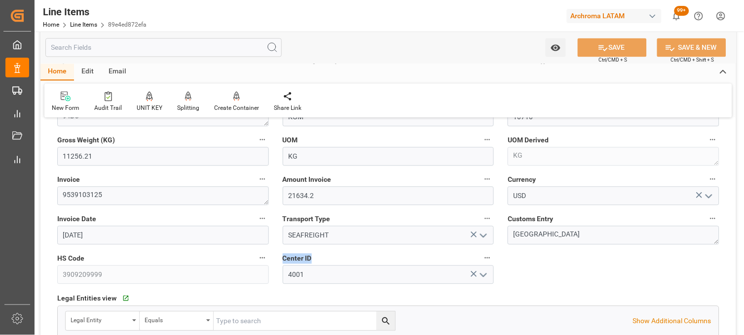
drag, startPoint x: 316, startPoint y: 261, endPoint x: 281, endPoint y: 263, distance: 34.6
click at [281, 263] on div "Center ID 4001" at bounding box center [388, 268] width 225 height 39
copy span "Center ID"
drag, startPoint x: 508, startPoint y: 219, endPoint x: 553, endPoint y: 221, distance: 44.9
click at [553, 221] on span "Customs Entry" at bounding box center [529, 220] width 45 height 10
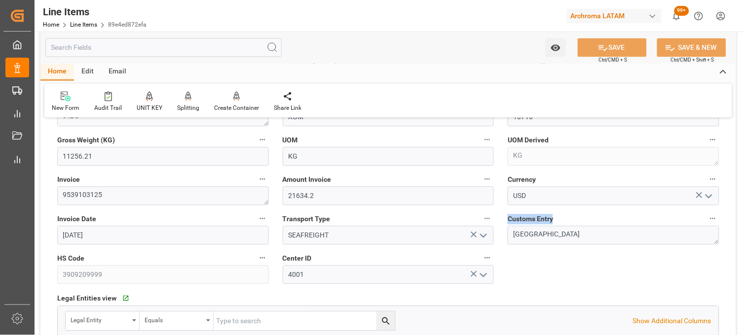
copy span "Customs Entry"
click at [541, 219] on span "Customs Entry" at bounding box center [529, 220] width 45 height 10
click at [706, 219] on button "Customs Entry" at bounding box center [712, 219] width 13 height 13
click at [513, 215] on div at bounding box center [372, 167] width 744 height 335
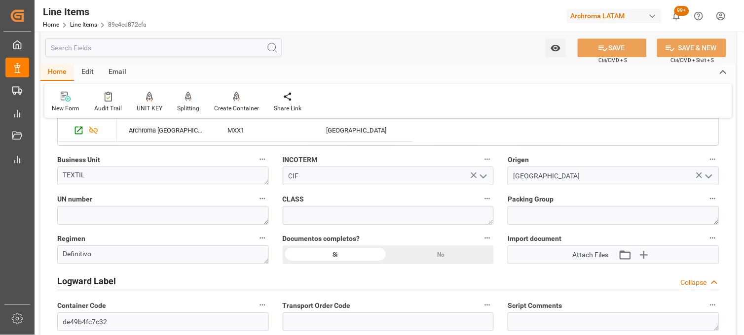
scroll to position [657, 0]
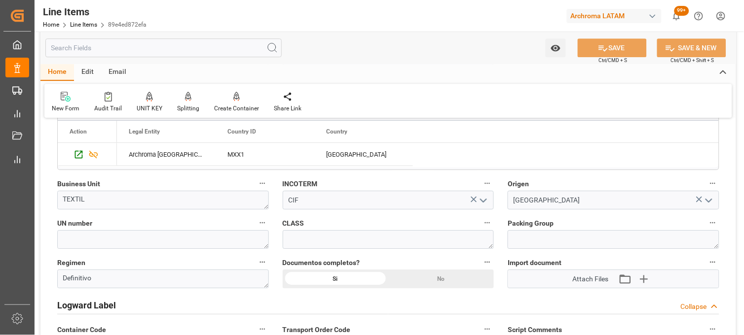
click at [291, 183] on span "INCOTERM" at bounding box center [300, 184] width 35 height 10
click at [481, 183] on button "INCOTERM" at bounding box center [487, 183] width 13 height 13
click at [291, 183] on div at bounding box center [372, 167] width 744 height 335
click at [291, 183] on body "Created by potrace 1.15, written by Peter Selinger 2001-2017 Created by potrace…" at bounding box center [372, 167] width 744 height 335
drag, startPoint x: 291, startPoint y: 183, endPoint x: 275, endPoint y: 184, distance: 16.8
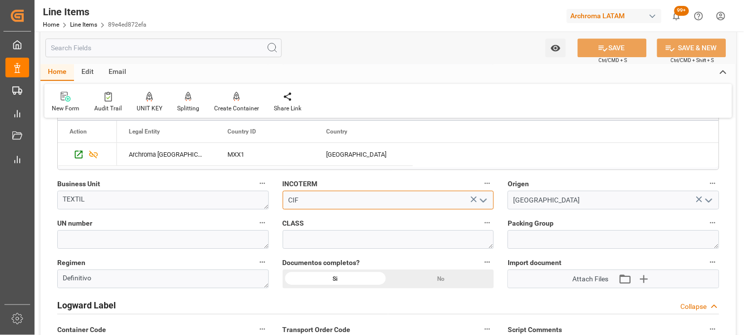
drag, startPoint x: 275, startPoint y: 184, endPoint x: 304, endPoint y: 199, distance: 32.9
click at [304, 199] on input "CIF" at bounding box center [389, 200] width 212 height 19
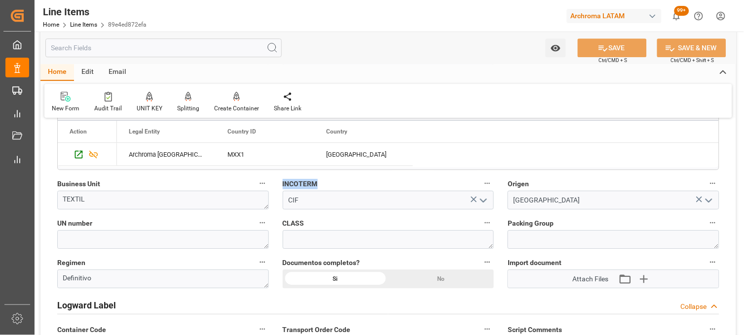
drag, startPoint x: 321, startPoint y: 184, endPoint x: 282, endPoint y: 188, distance: 39.2
click at [283, 188] on label "INCOTERM" at bounding box center [389, 184] width 212 height 14
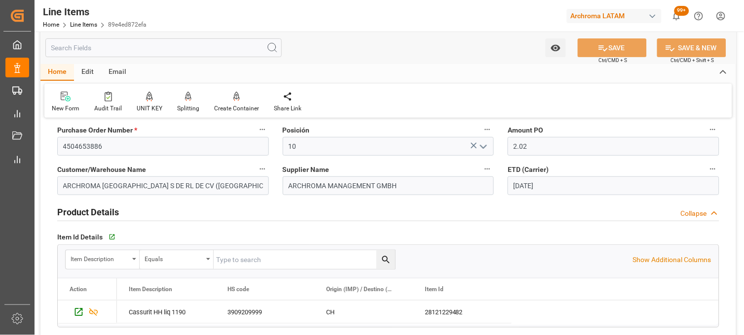
scroll to position [55, 0]
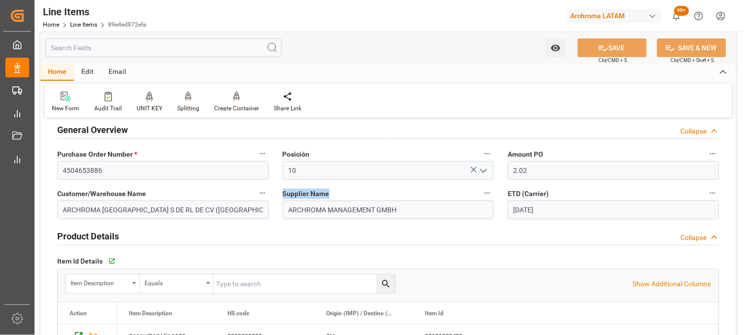
drag, startPoint x: 282, startPoint y: 193, endPoint x: 332, endPoint y: 195, distance: 50.8
click at [332, 195] on div "Supplier Name ARCHROMA MANAGEMENT GMBH" at bounding box center [388, 202] width 225 height 39
copy span "Supplier Name"
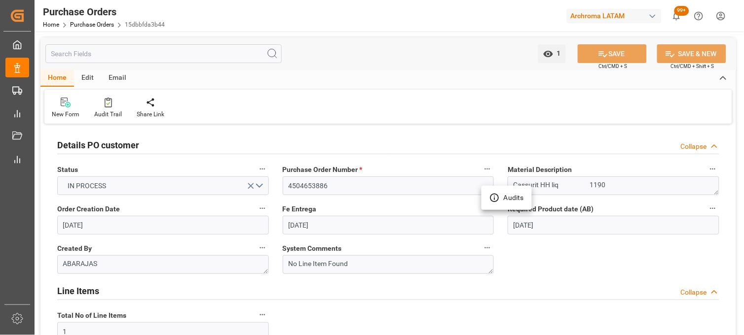
scroll to position [328, 0]
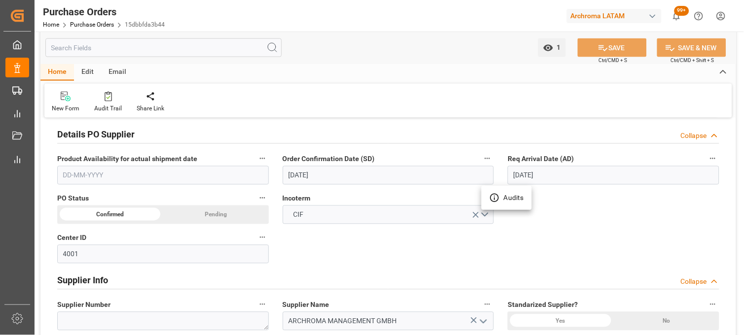
click at [547, 205] on div at bounding box center [372, 167] width 744 height 335
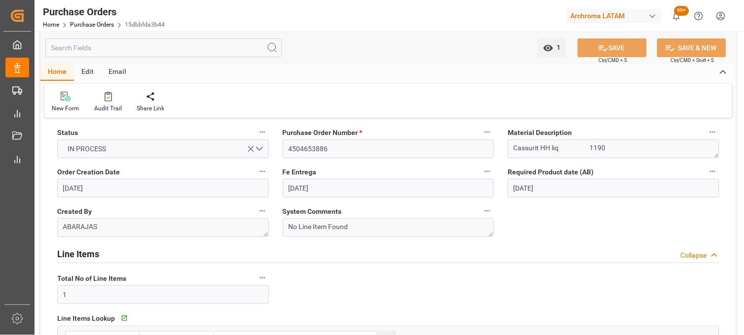
scroll to position [0, 0]
